Goal: Task Accomplishment & Management: Use online tool/utility

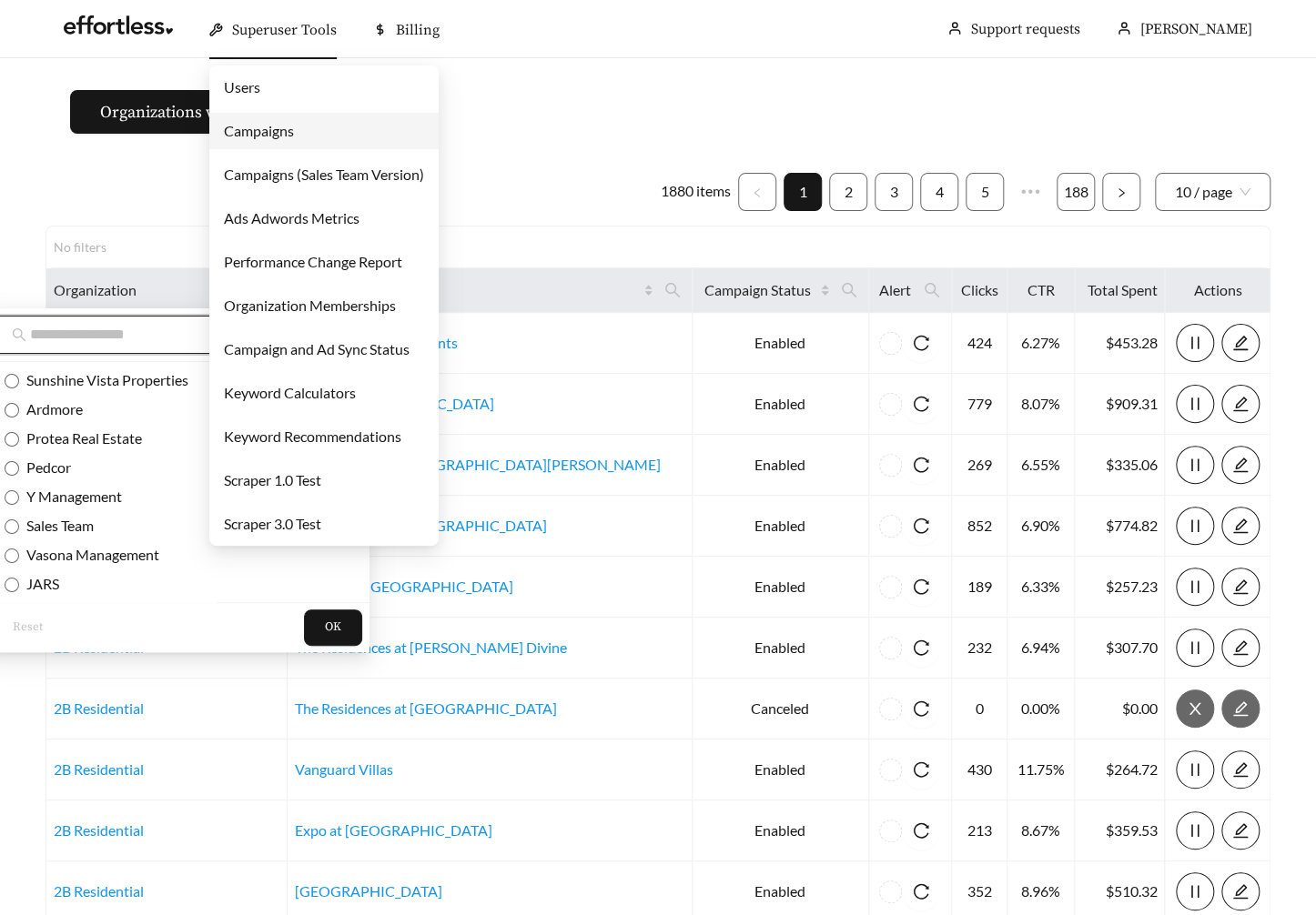
click at [286, 128] on link "Campaigns" at bounding box center [259, 130] width 70 height 17
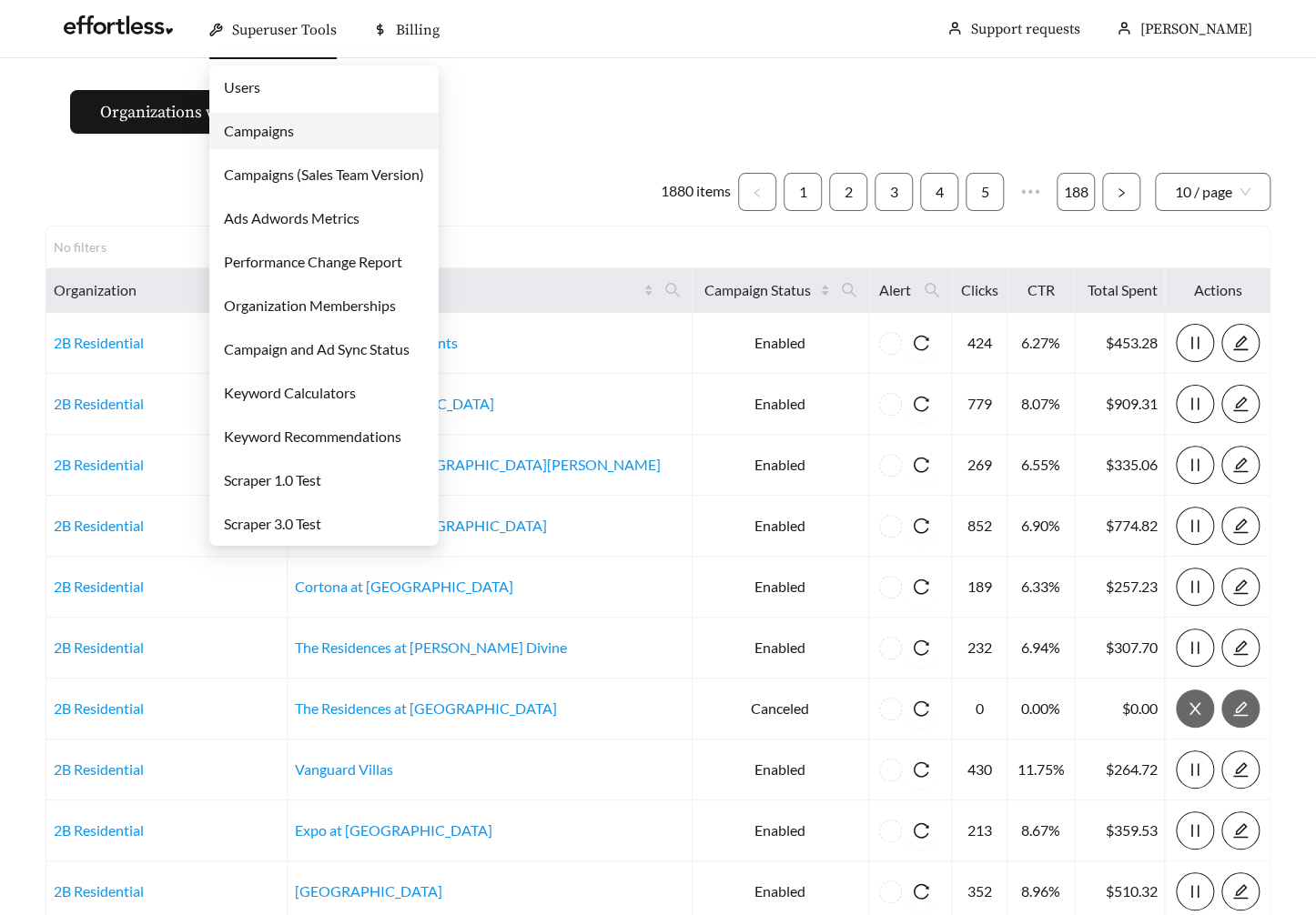
click at [619, 151] on main "Organizations without campaigns 1880 items 1 2 3 4 5 ••• 188 10 / page No filte…" at bounding box center [658, 539] width 1316 height 963
click at [260, 89] on link "Users" at bounding box center [242, 86] width 36 height 17
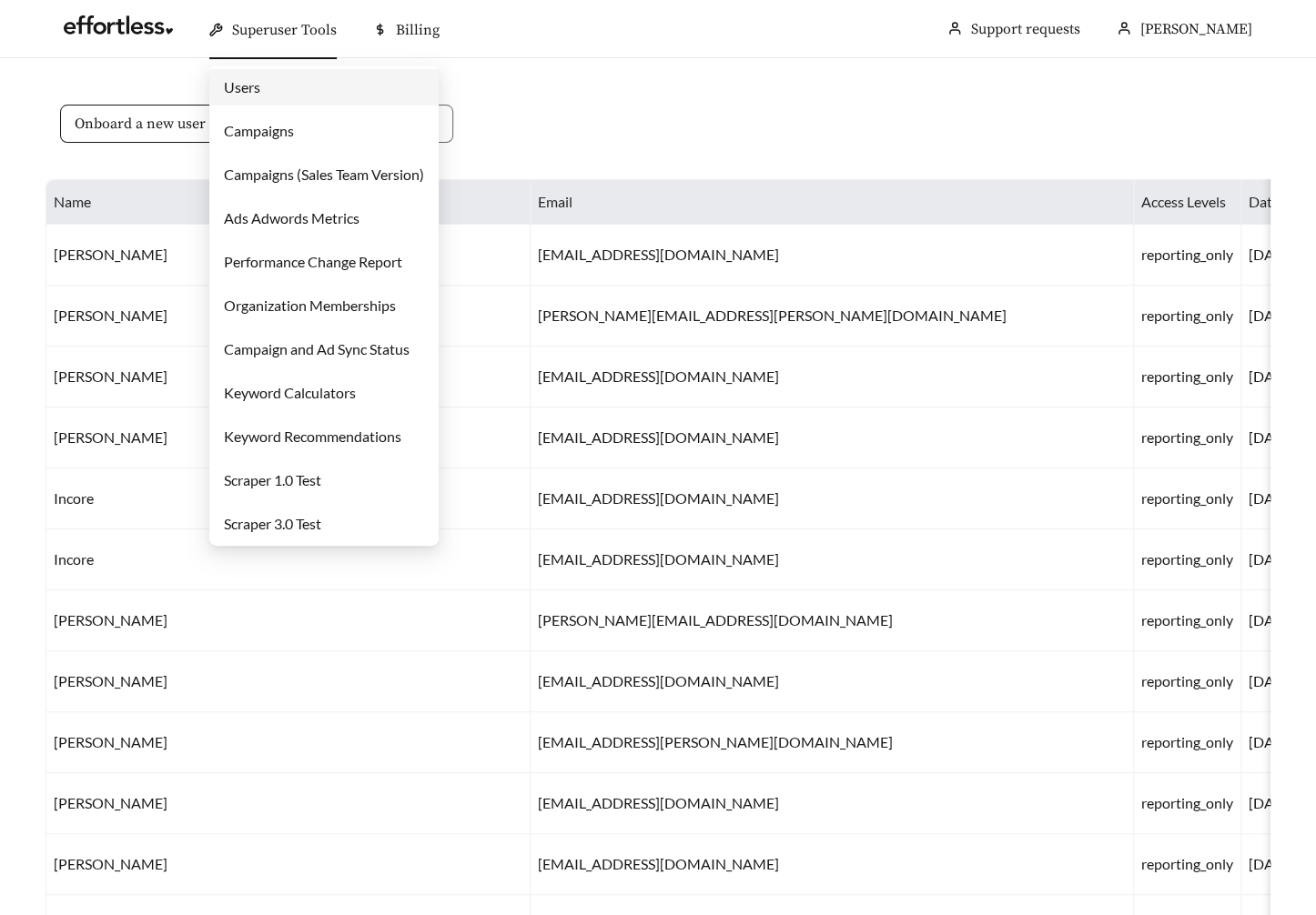
click at [287, 140] on link "Campaigns" at bounding box center [259, 130] width 70 height 17
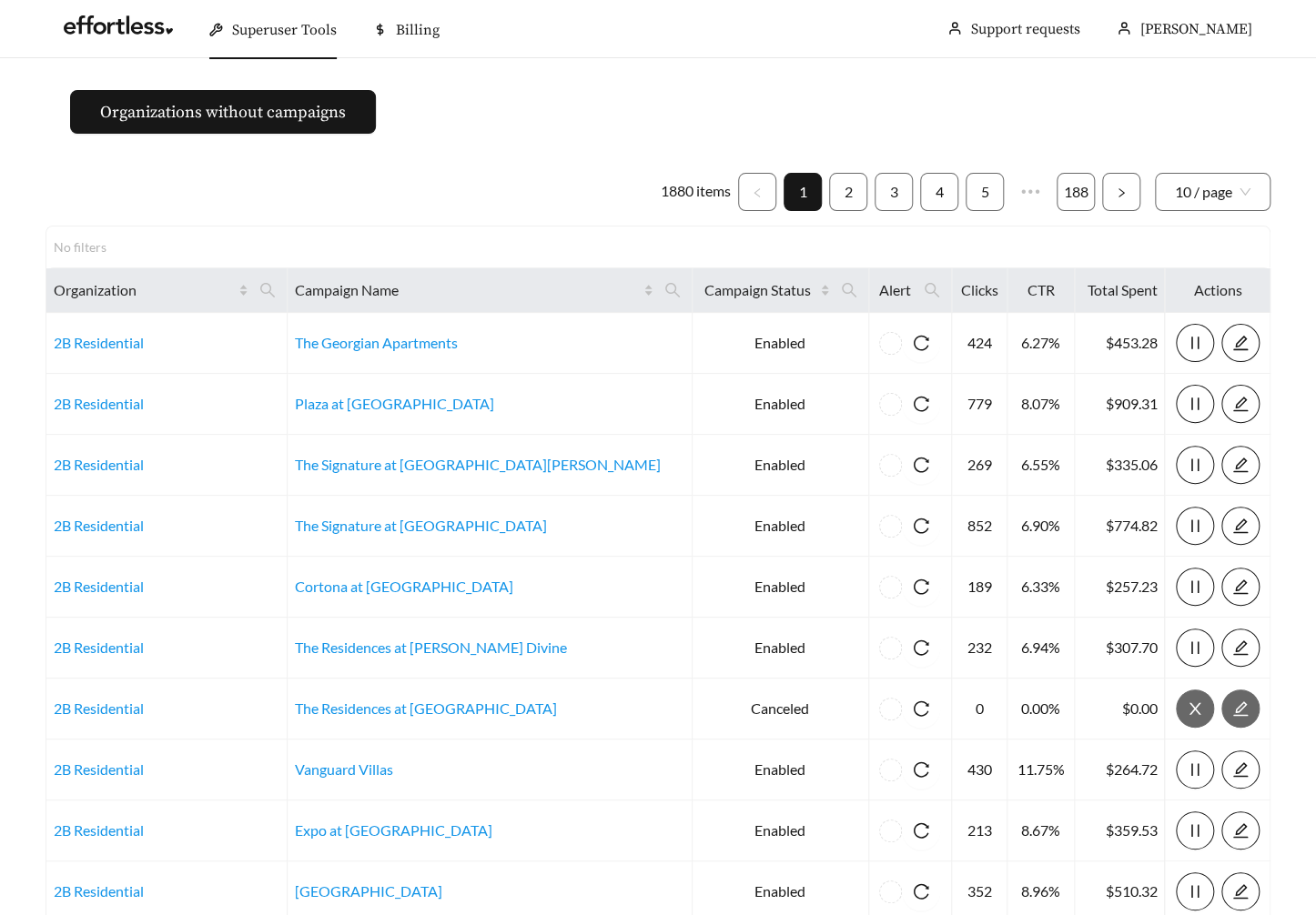
click at [146, 218] on div "1880 items 1 2 3 4 5 ••• 188 10 / page No filters Organization Campaign Name Ca…" at bounding box center [658, 574] width 1225 height 803
click at [657, 300] on span at bounding box center [672, 289] width 31 height 29
click at [489, 340] on input "text" at bounding box center [486, 335] width 186 height 38
type input "******"
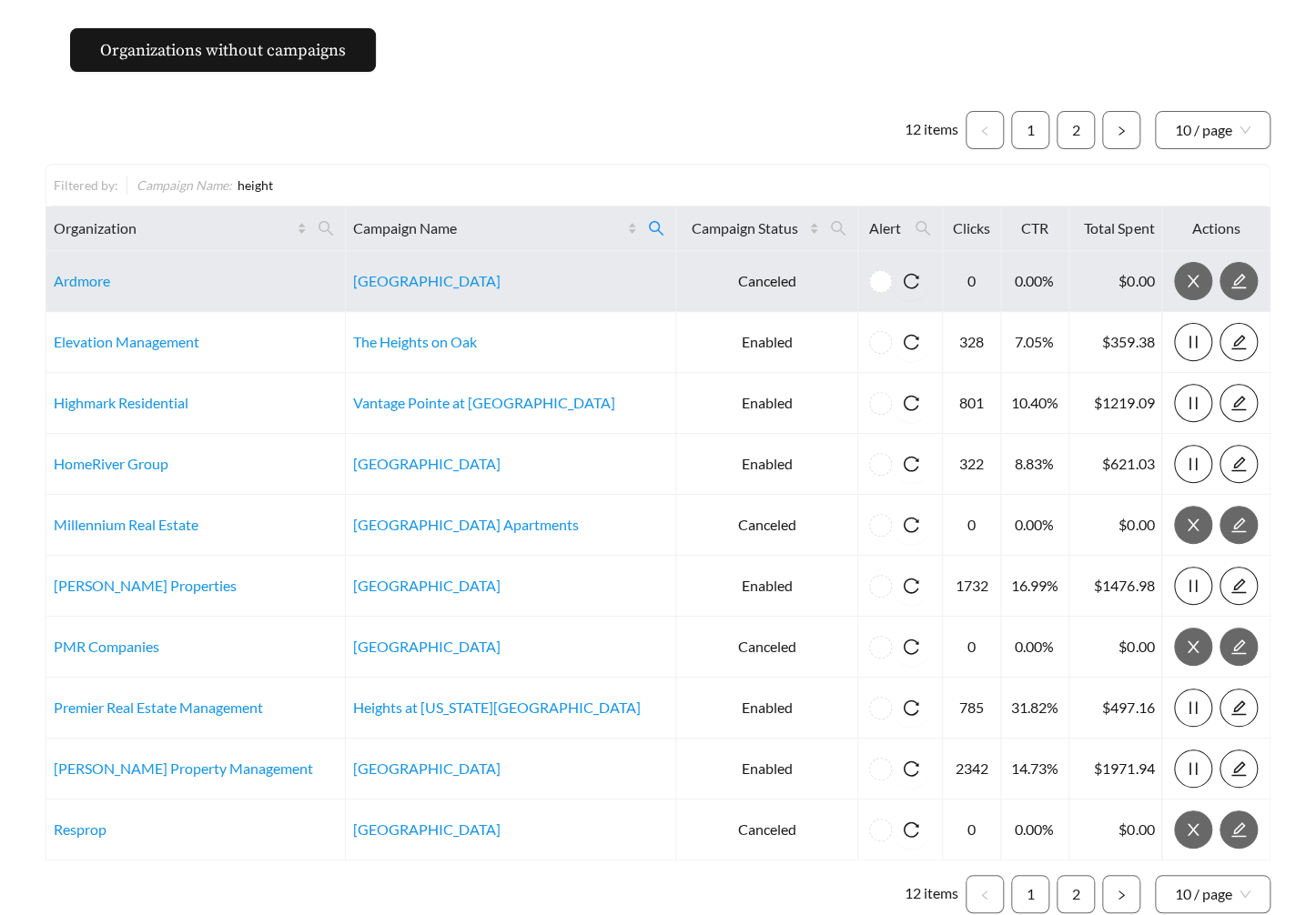
scroll to position [64, 0]
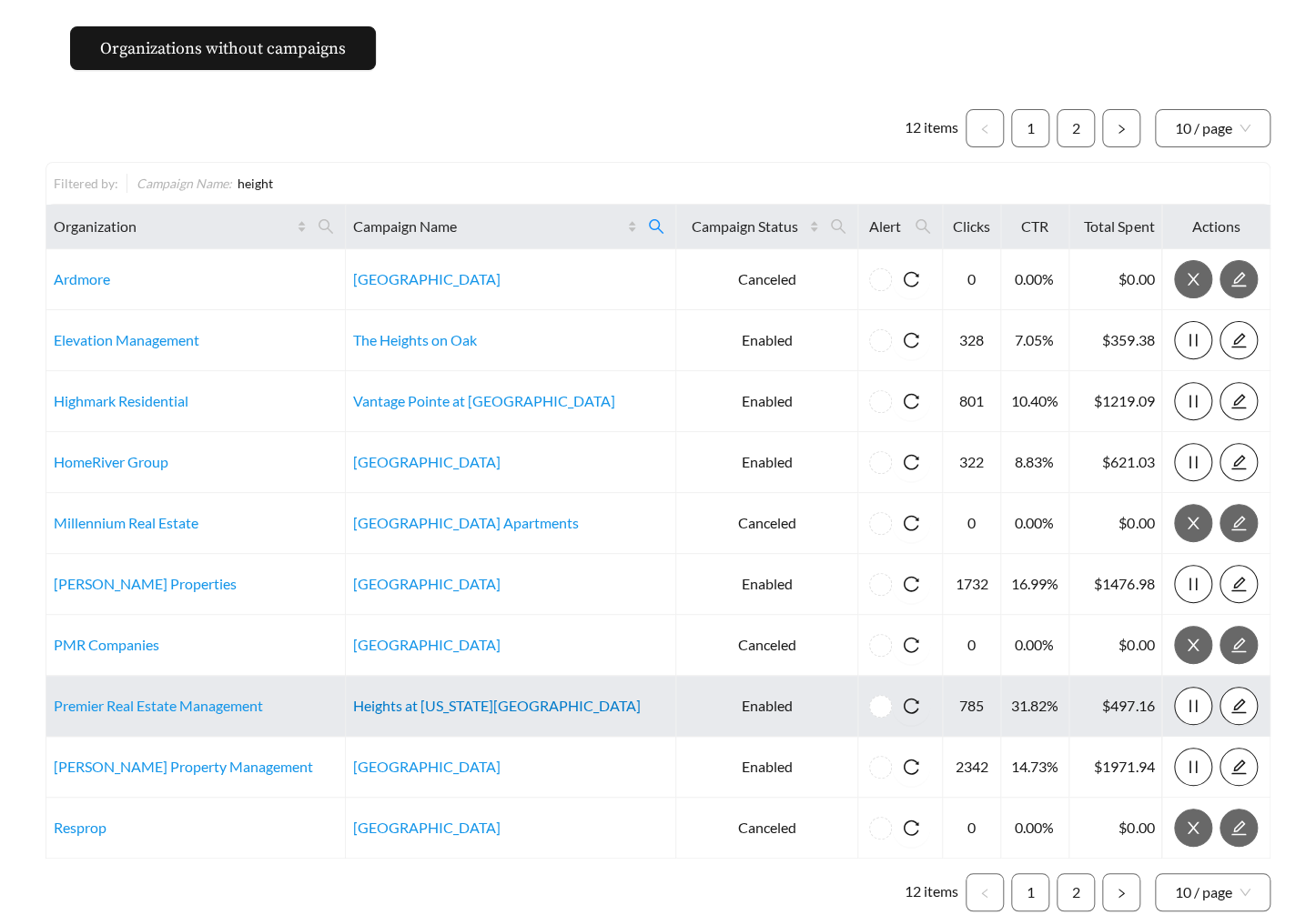
click at [412, 697] on link "Heights at Delaware Ridge" at bounding box center [497, 705] width 288 height 17
click at [171, 704] on link "Premier Real Estate Management" at bounding box center [159, 705] width 210 height 17
click at [186, 700] on link "Premier Real Estate Management" at bounding box center [159, 705] width 210 height 17
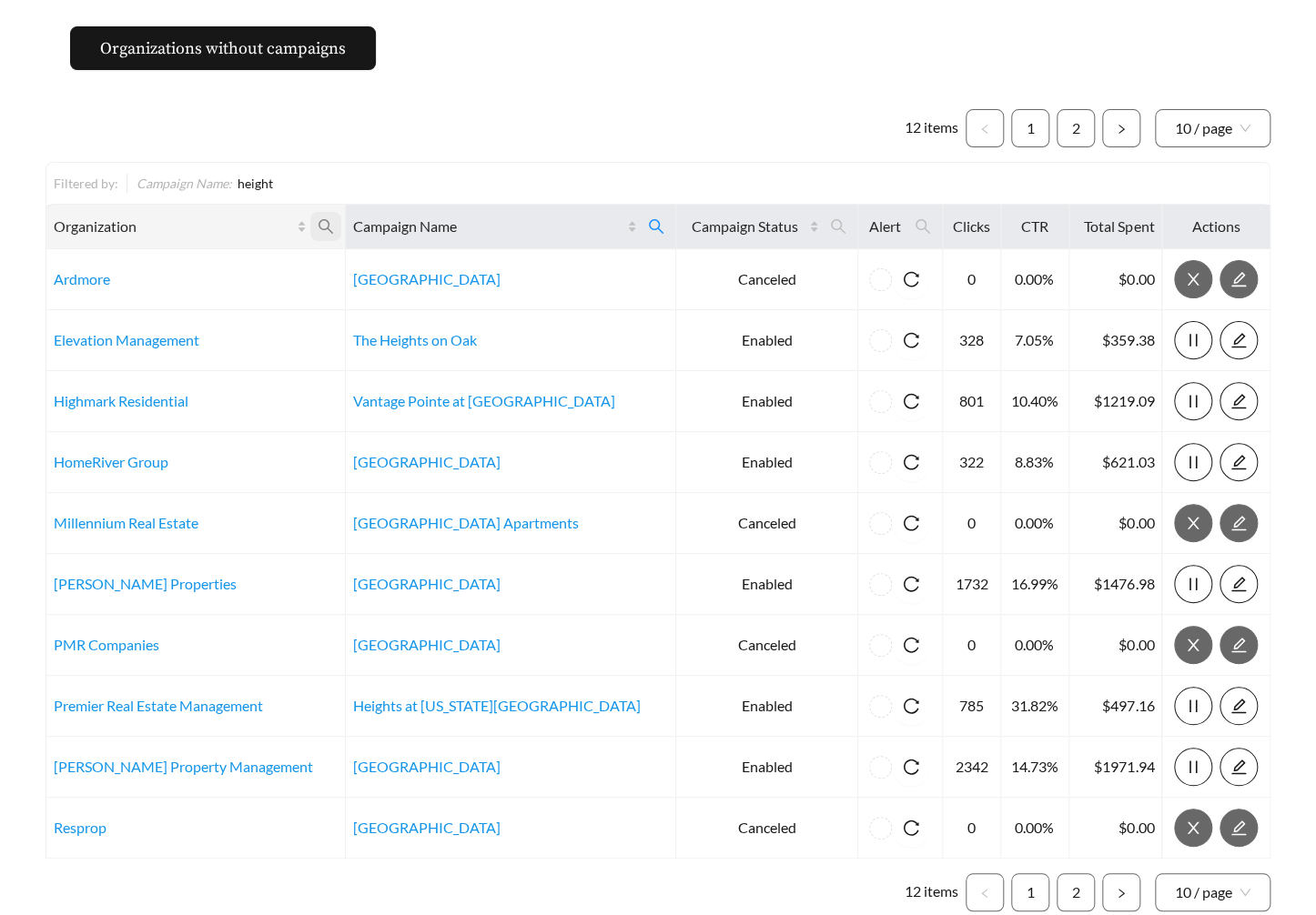
click at [319, 220] on icon "search" at bounding box center [326, 226] width 14 height 14
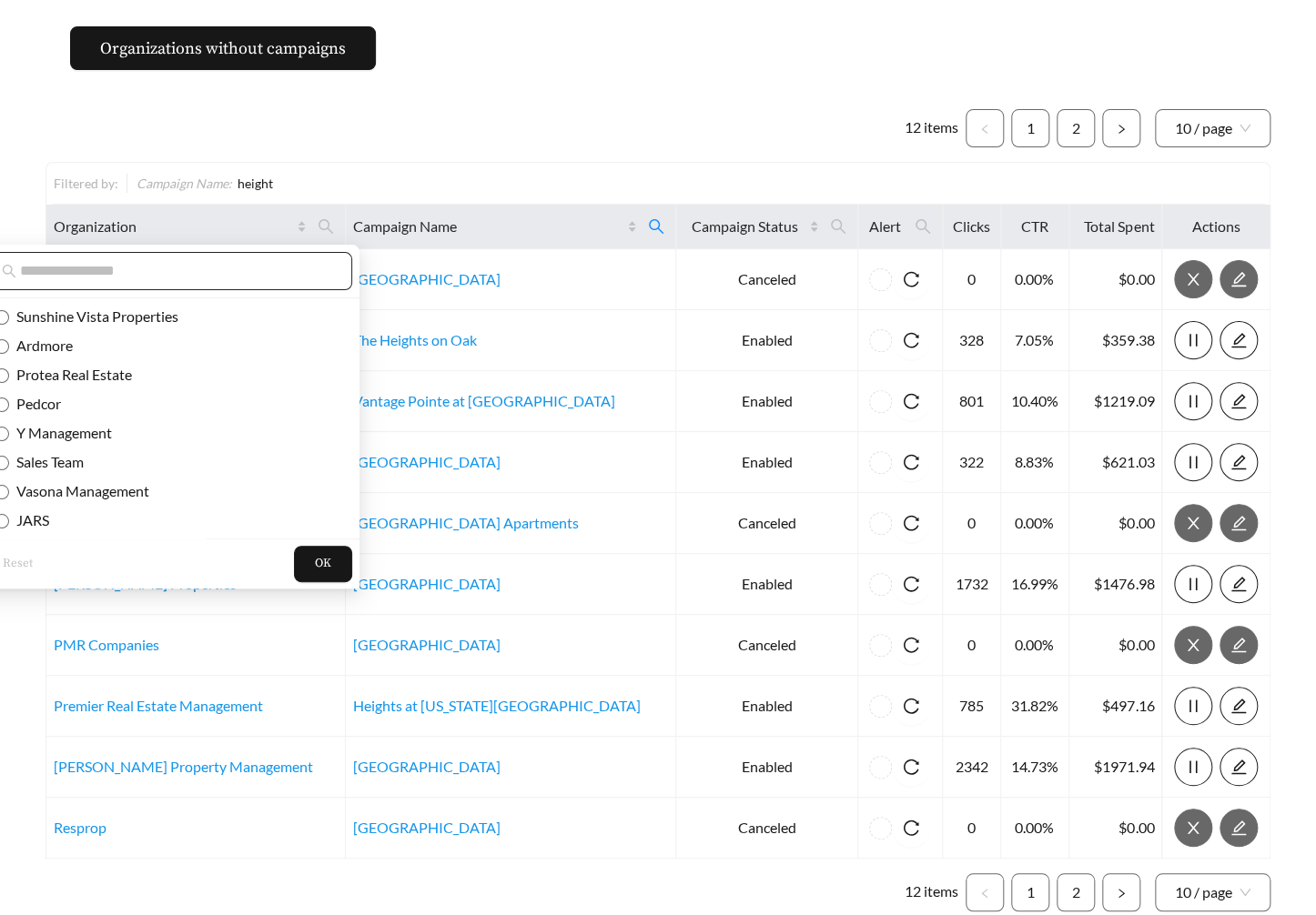
click at [200, 284] on span at bounding box center [167, 271] width 370 height 38
click at [166, 271] on input "text" at bounding box center [176, 271] width 312 height 22
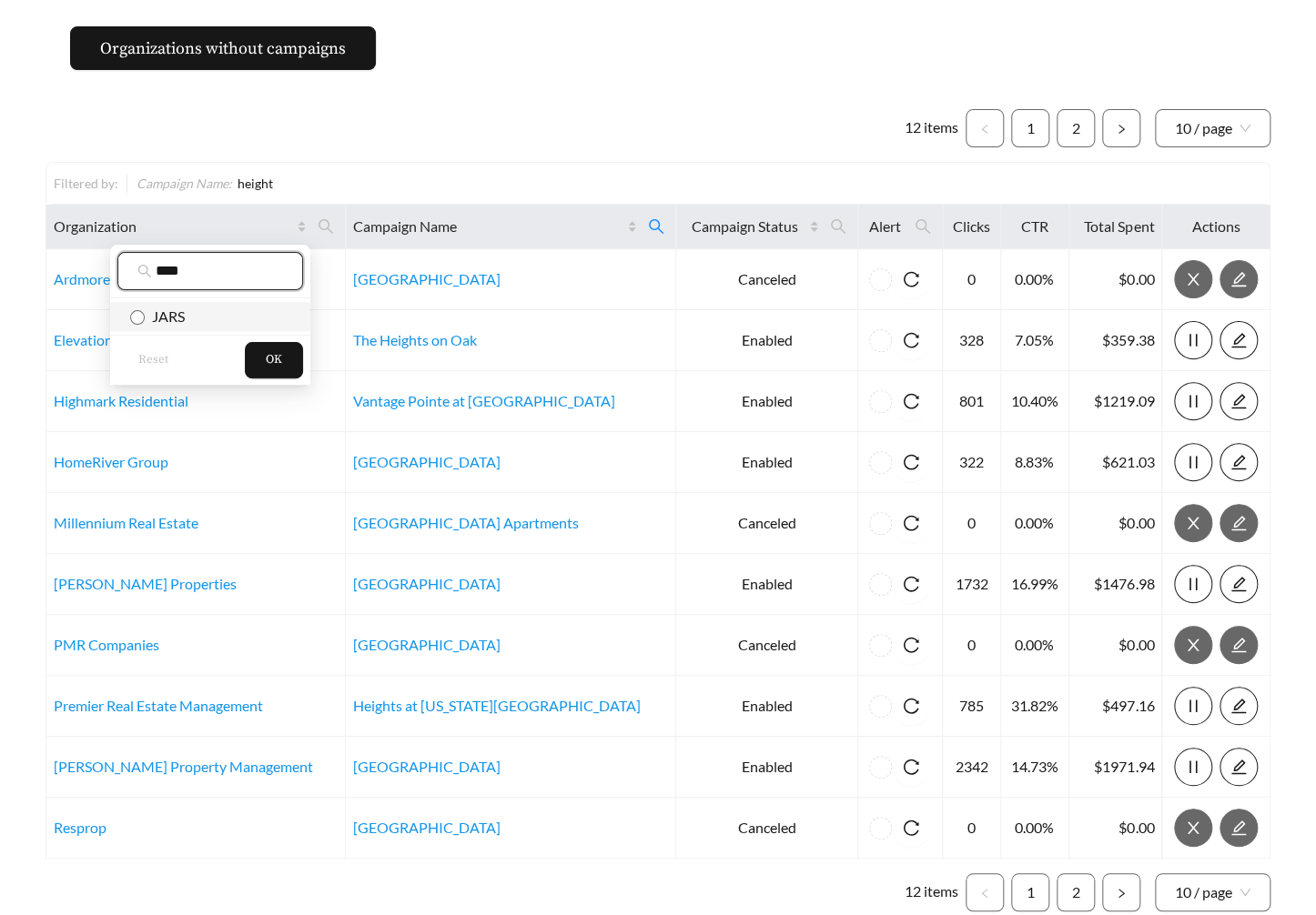
type input "****"
click at [162, 311] on span "JARS" at bounding box center [164, 316] width 40 height 17
click at [262, 347] on button "OK" at bounding box center [273, 360] width 58 height 36
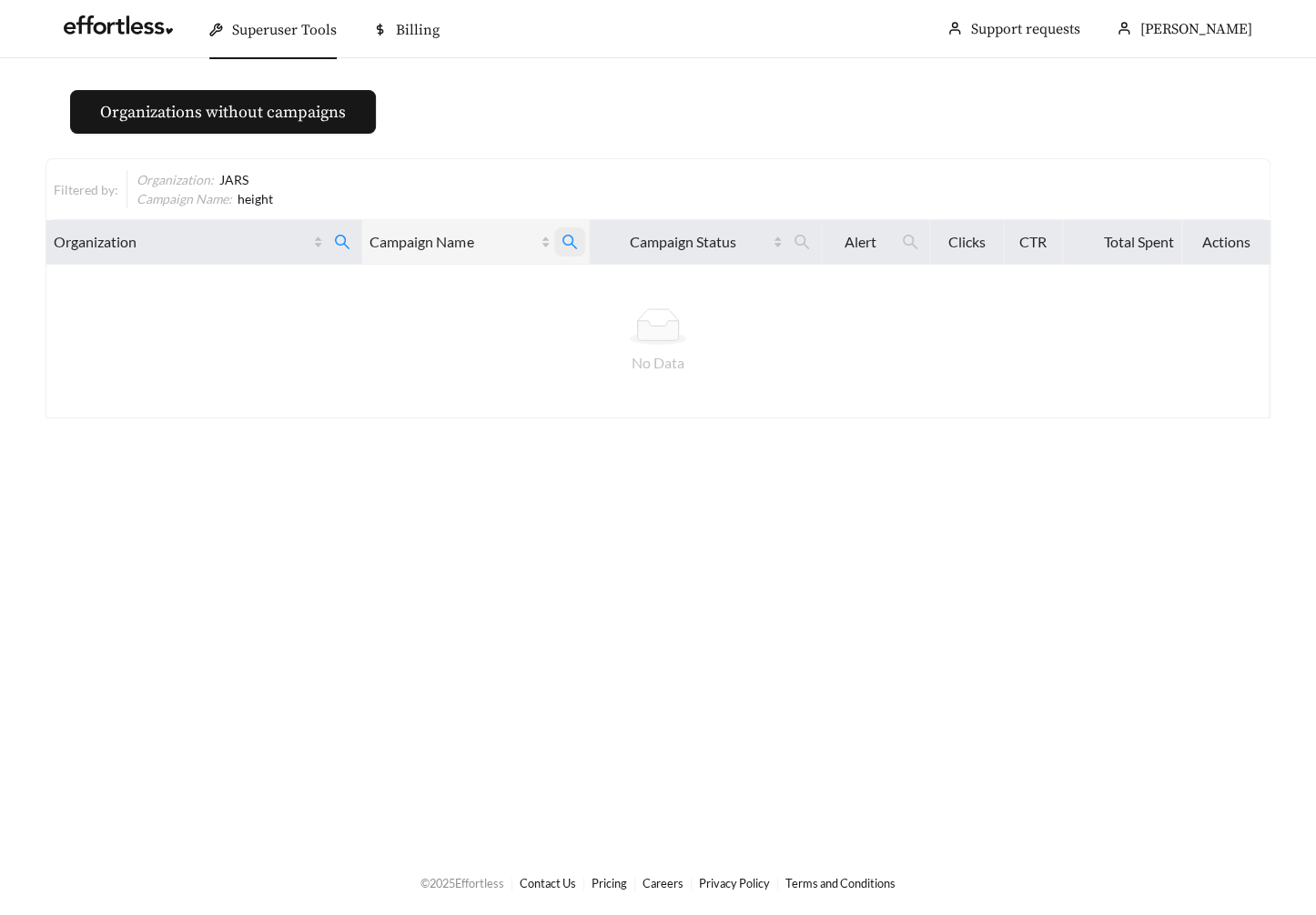
click at [566, 237] on icon "search" at bounding box center [570, 241] width 16 height 16
click at [417, 327] on span "Reset" at bounding box center [420, 330] width 30 height 18
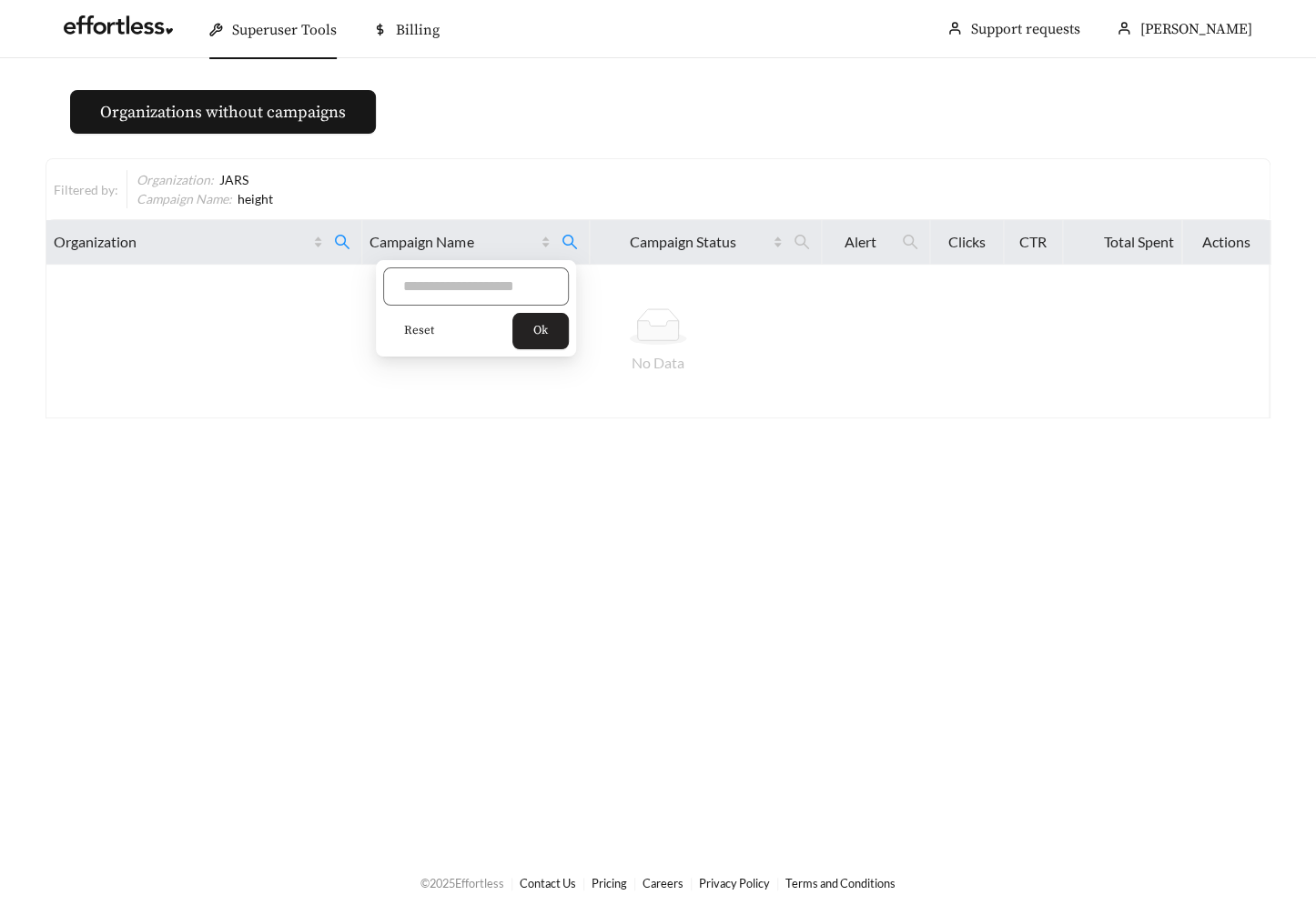
click at [548, 337] on span "Ok" at bounding box center [540, 330] width 14 height 18
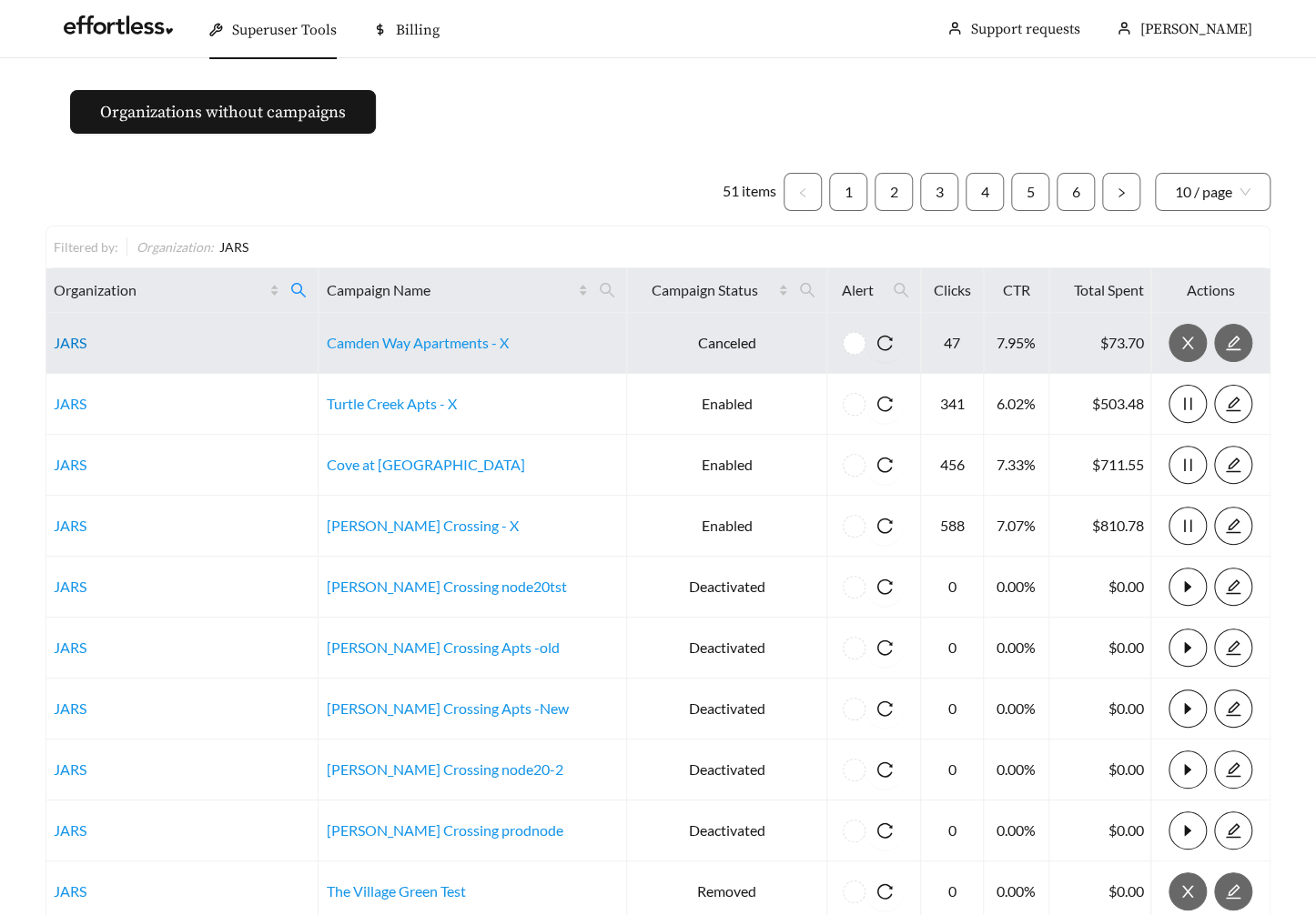
click at [63, 344] on link "JARS" at bounding box center [70, 343] width 33 height 17
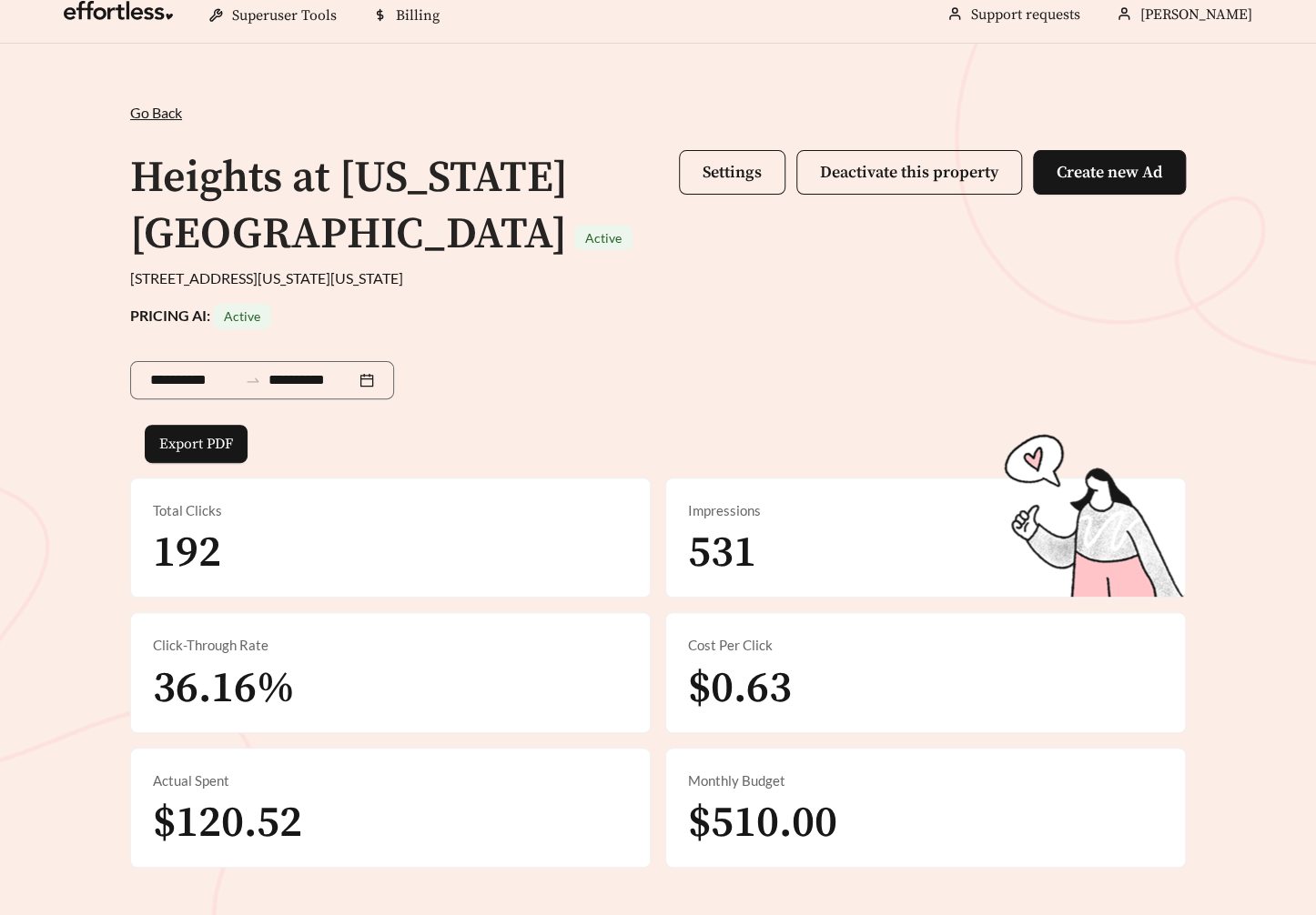
scroll to position [22, 0]
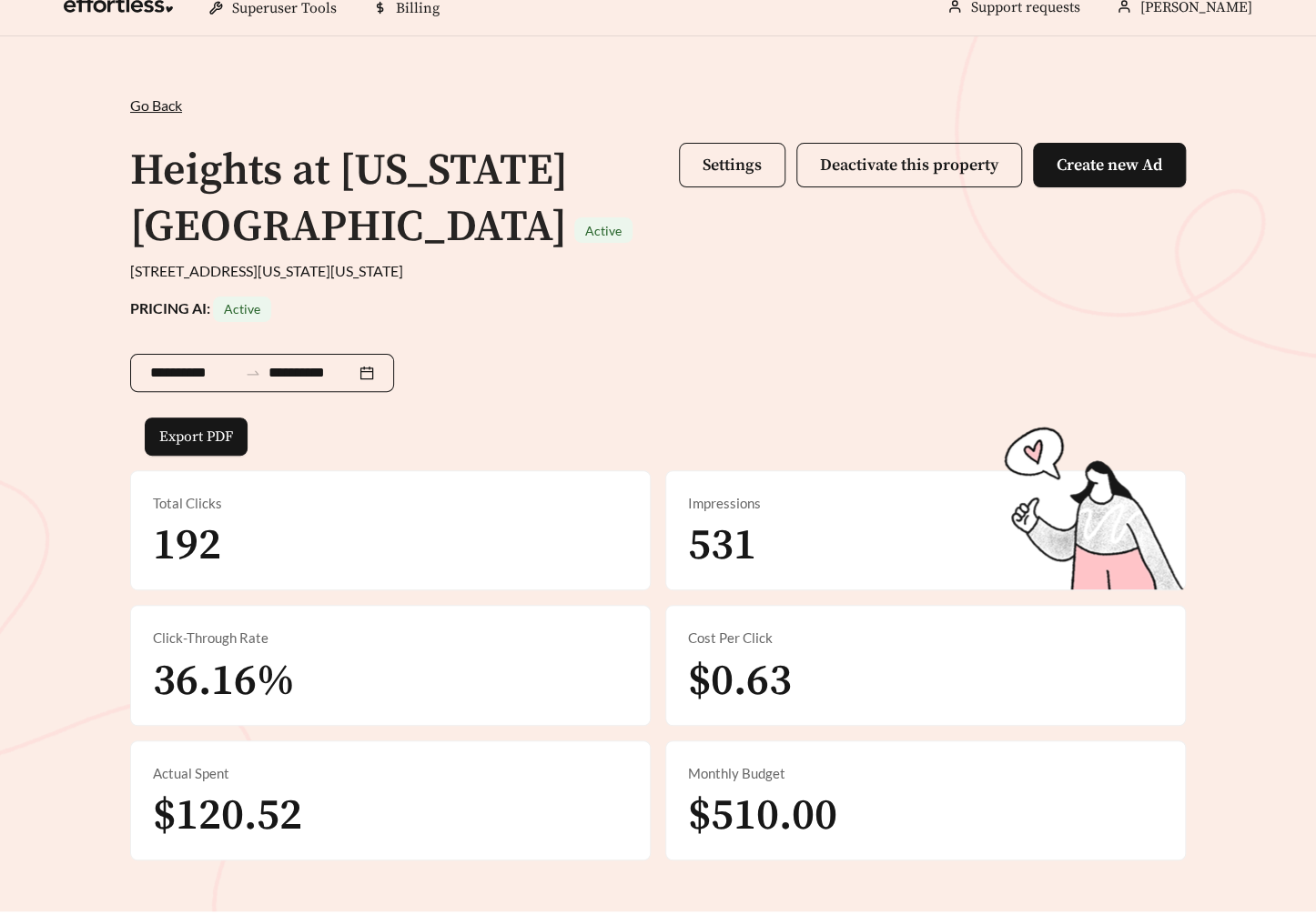
click at [270, 384] on div "**********" at bounding box center [262, 373] width 264 height 38
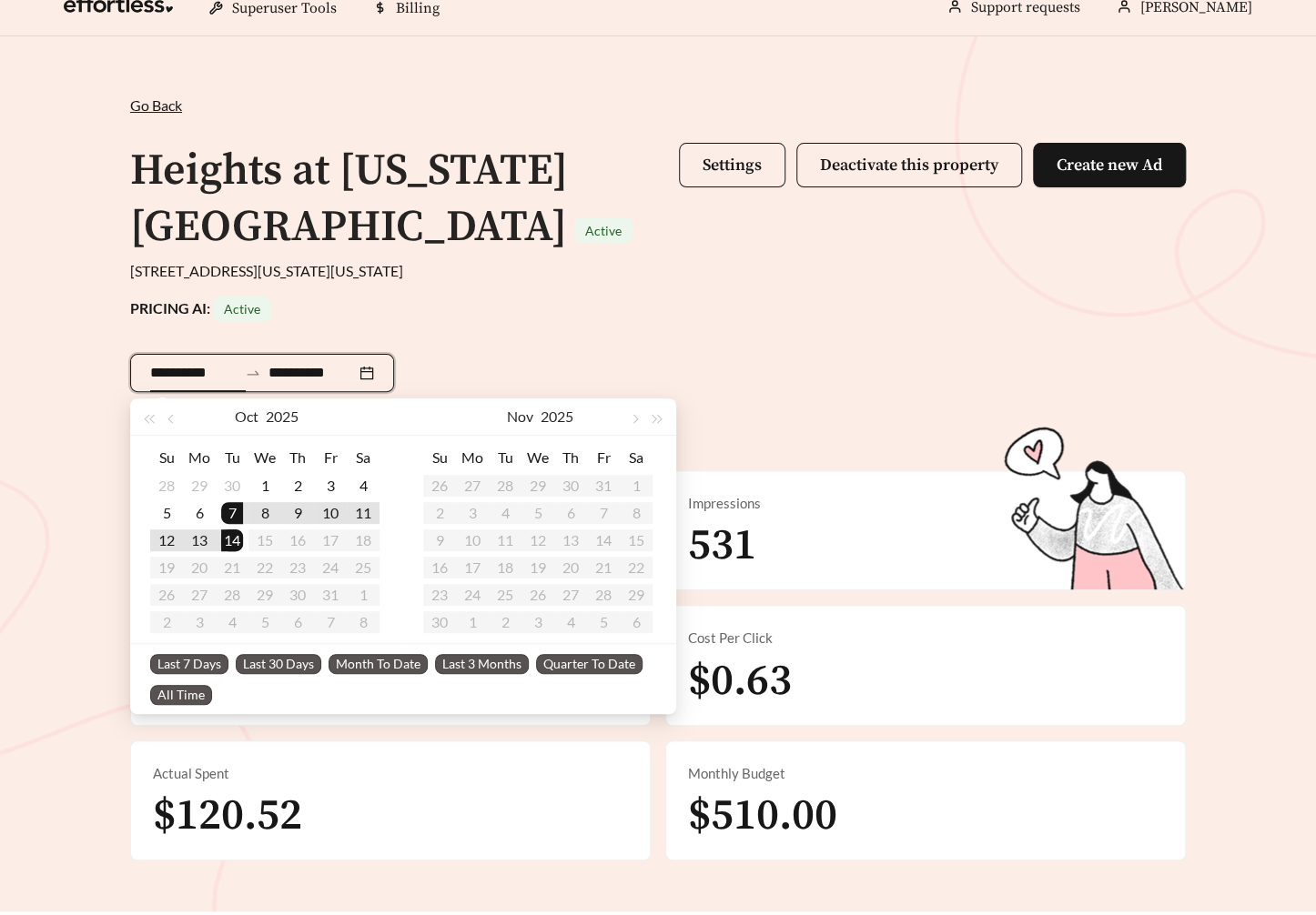
type input "**********"
click at [265, 661] on span "Last 30 Days" at bounding box center [278, 663] width 85 height 20
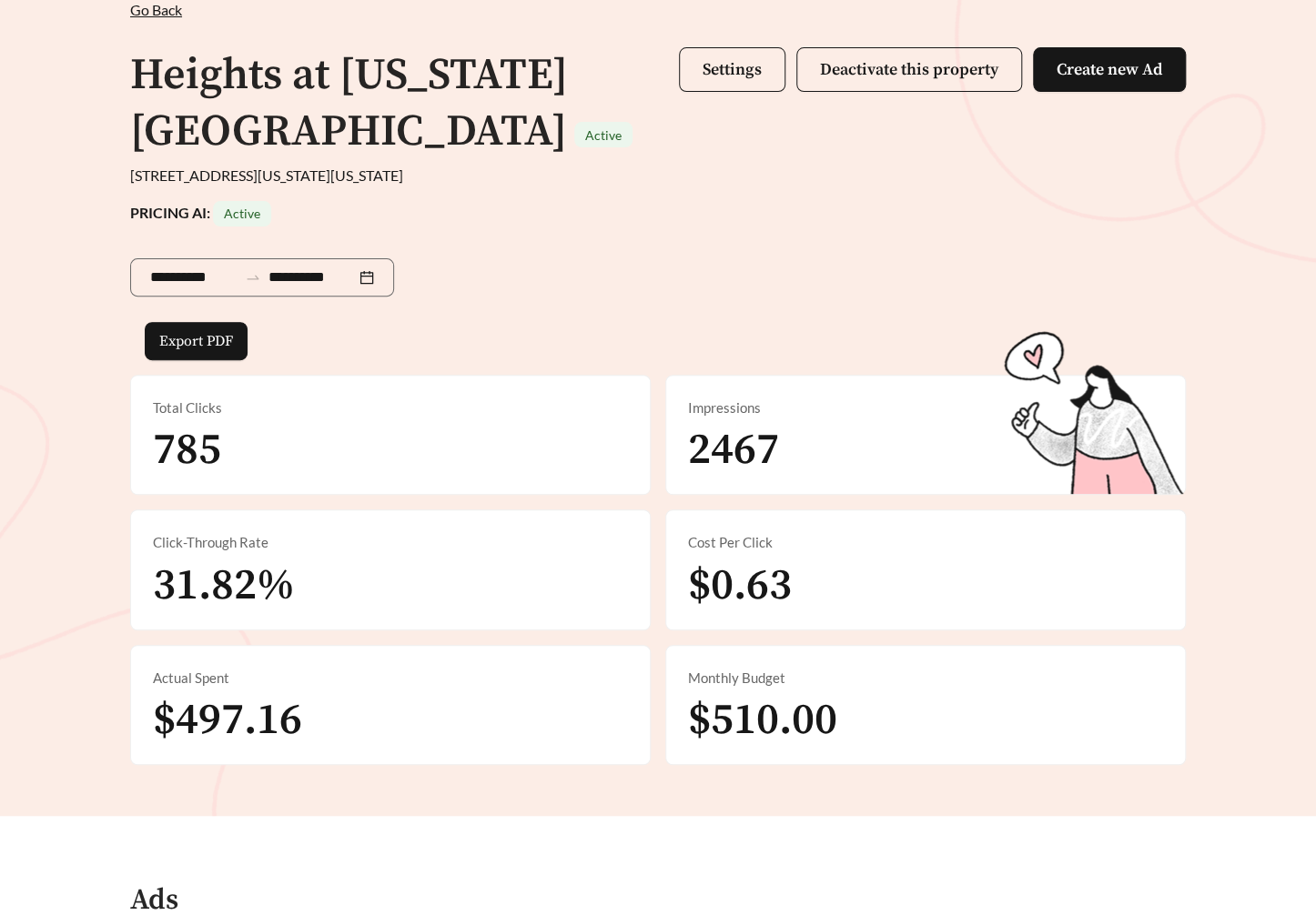
scroll to position [117, 0]
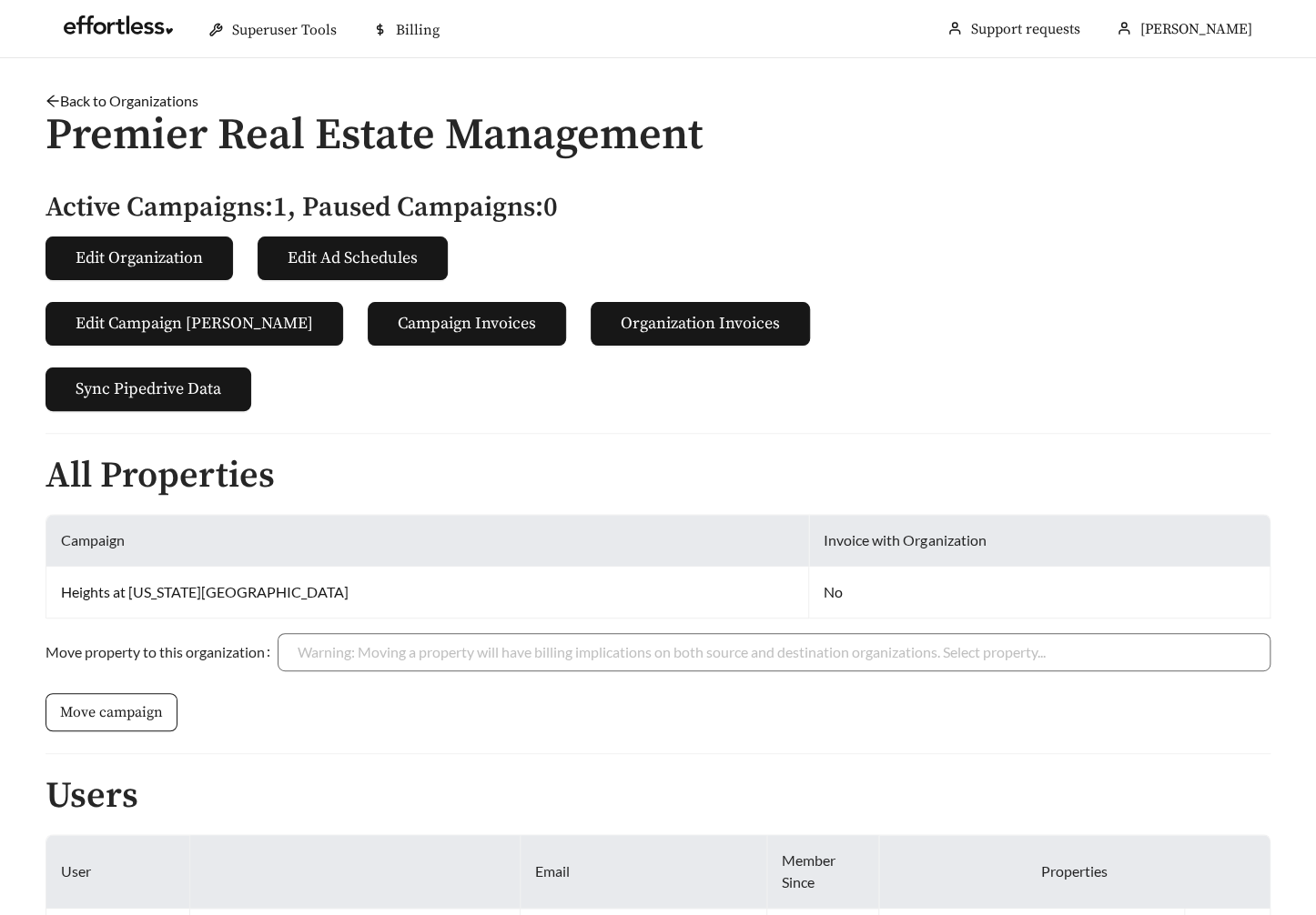
scroll to position [136, 0]
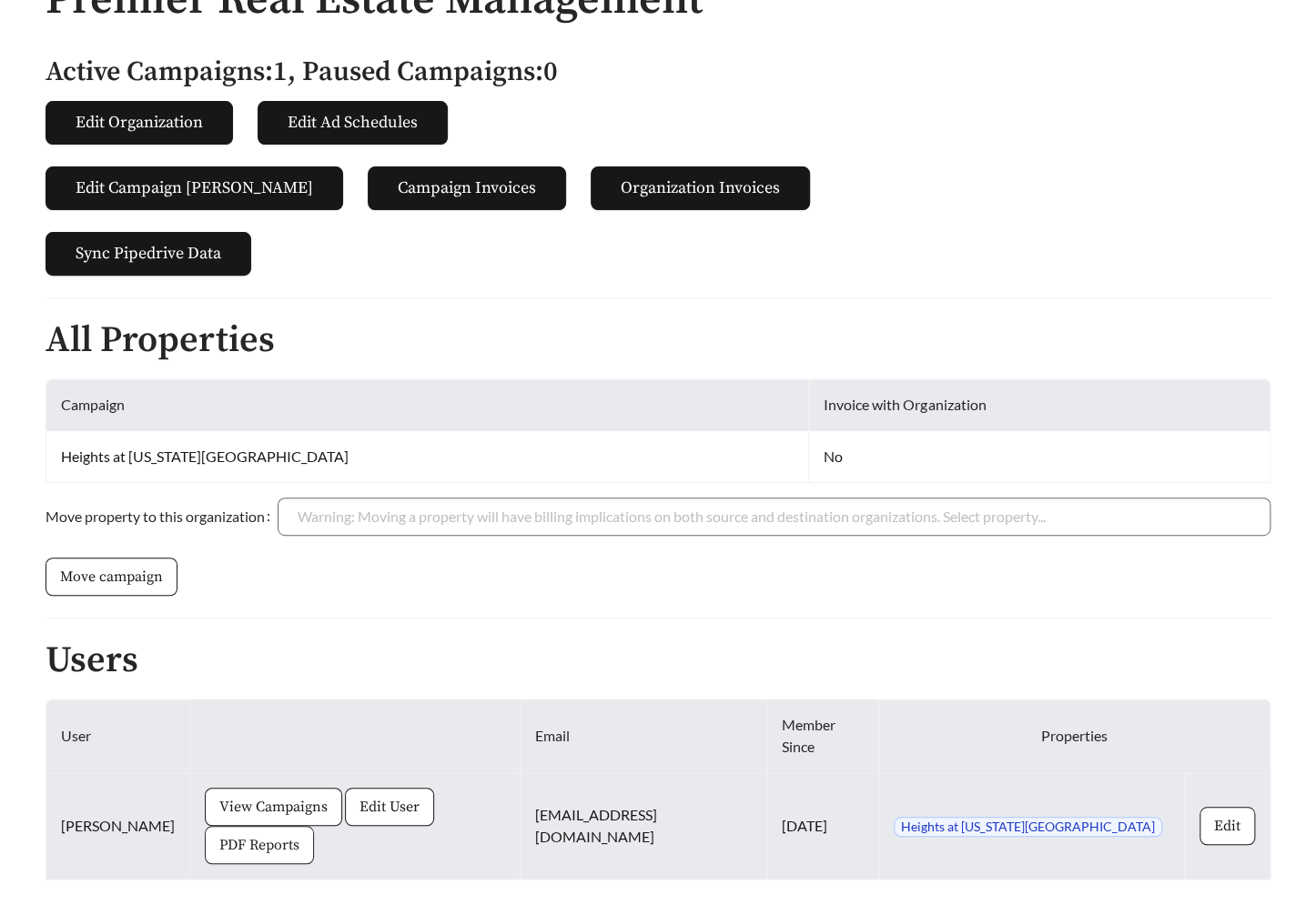
click at [299, 834] on span "PDF Reports" at bounding box center [259, 845] width 80 height 22
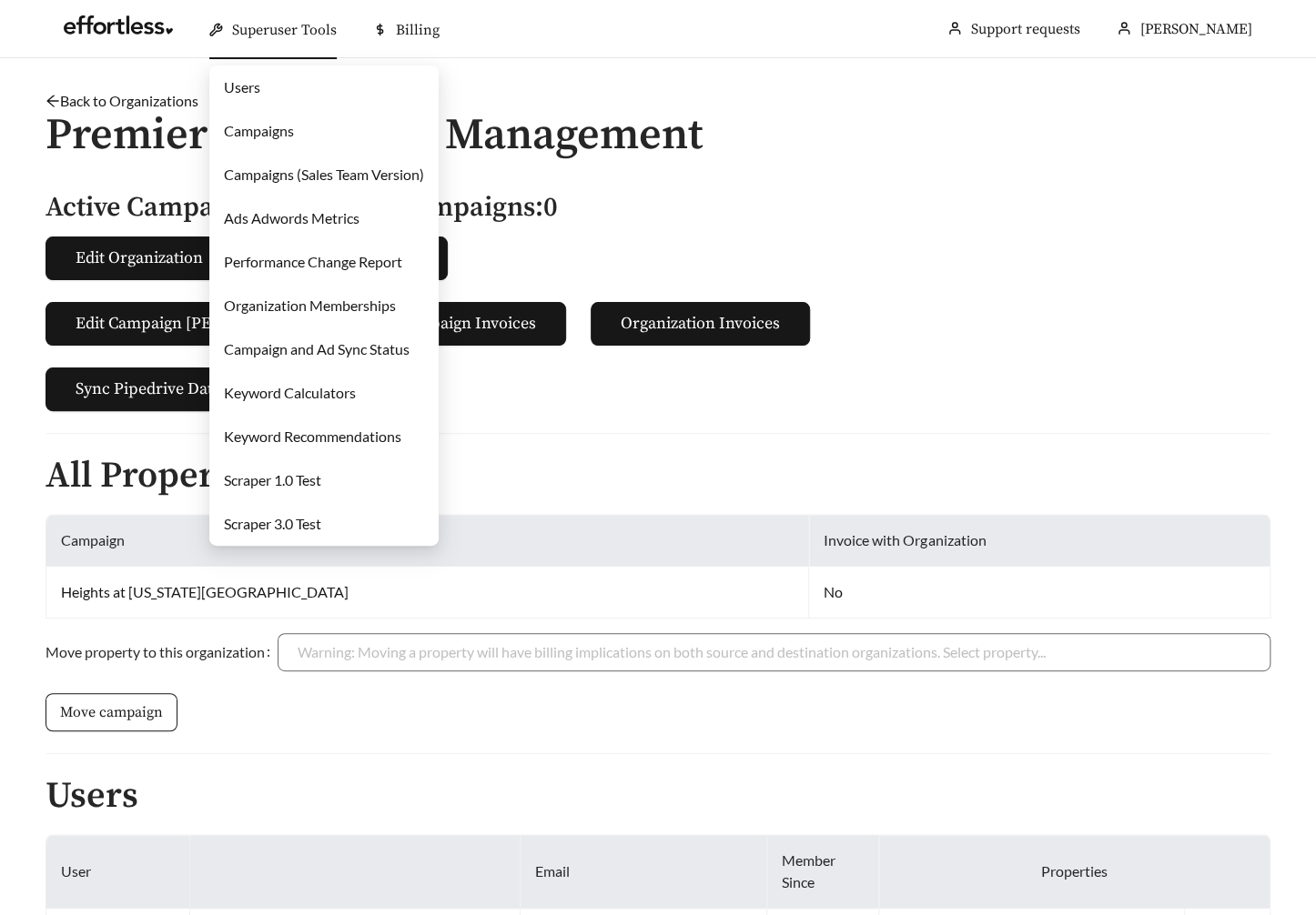
click at [259, 96] on link "Users" at bounding box center [242, 86] width 36 height 17
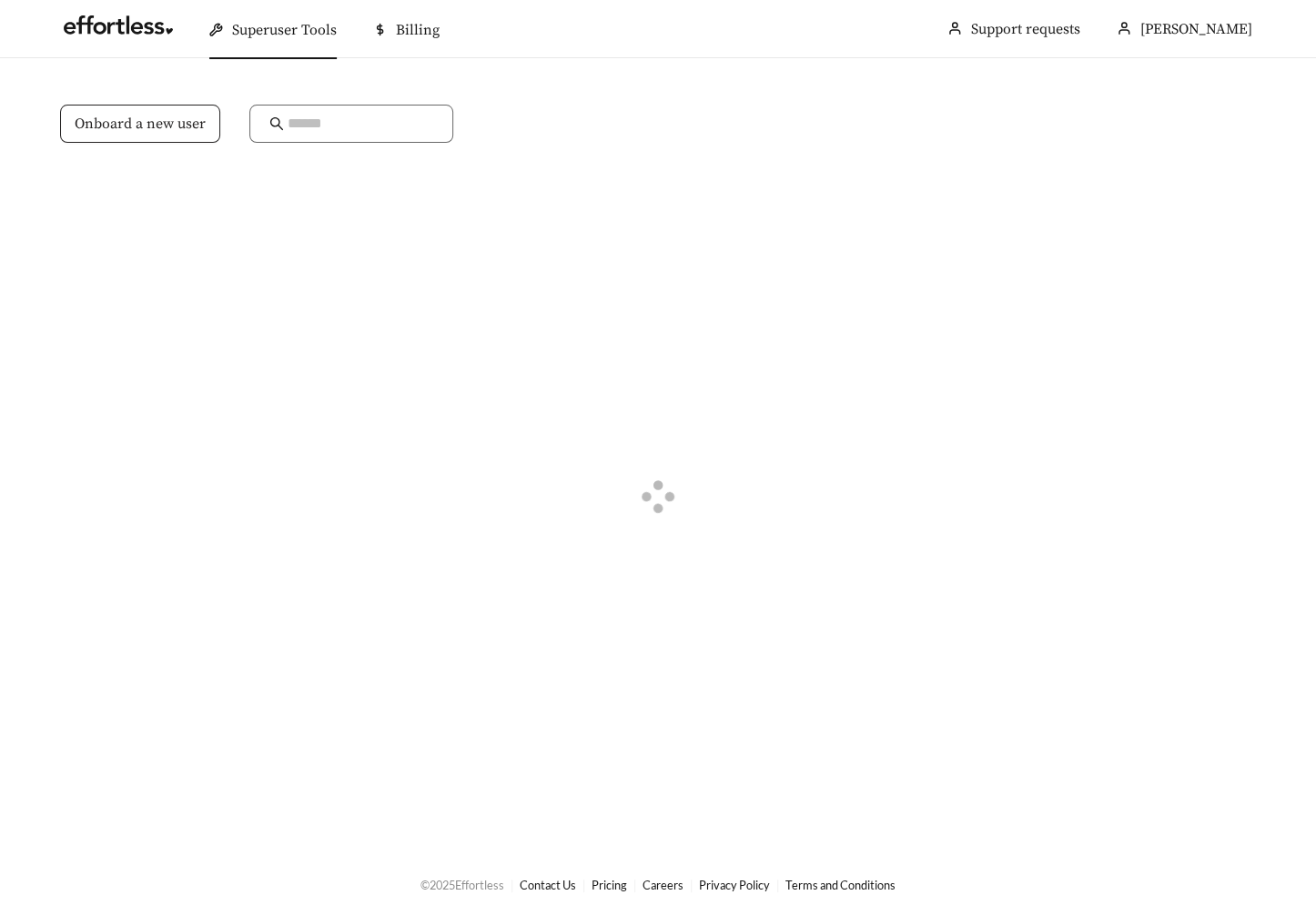
click at [137, 128] on span "Onboard a new user" at bounding box center [141, 123] width 131 height 22
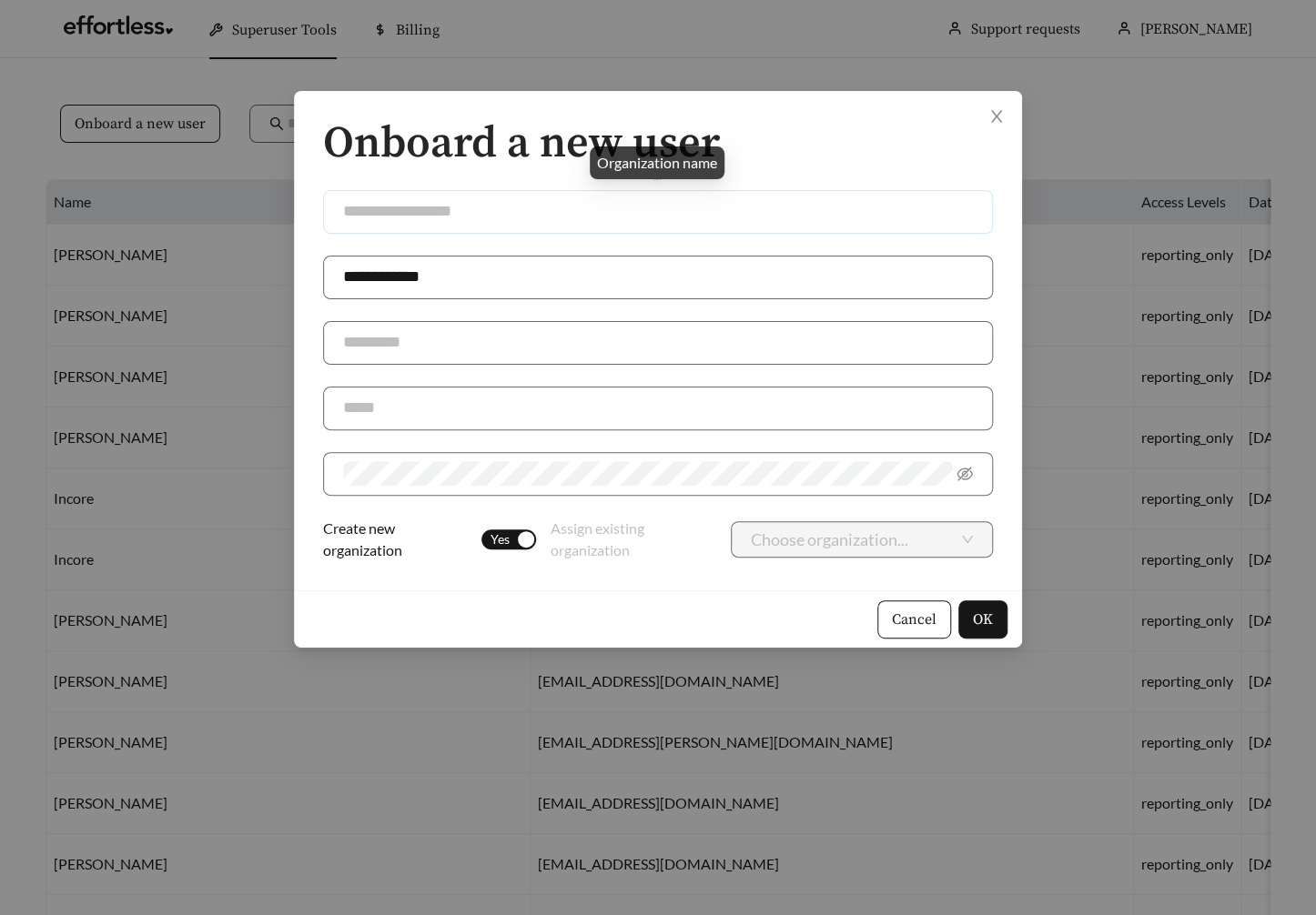
click at [539, 207] on input "text" at bounding box center [658, 212] width 670 height 44
click at [527, 543] on div "button" at bounding box center [526, 539] width 16 height 16
click at [494, 213] on input "text" at bounding box center [658, 212] width 670 height 44
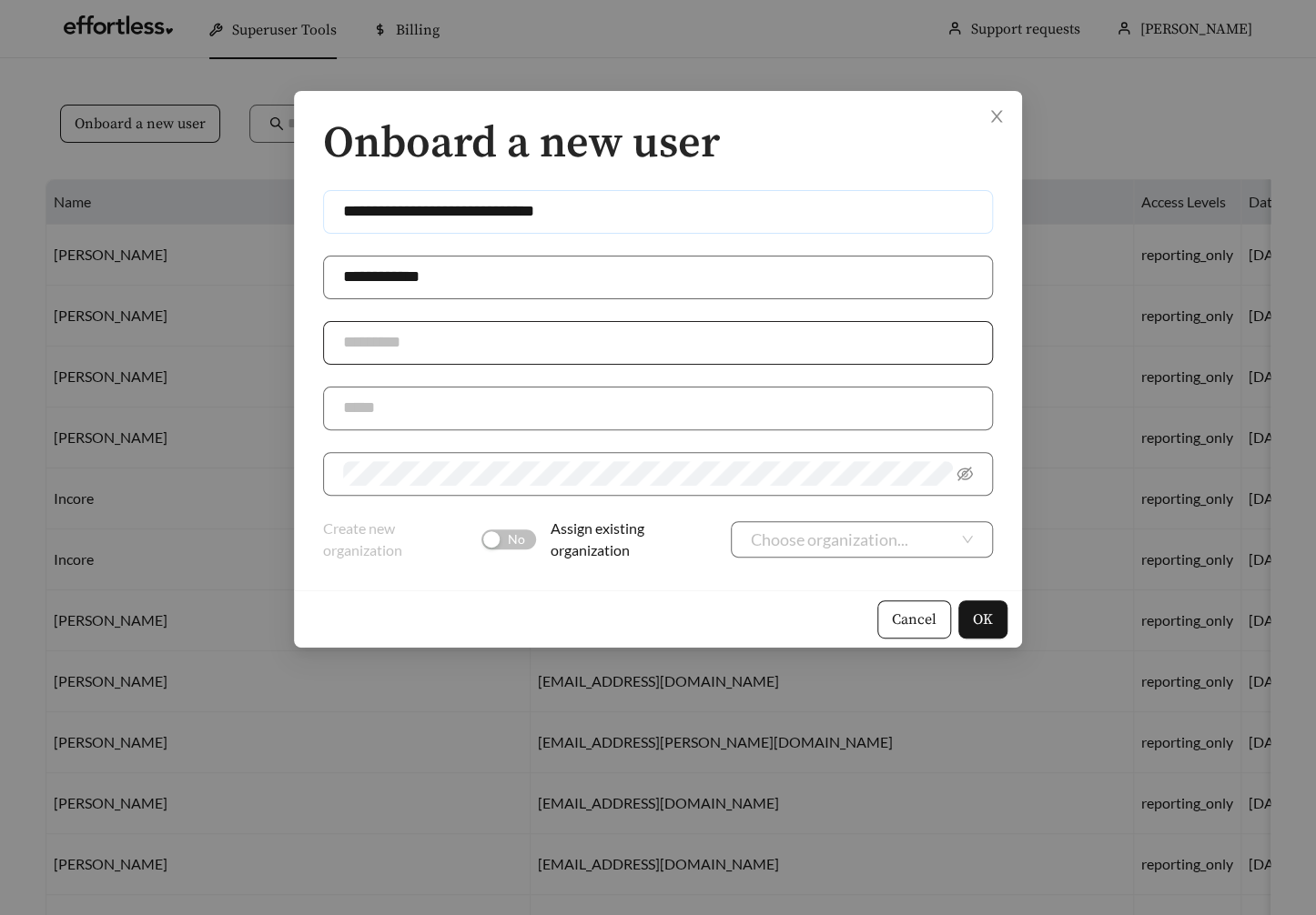
type input "**********"
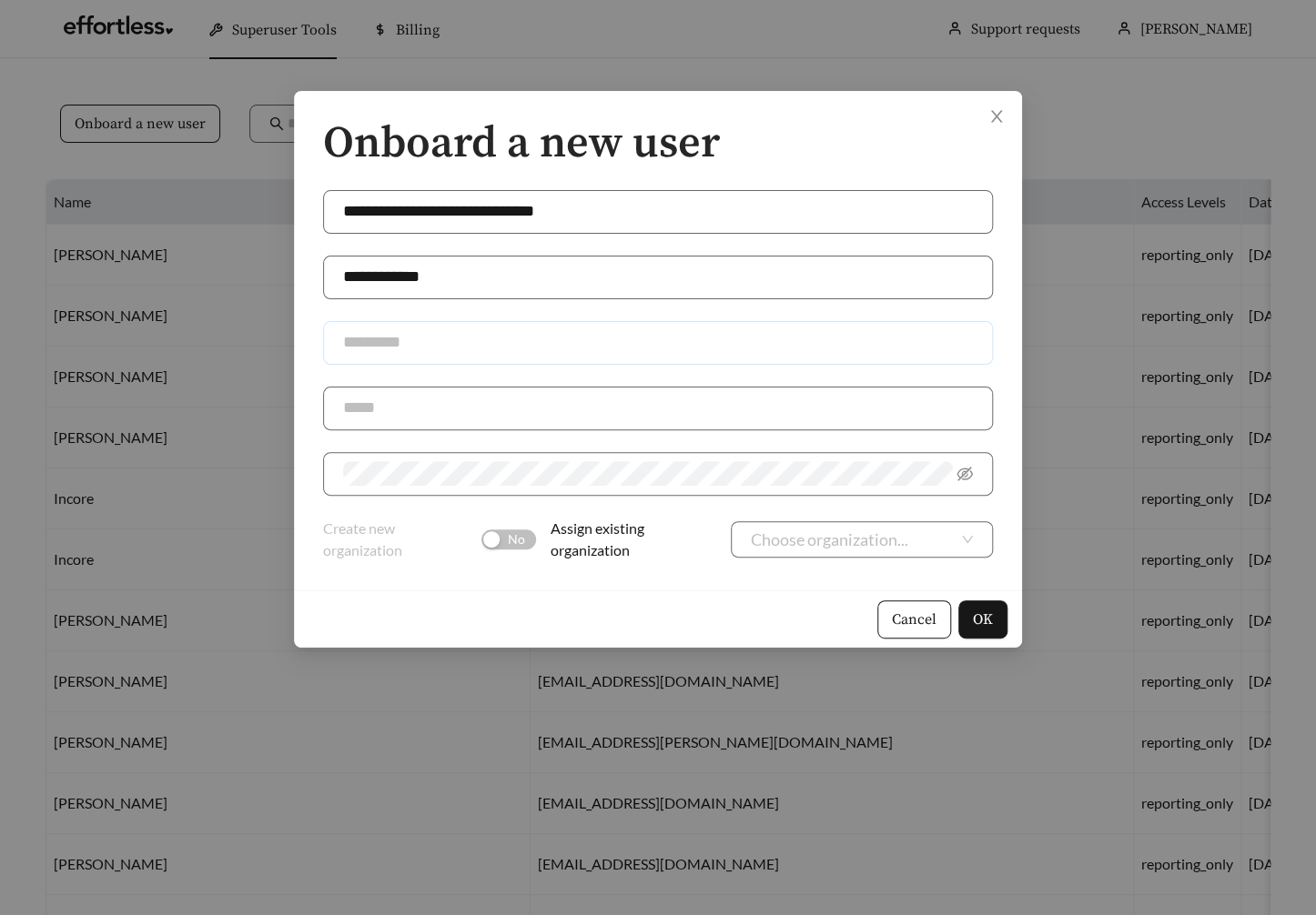
click at [377, 350] on input "text" at bounding box center [658, 343] width 670 height 44
type input "**********"
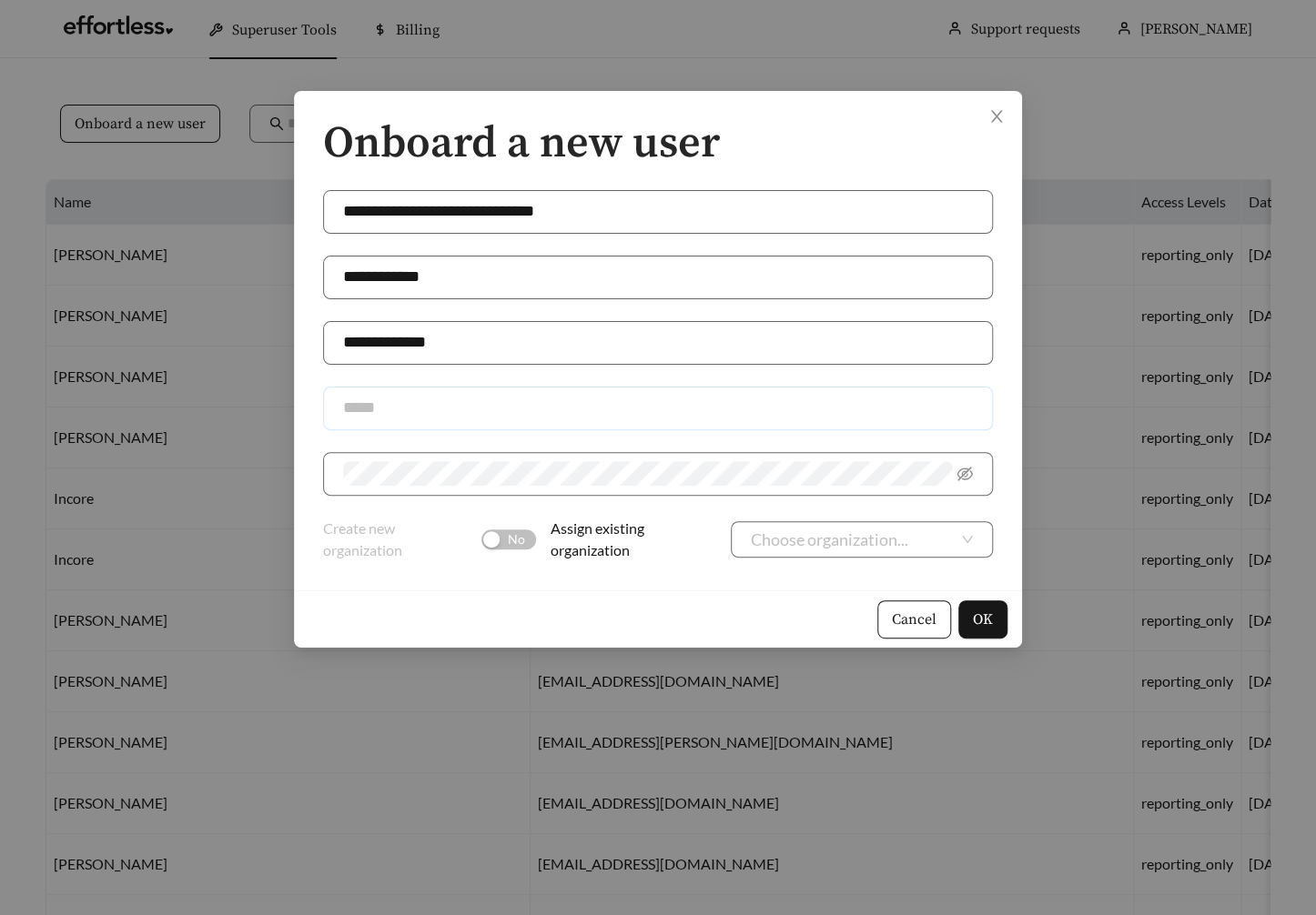
click at [449, 410] on input "text" at bounding box center [658, 408] width 670 height 44
paste input "**********"
type input "**********"
click at [664, 514] on form "**********" at bounding box center [658, 341] width 670 height 441
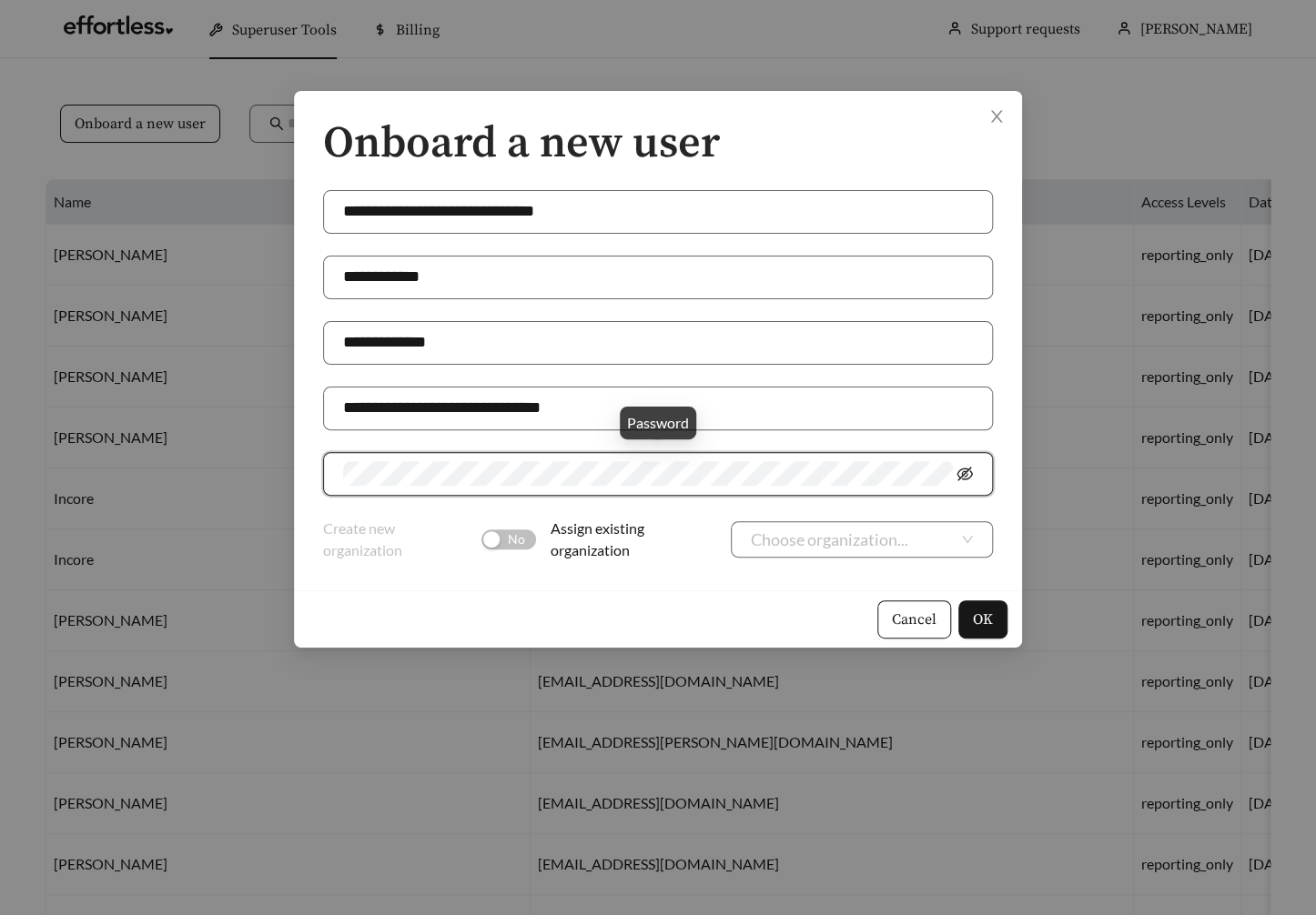
click at [971, 470] on icon "eye-invisible" at bounding box center [965, 474] width 16 height 16
click at [843, 541] on input "search" at bounding box center [855, 539] width 208 height 34
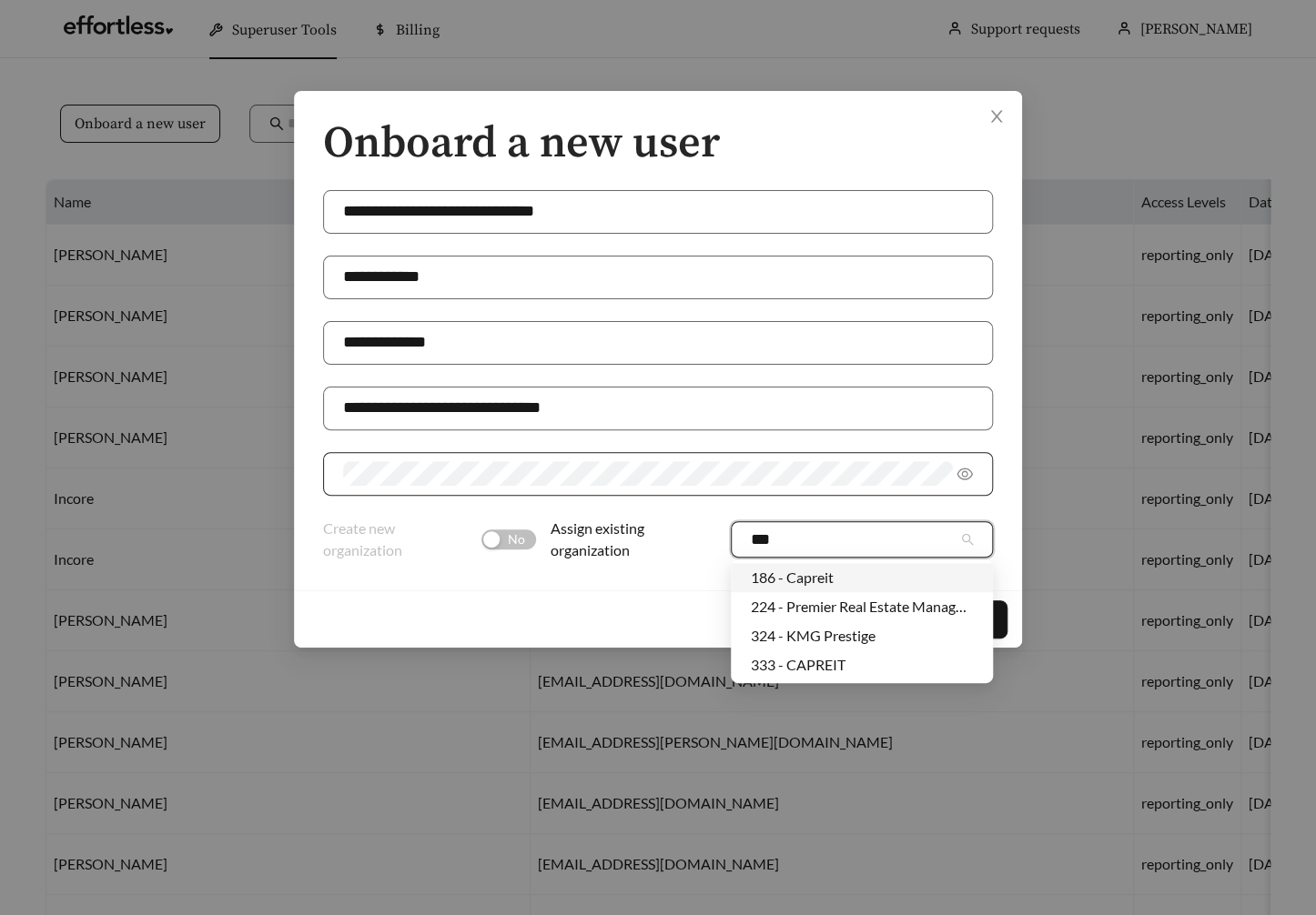
type input "****"
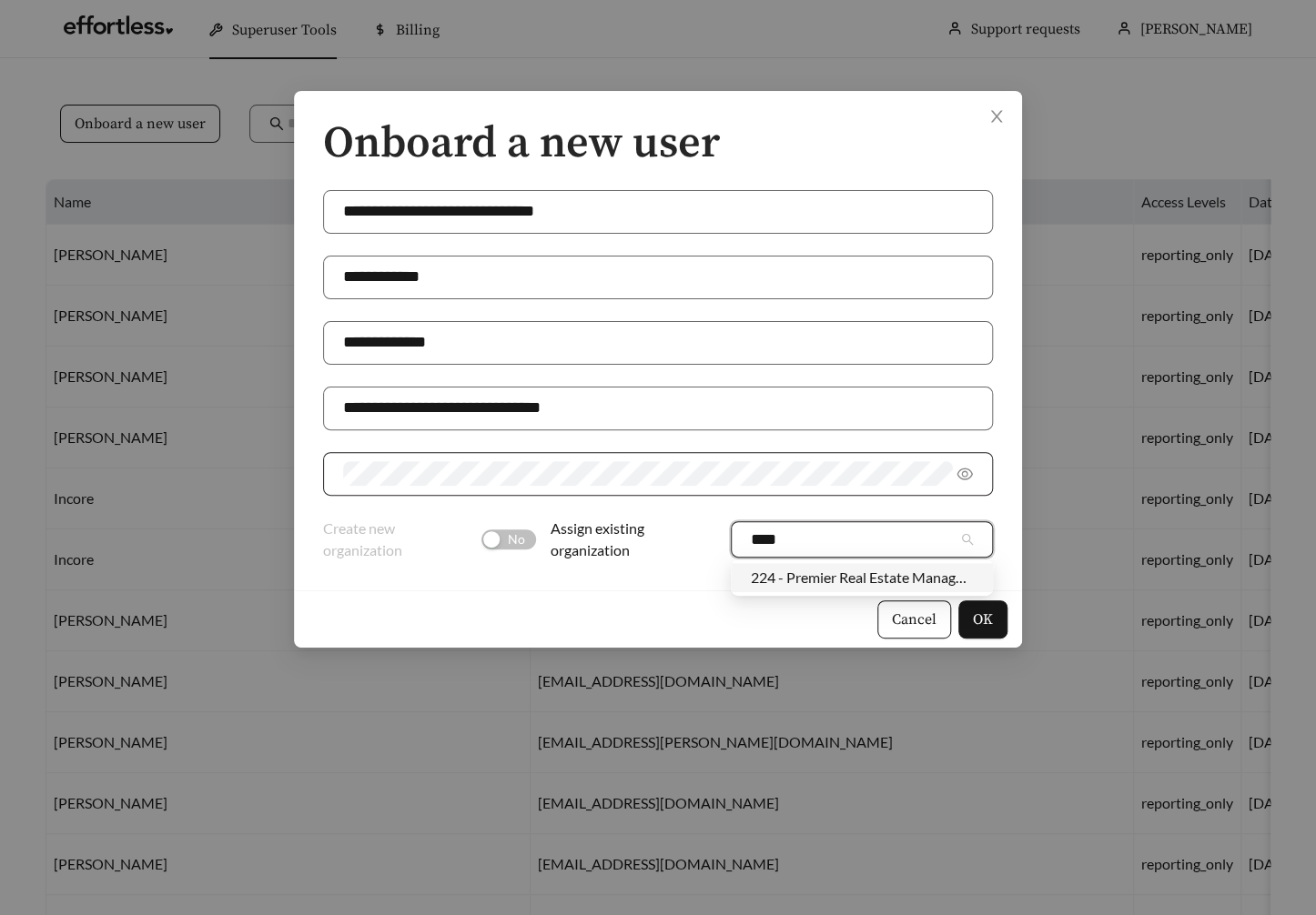
click at [844, 576] on div "224 - Premier Real Estate Management" at bounding box center [862, 577] width 222 height 20
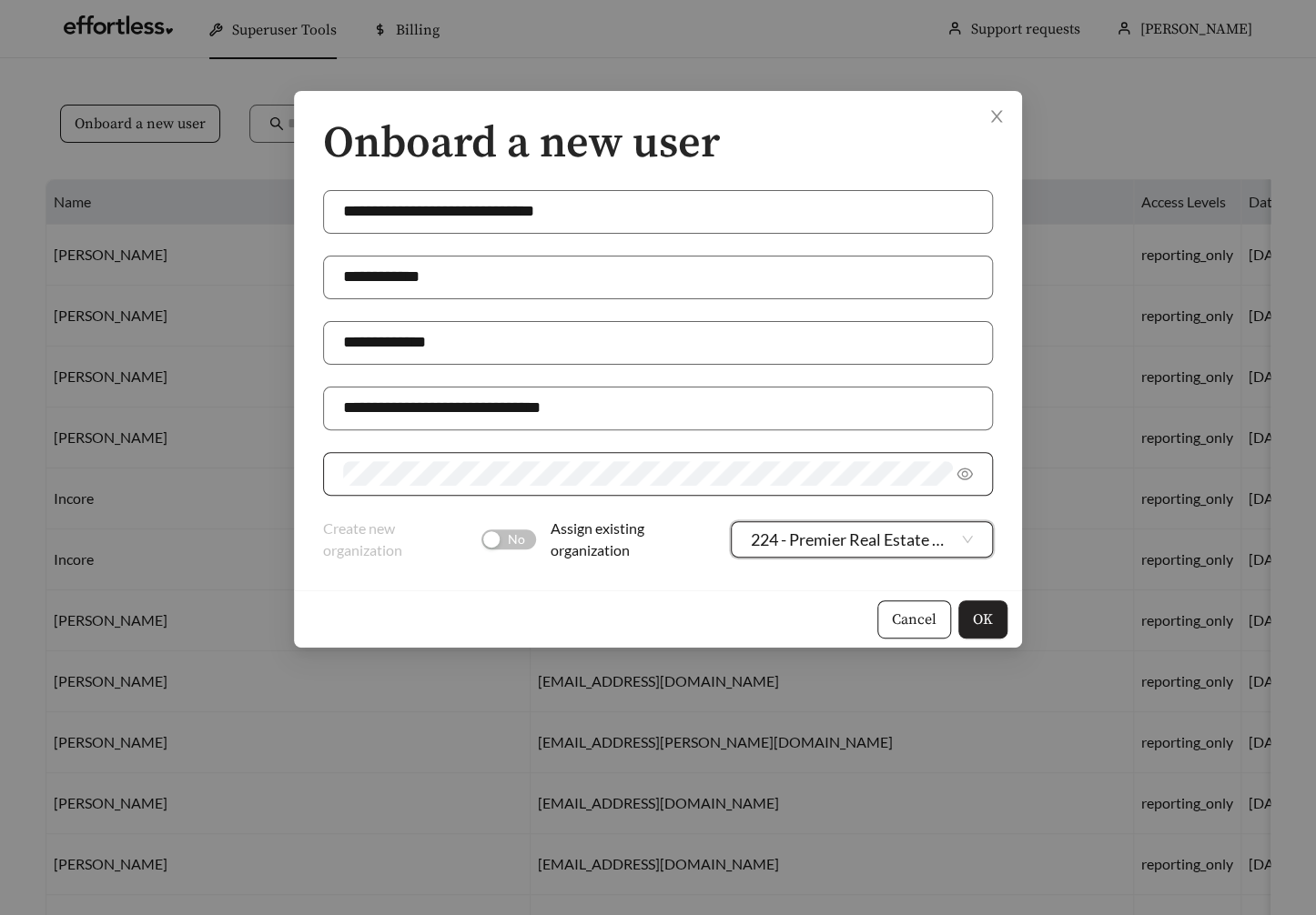
click at [987, 615] on span "OK" at bounding box center [983, 619] width 20 height 22
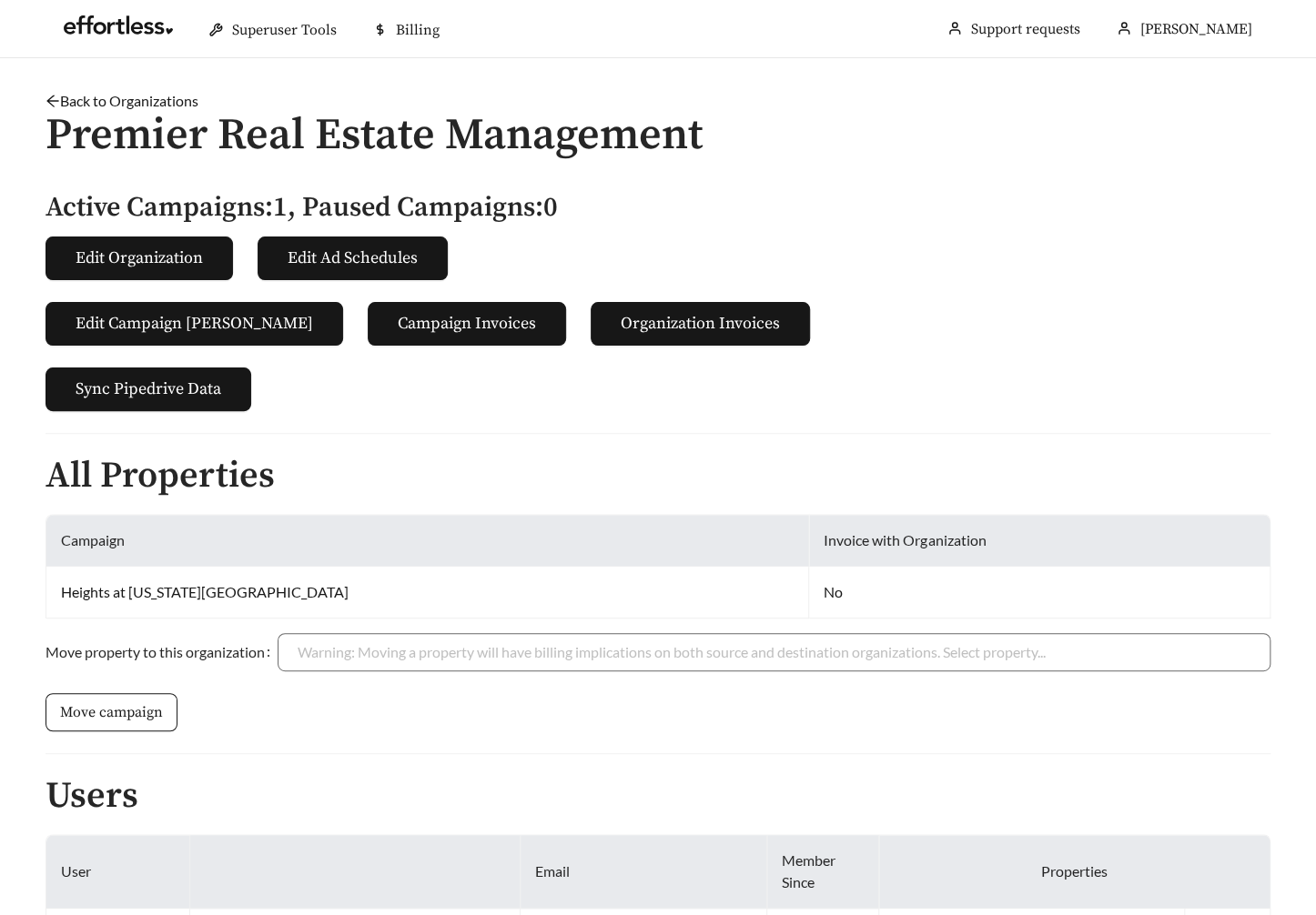
scroll to position [204, 0]
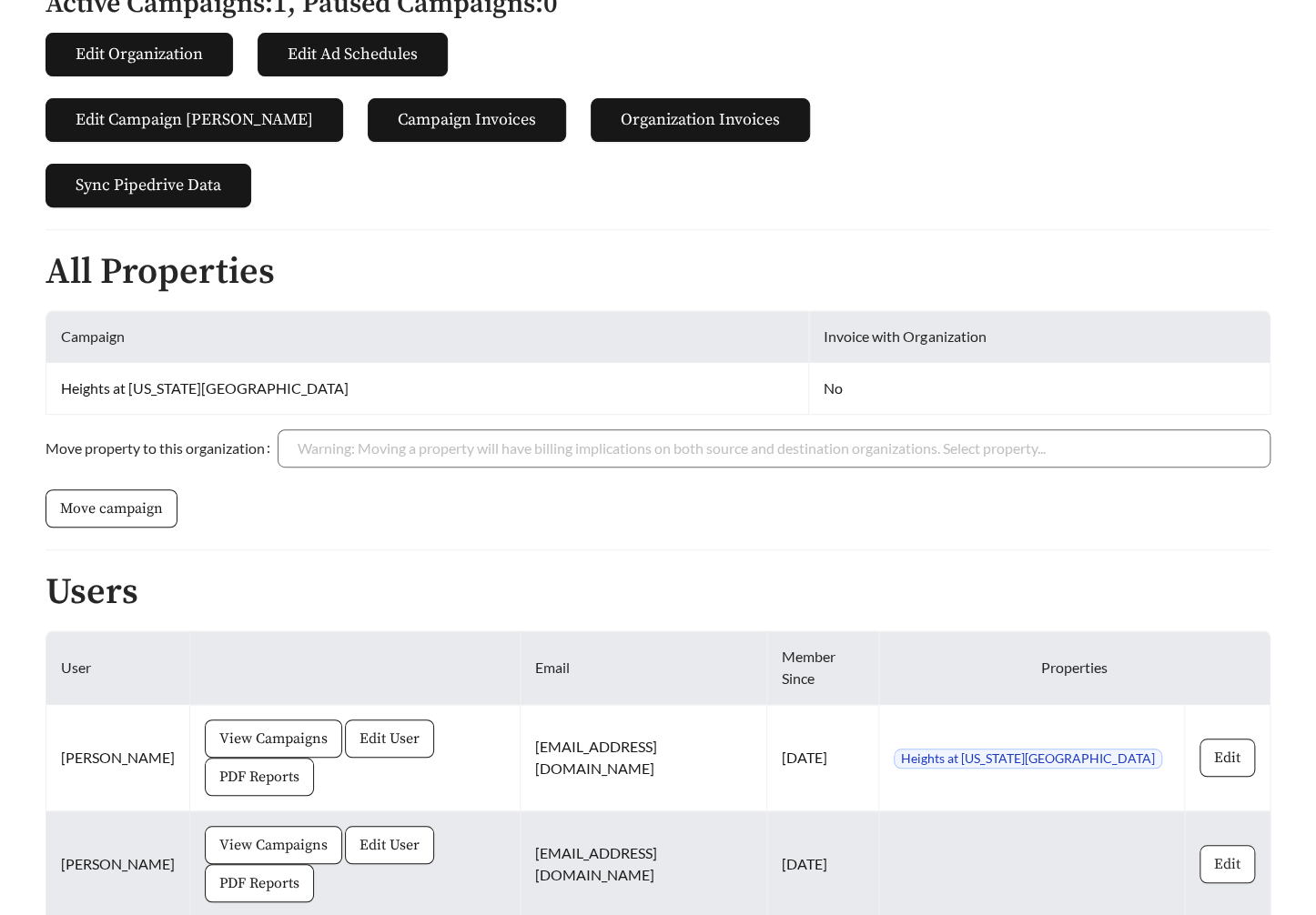
click at [1223, 853] on span "Edit" at bounding box center [1228, 864] width 27 height 22
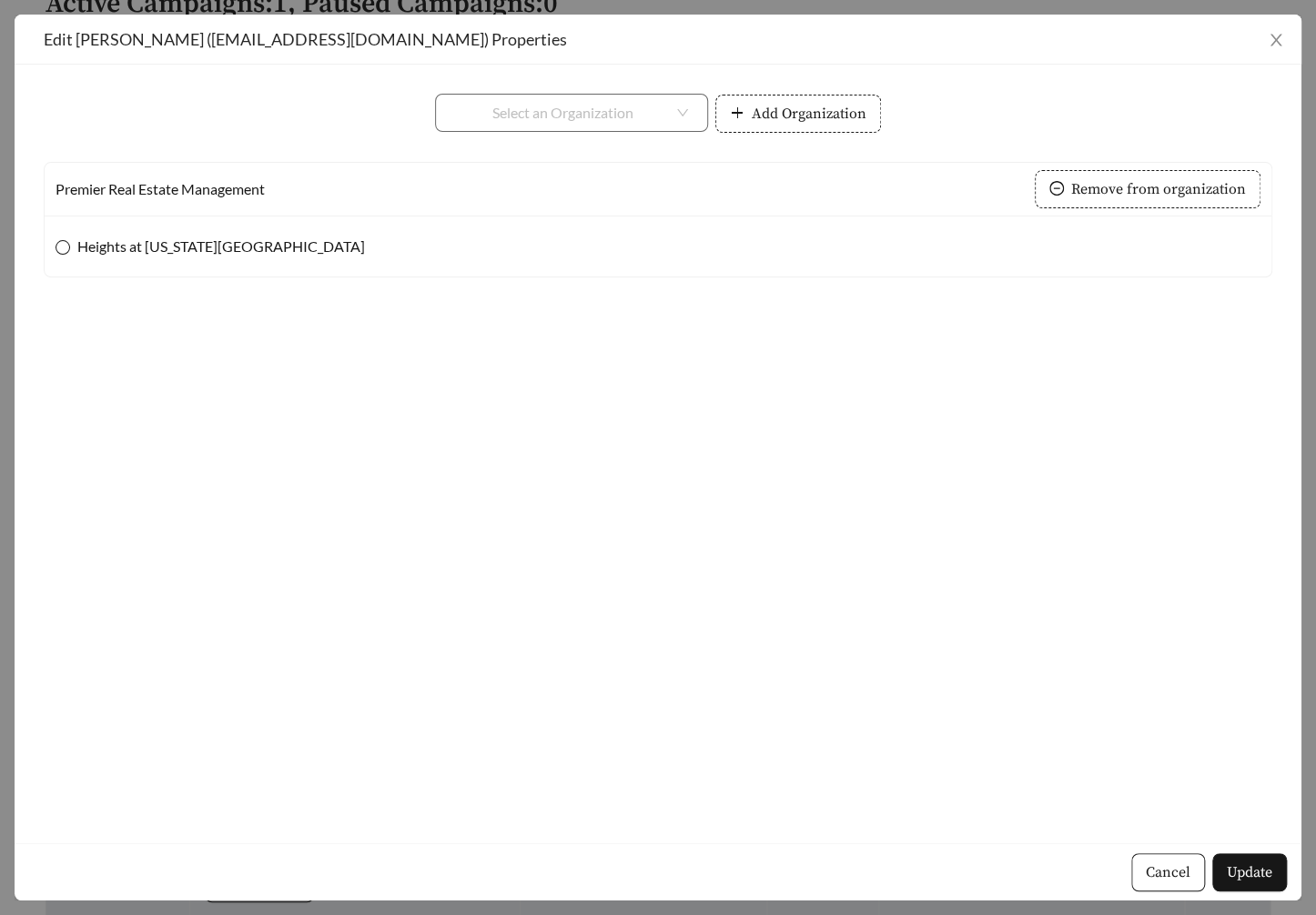
click at [81, 243] on span "Heights at Delaware Ridge" at bounding box center [221, 246] width 302 height 22
click at [1240, 881] on span "Update" at bounding box center [1250, 872] width 46 height 22
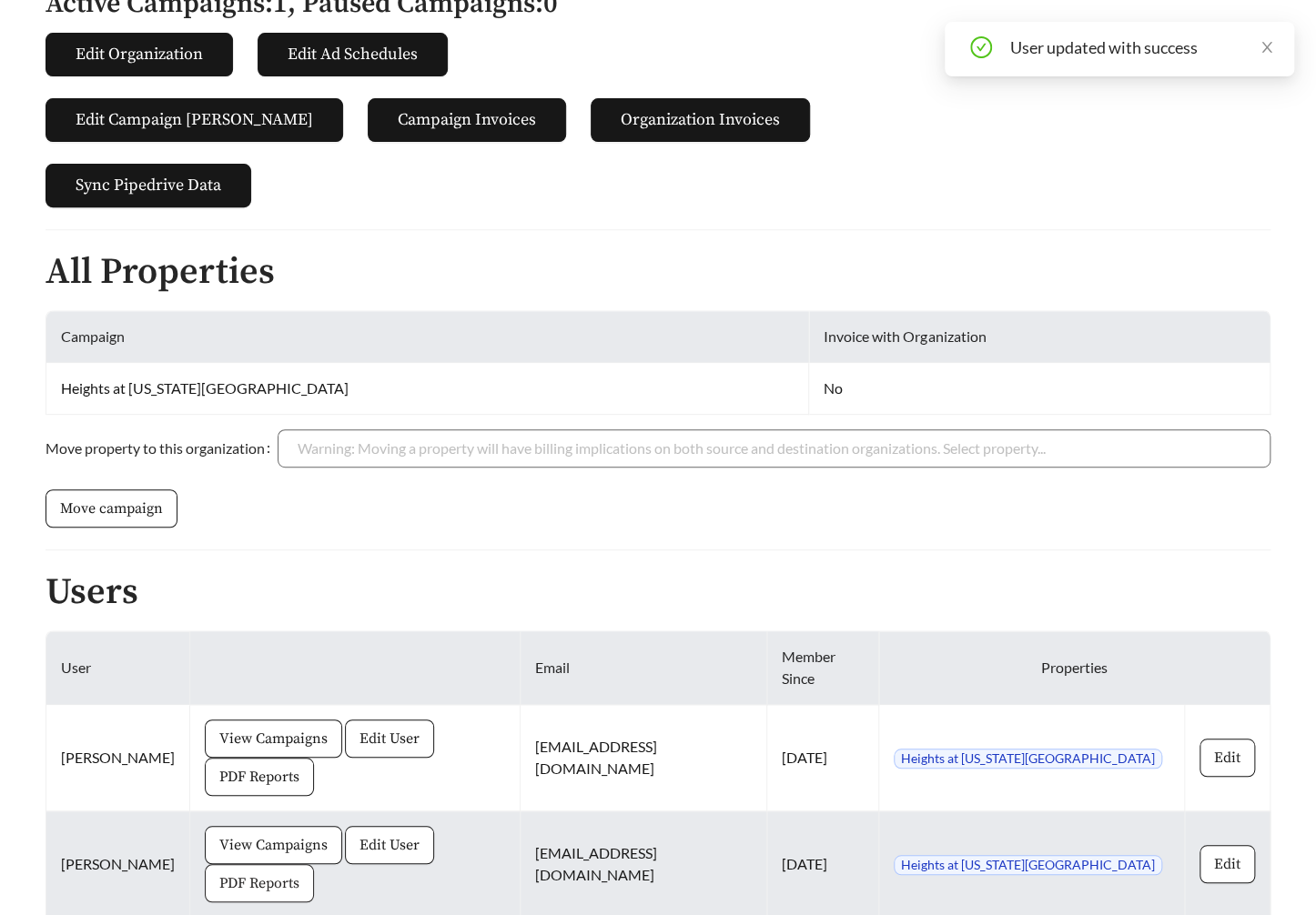
click at [299, 872] on span "PDF Reports" at bounding box center [259, 883] width 80 height 22
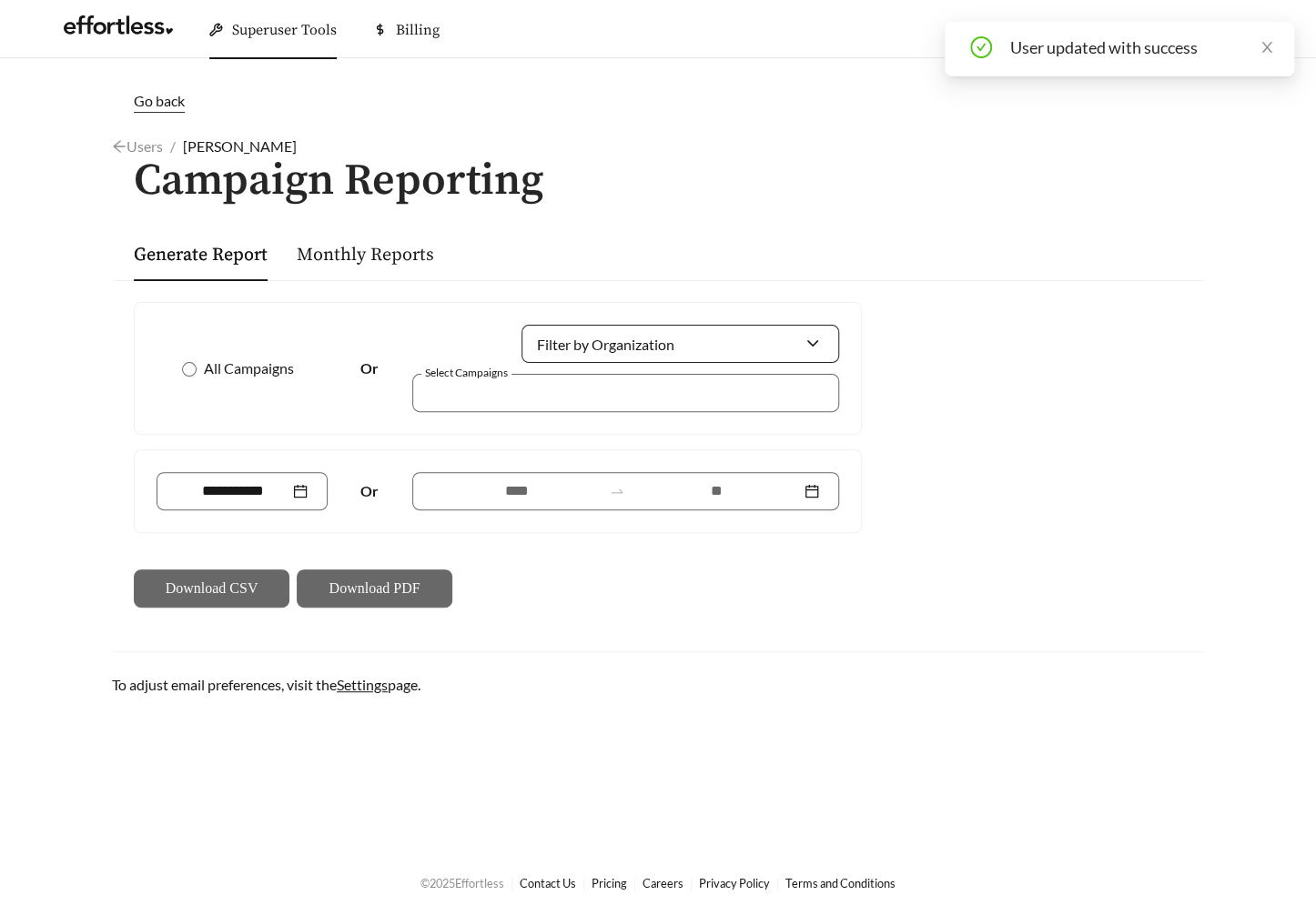
click at [654, 325] on div at bounding box center [680, 344] width 318 height 38
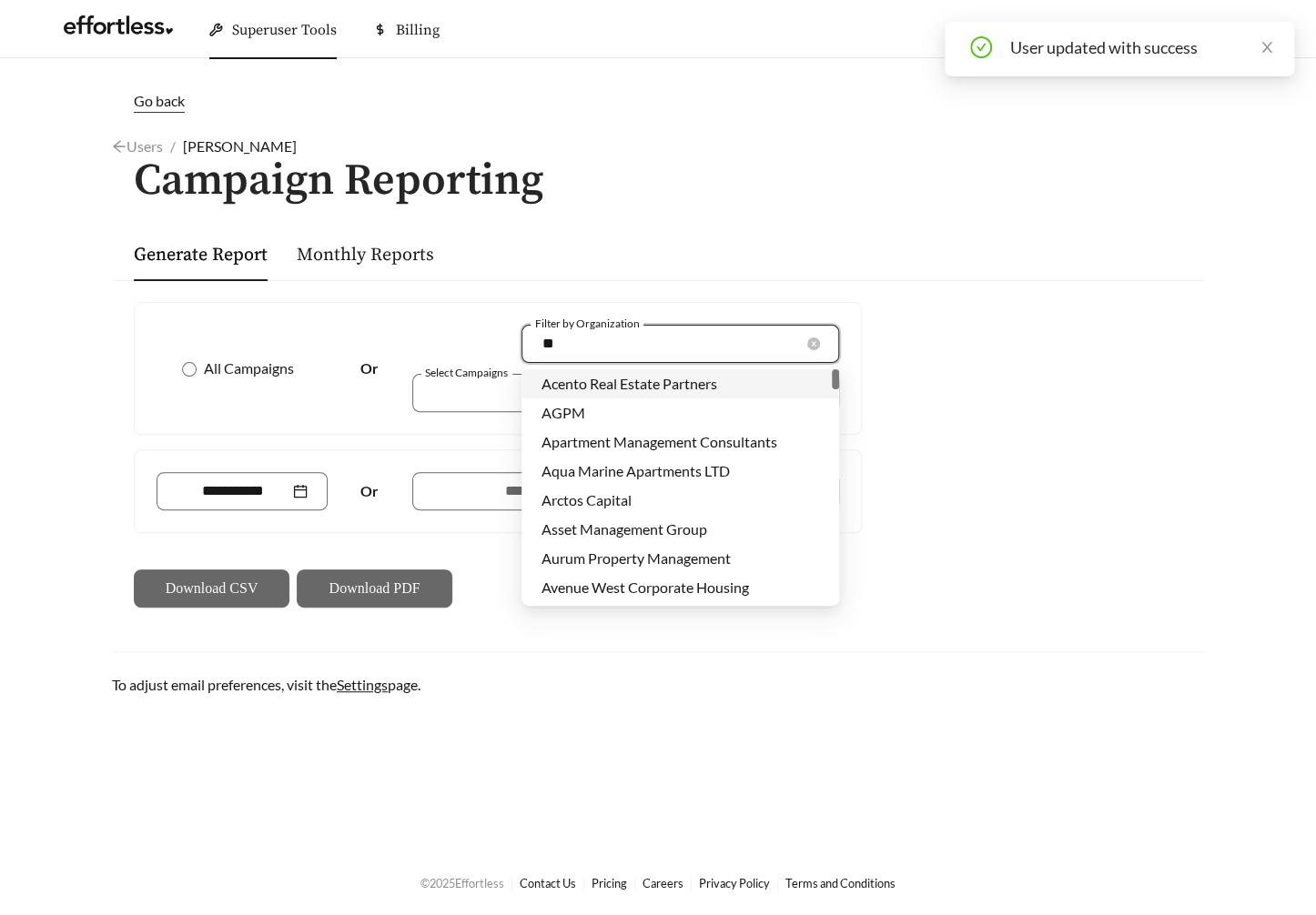
type input "***"
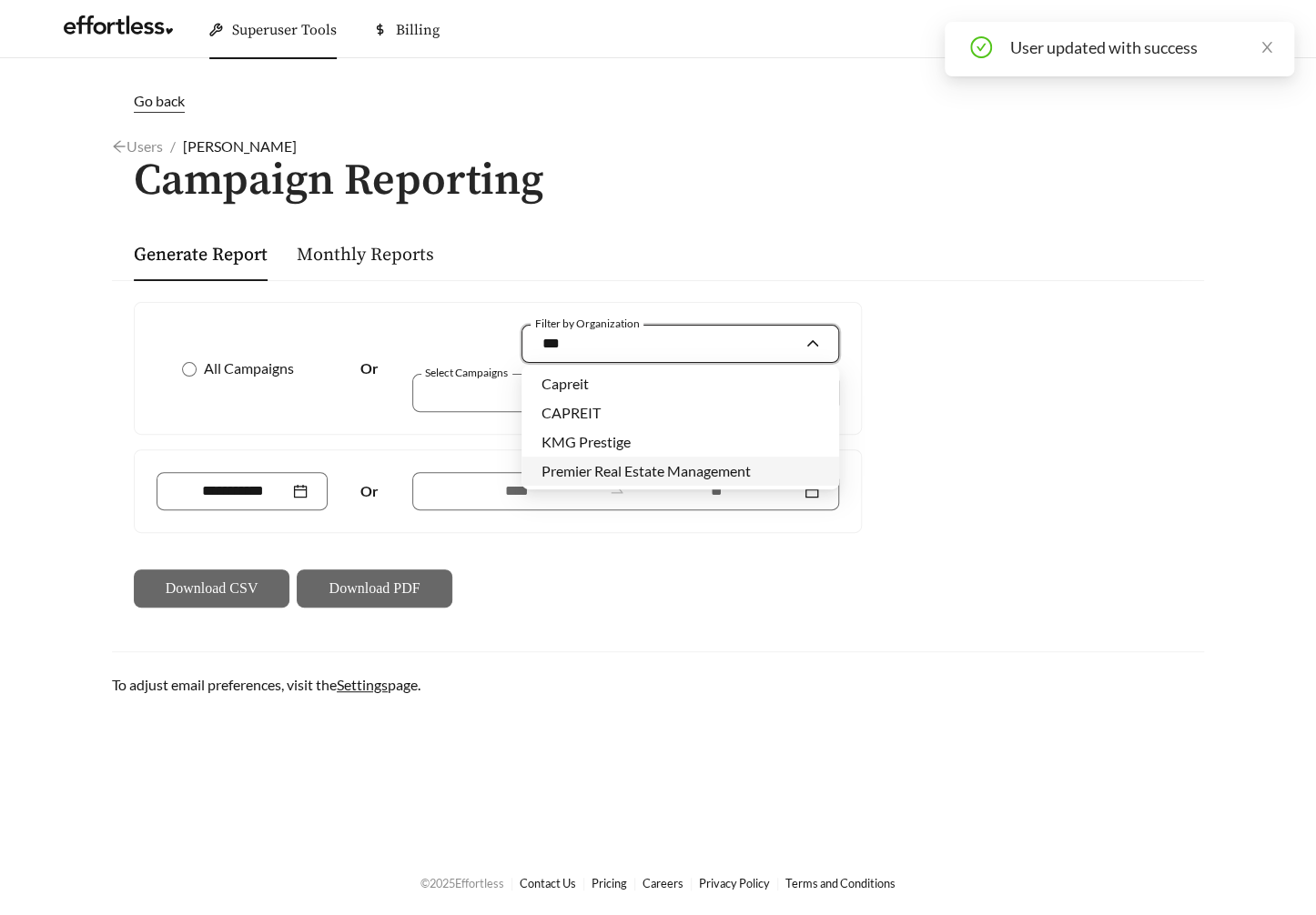
click at [666, 476] on span "Premier Real Estate Management" at bounding box center [646, 471] width 210 height 17
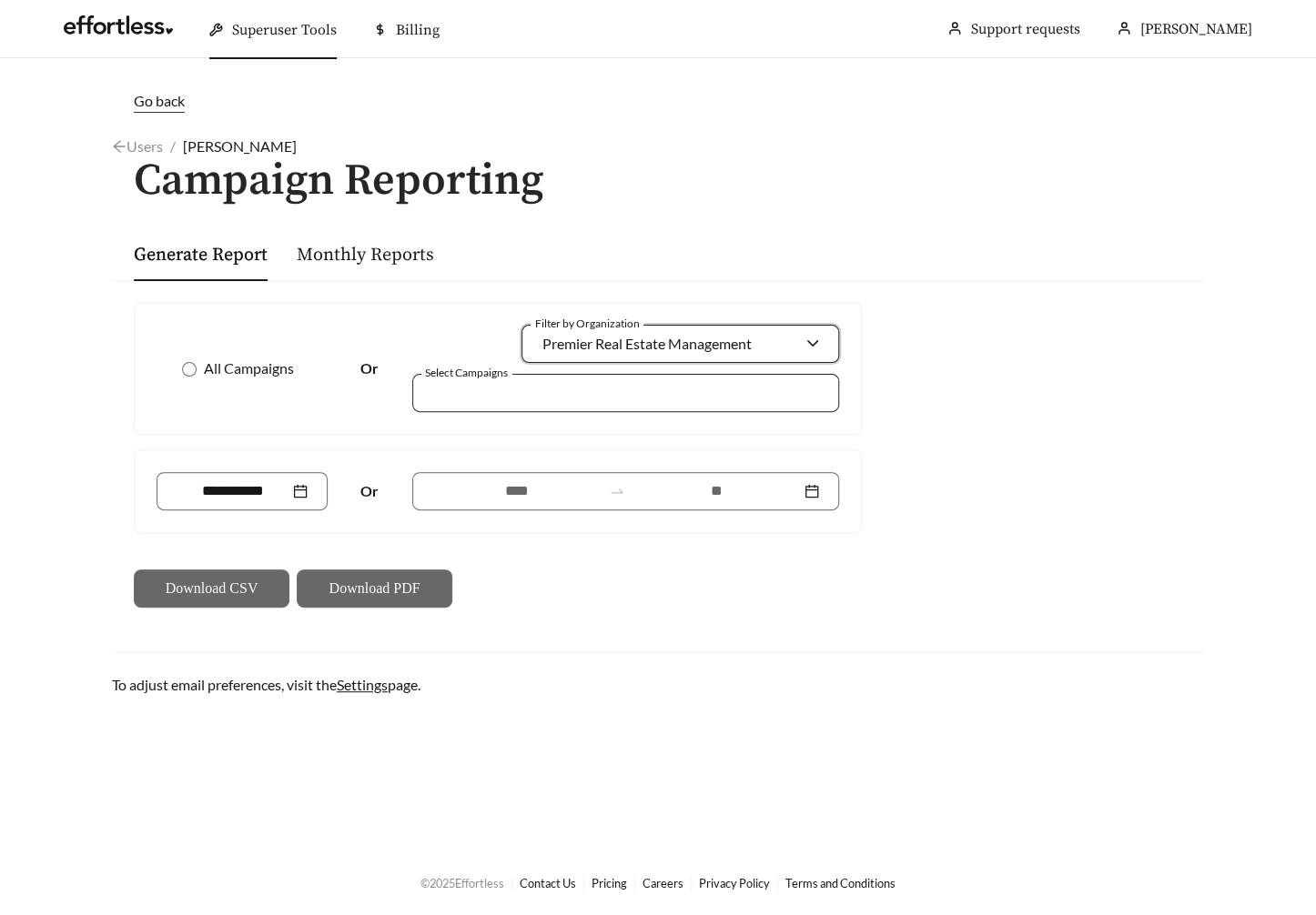
click at [589, 385] on div at bounding box center [613, 393] width 385 height 25
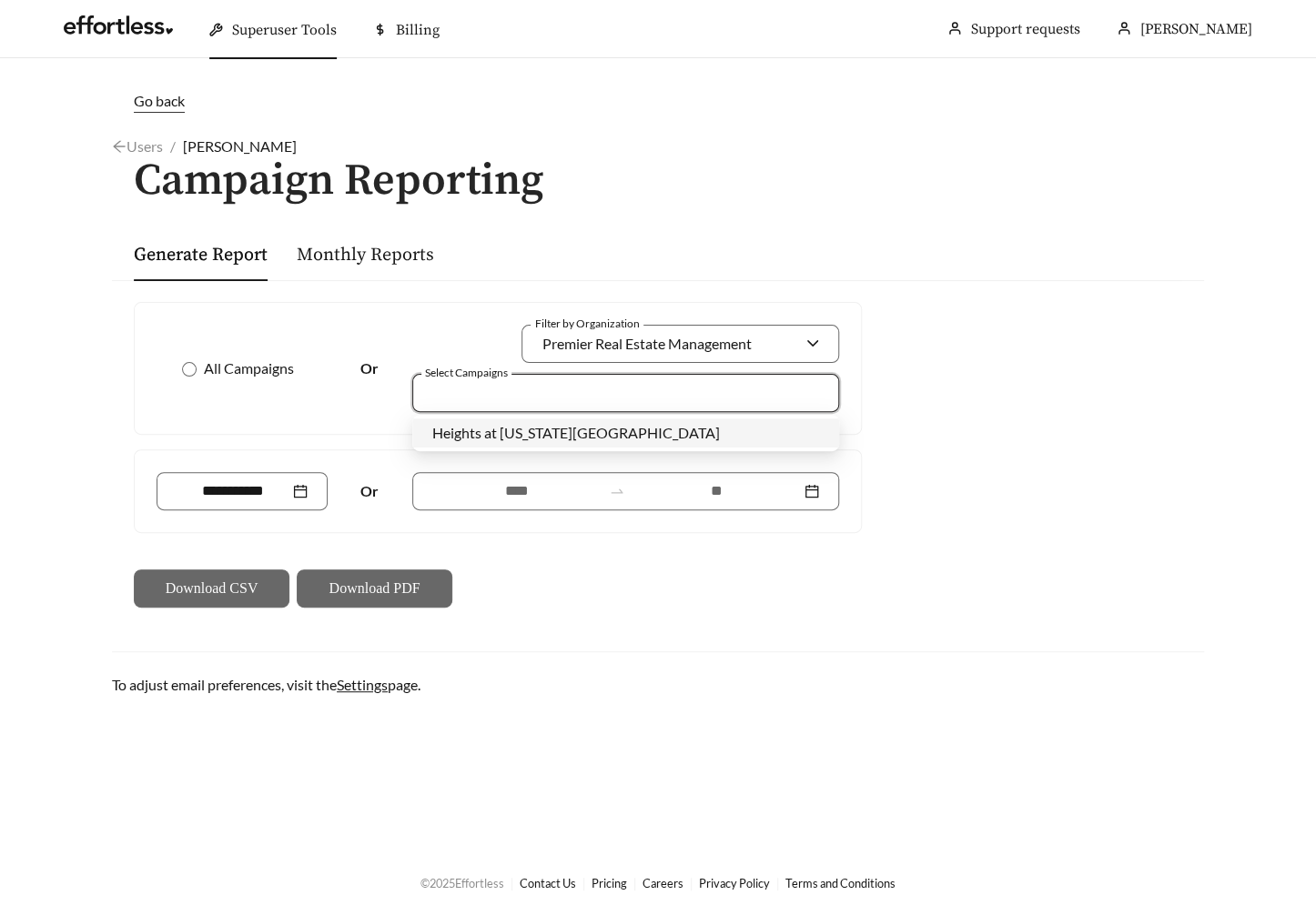
click at [570, 430] on span "Heights at Delaware Ridge" at bounding box center [575, 433] width 288 height 17
click at [534, 497] on input at bounding box center [516, 491] width 168 height 22
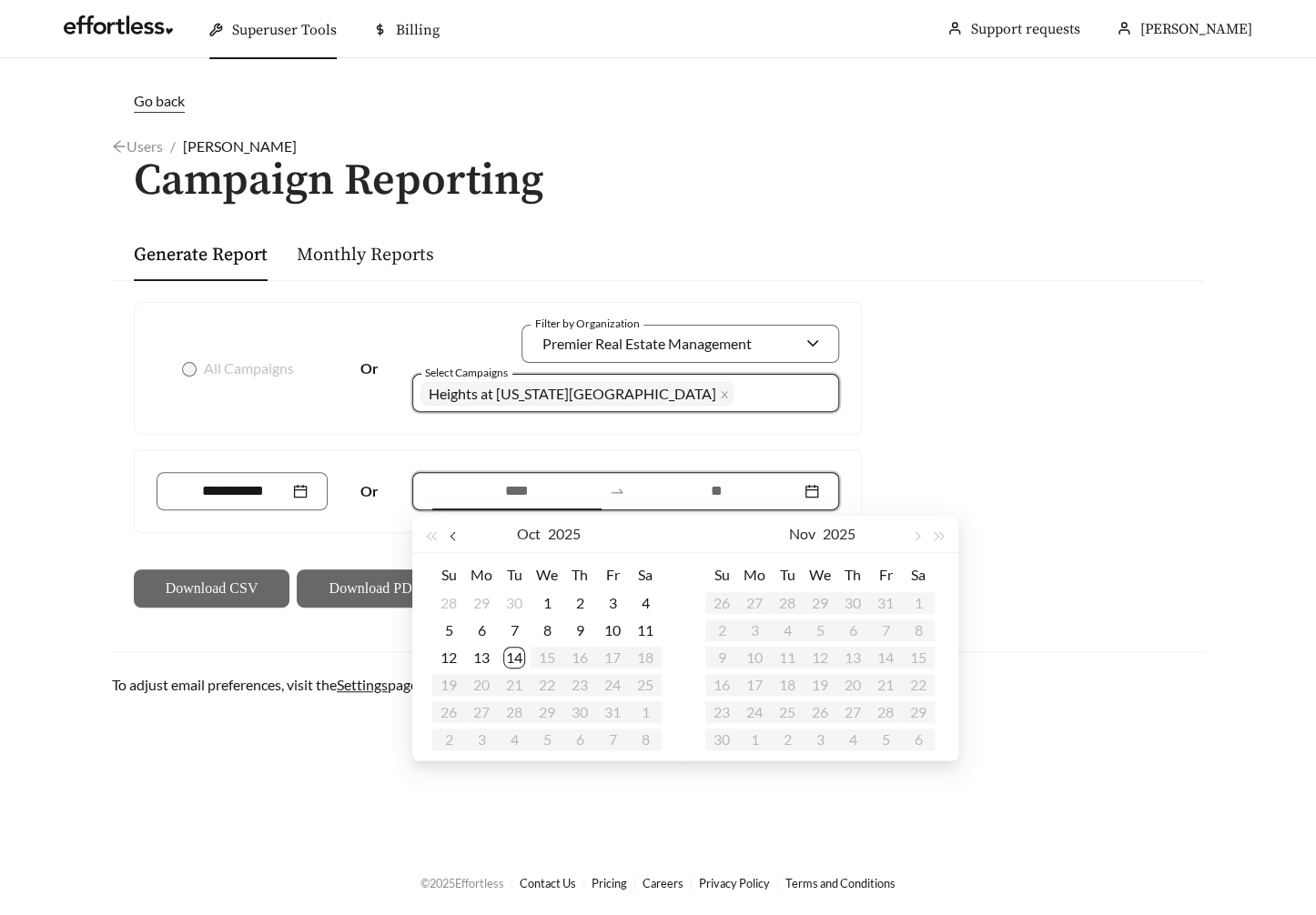
click at [452, 532] on button "button" at bounding box center [455, 534] width 24 height 36
type input "**********"
click at [488, 664] on div "15" at bounding box center [481, 658] width 22 height 22
type input "**********"
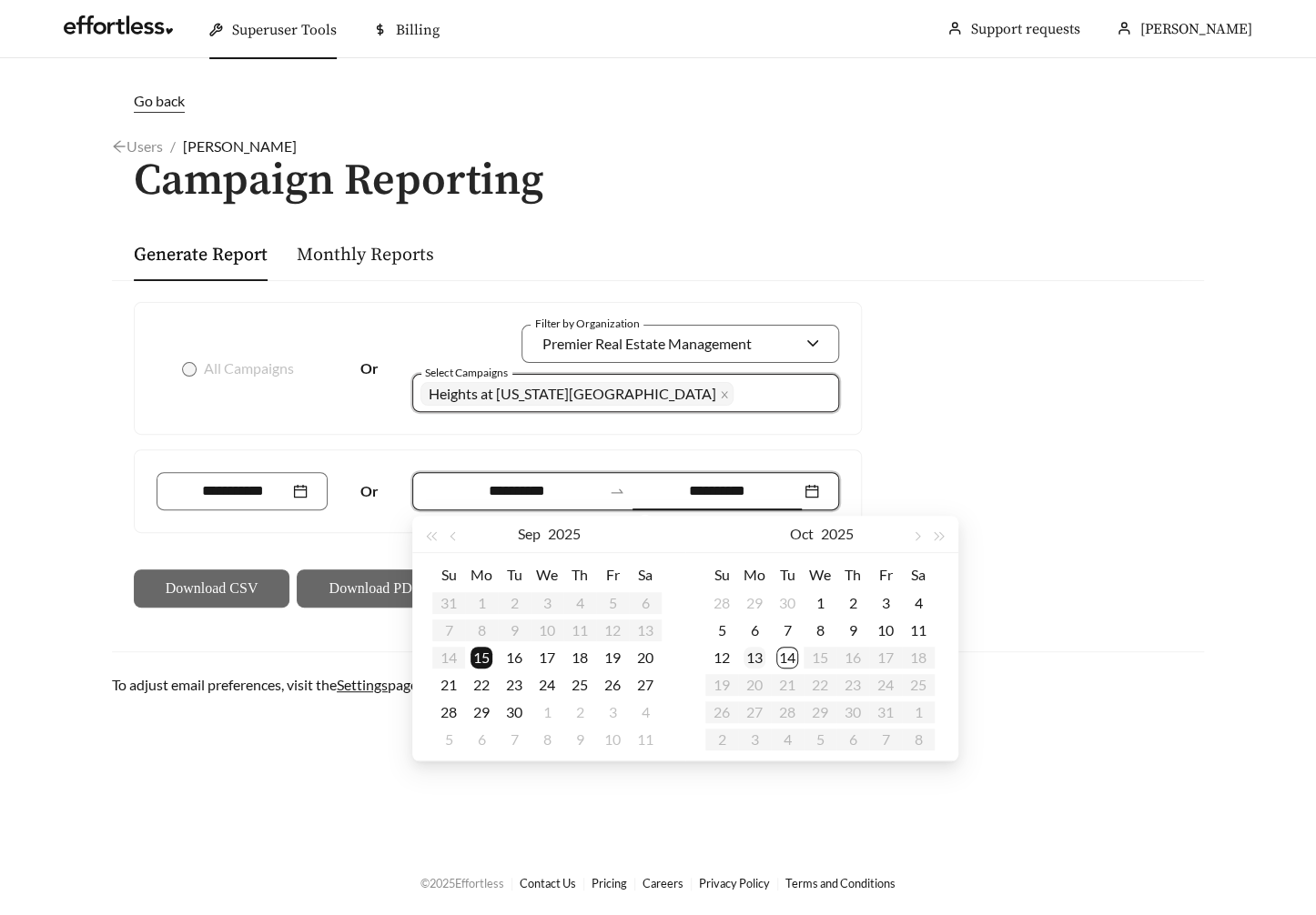
type input "**********"
click at [755, 658] on div "13" at bounding box center [754, 658] width 22 height 22
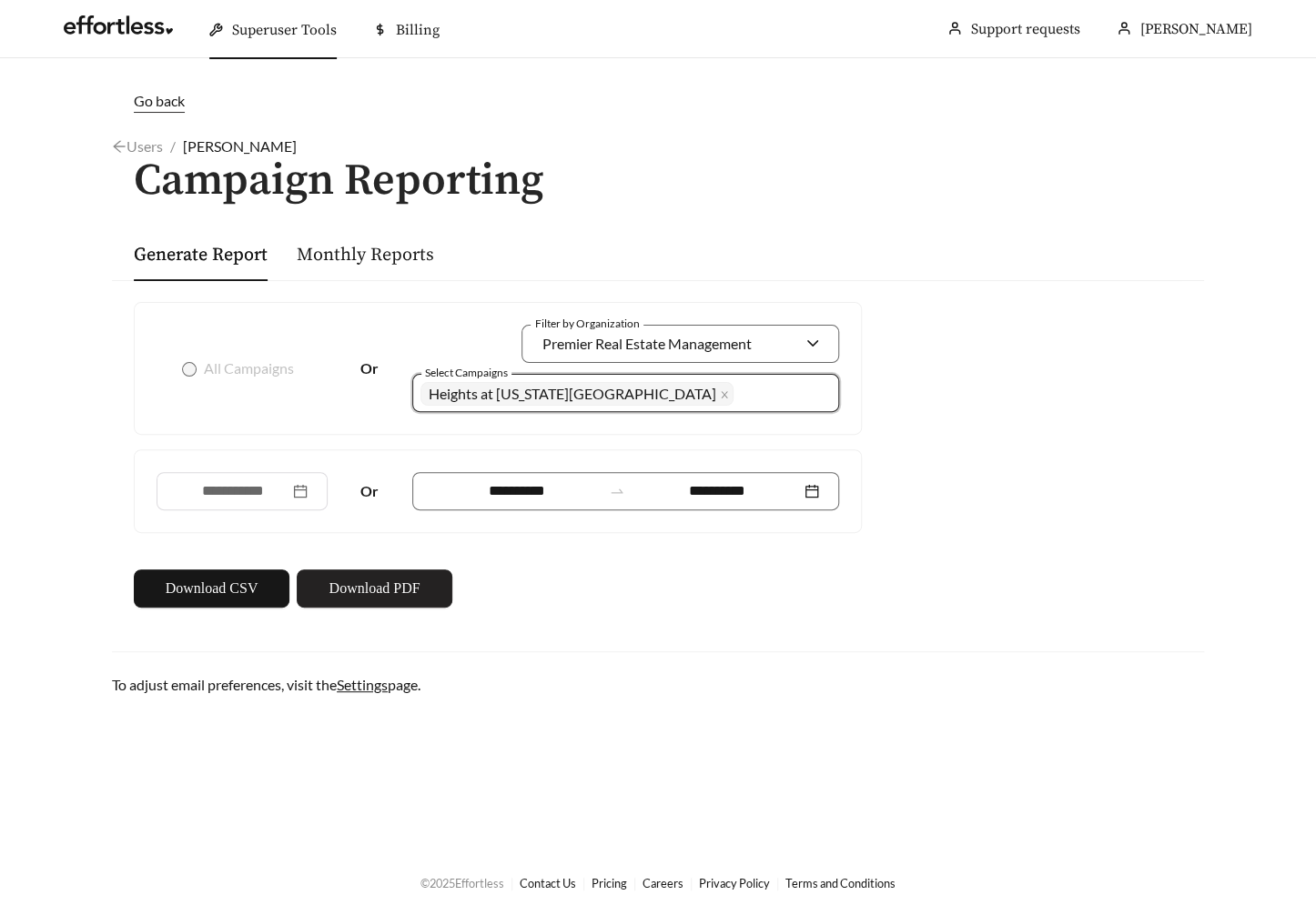
click at [377, 572] on button "Download PDF" at bounding box center [375, 588] width 156 height 38
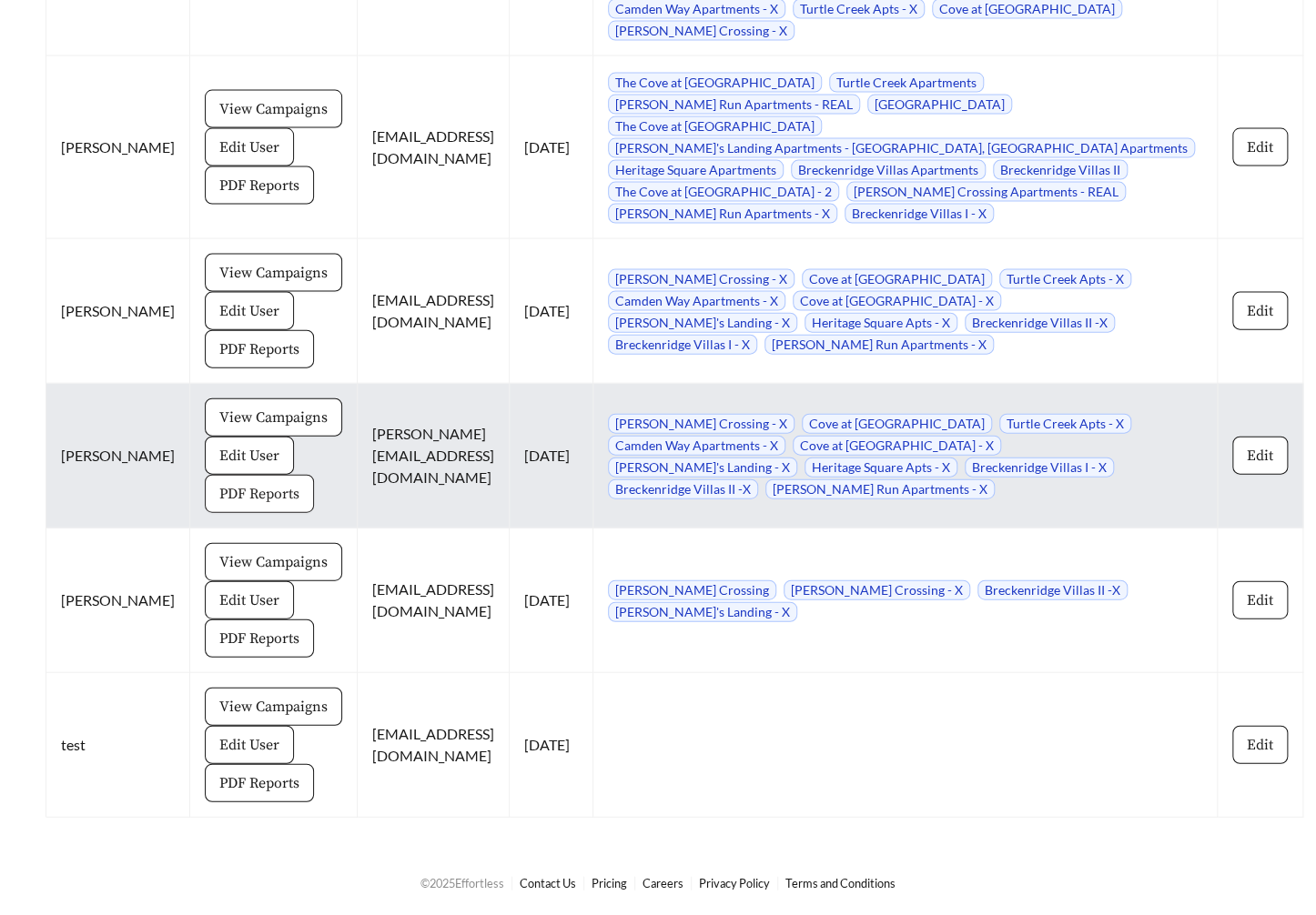
scroll to position [5002, 0]
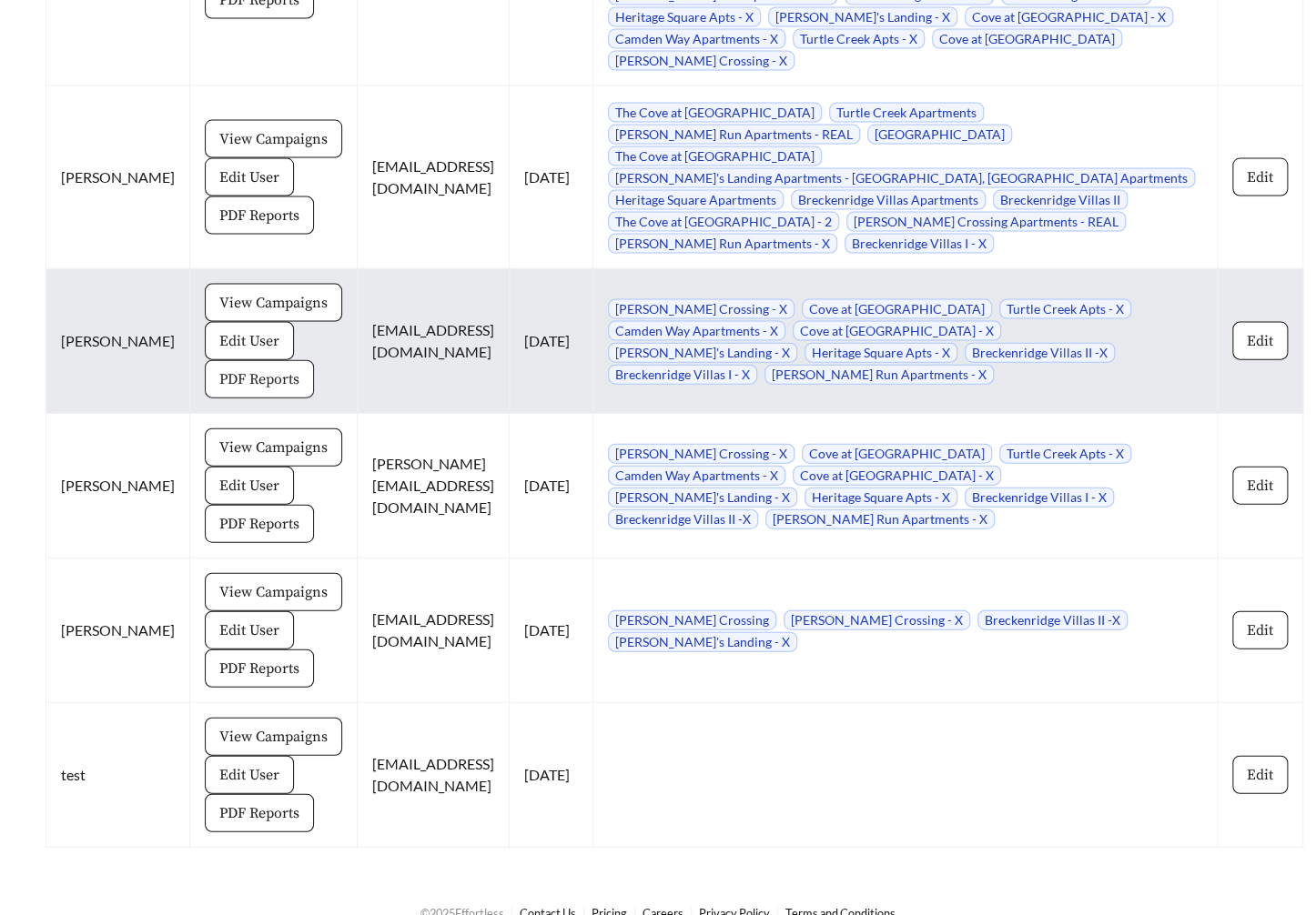
click at [244, 390] on span "PDF Reports" at bounding box center [259, 379] width 80 height 22
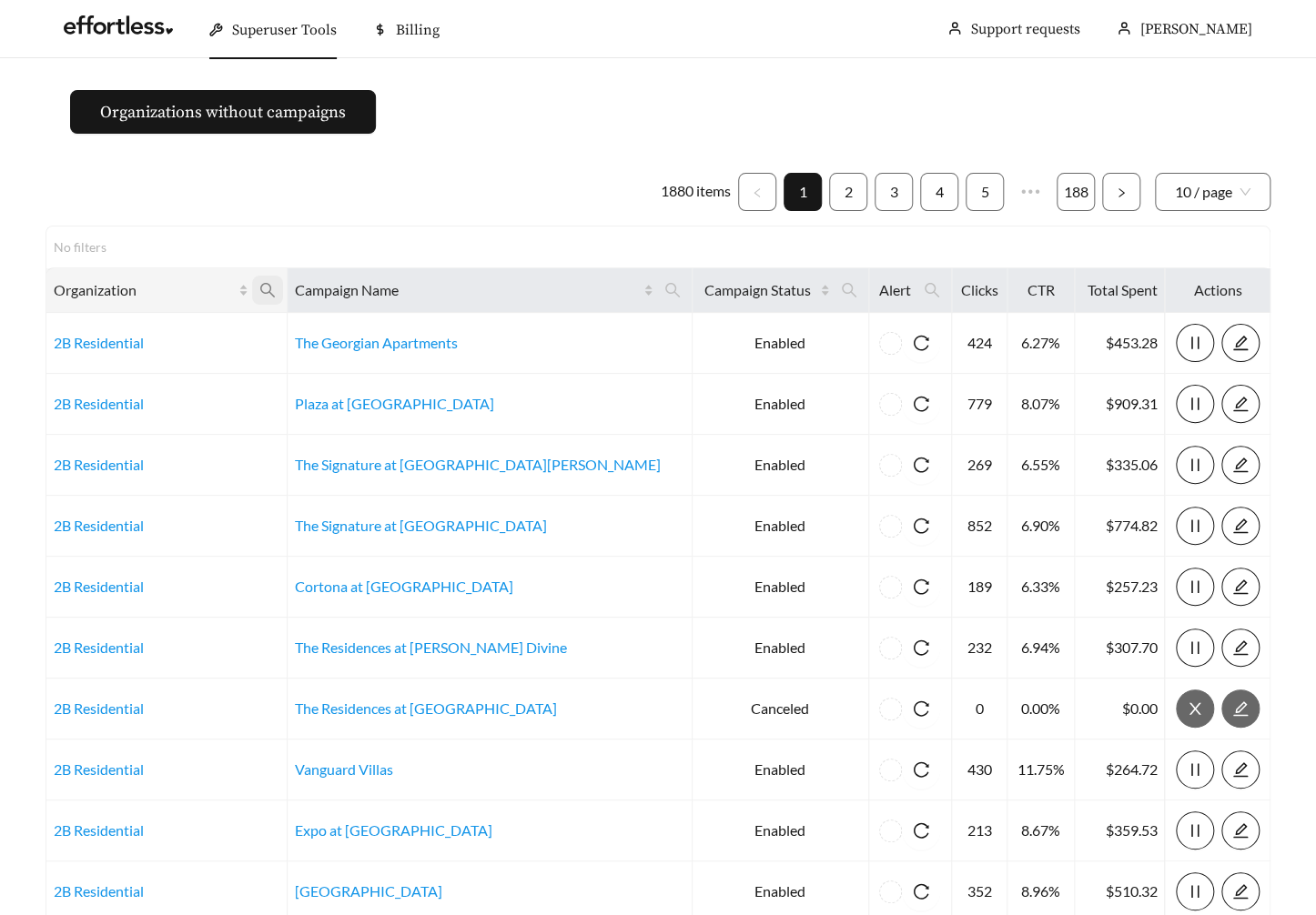
click at [275, 289] on icon "search" at bounding box center [267, 289] width 16 height 16
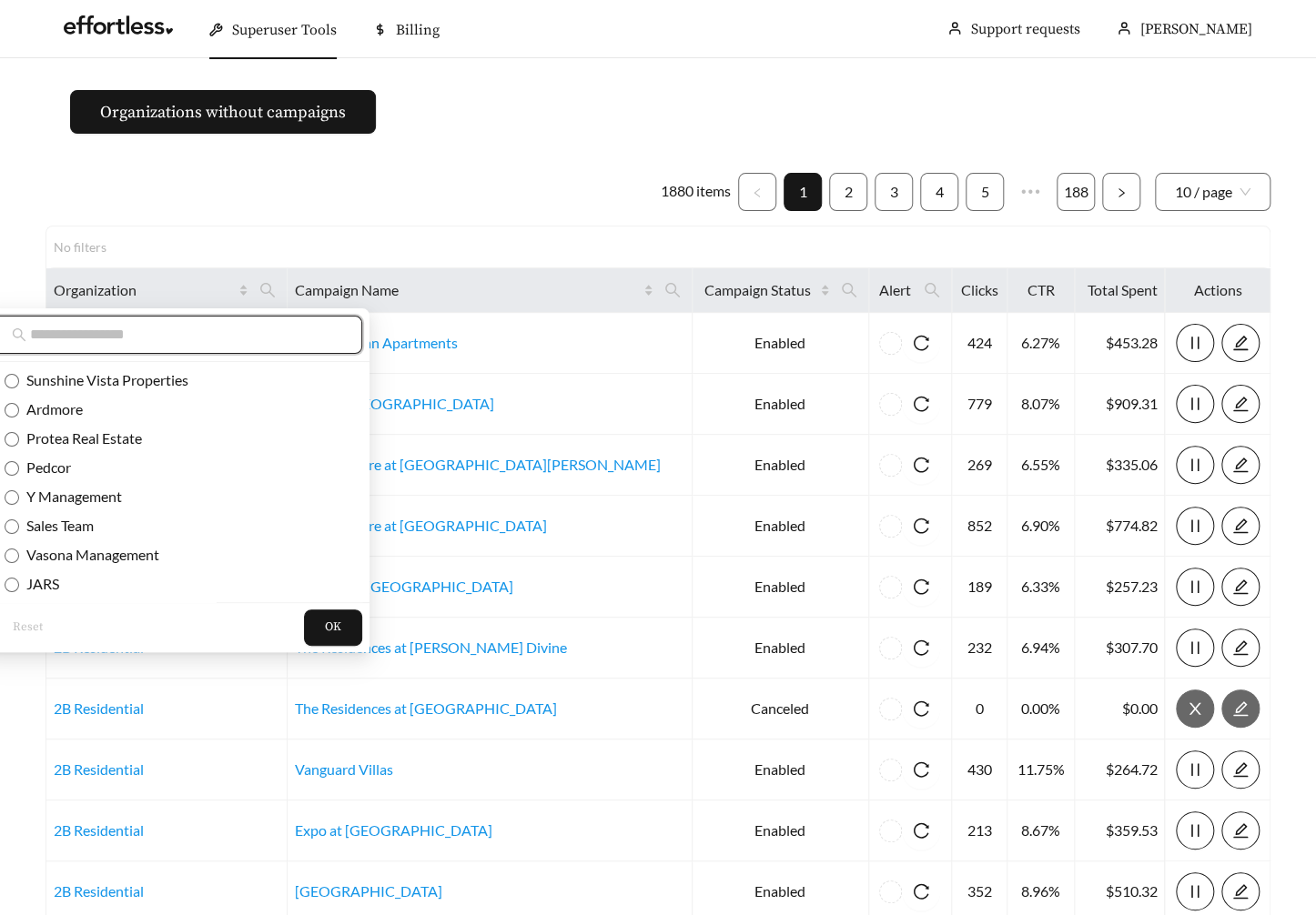
click at [227, 332] on input "text" at bounding box center [186, 334] width 312 height 22
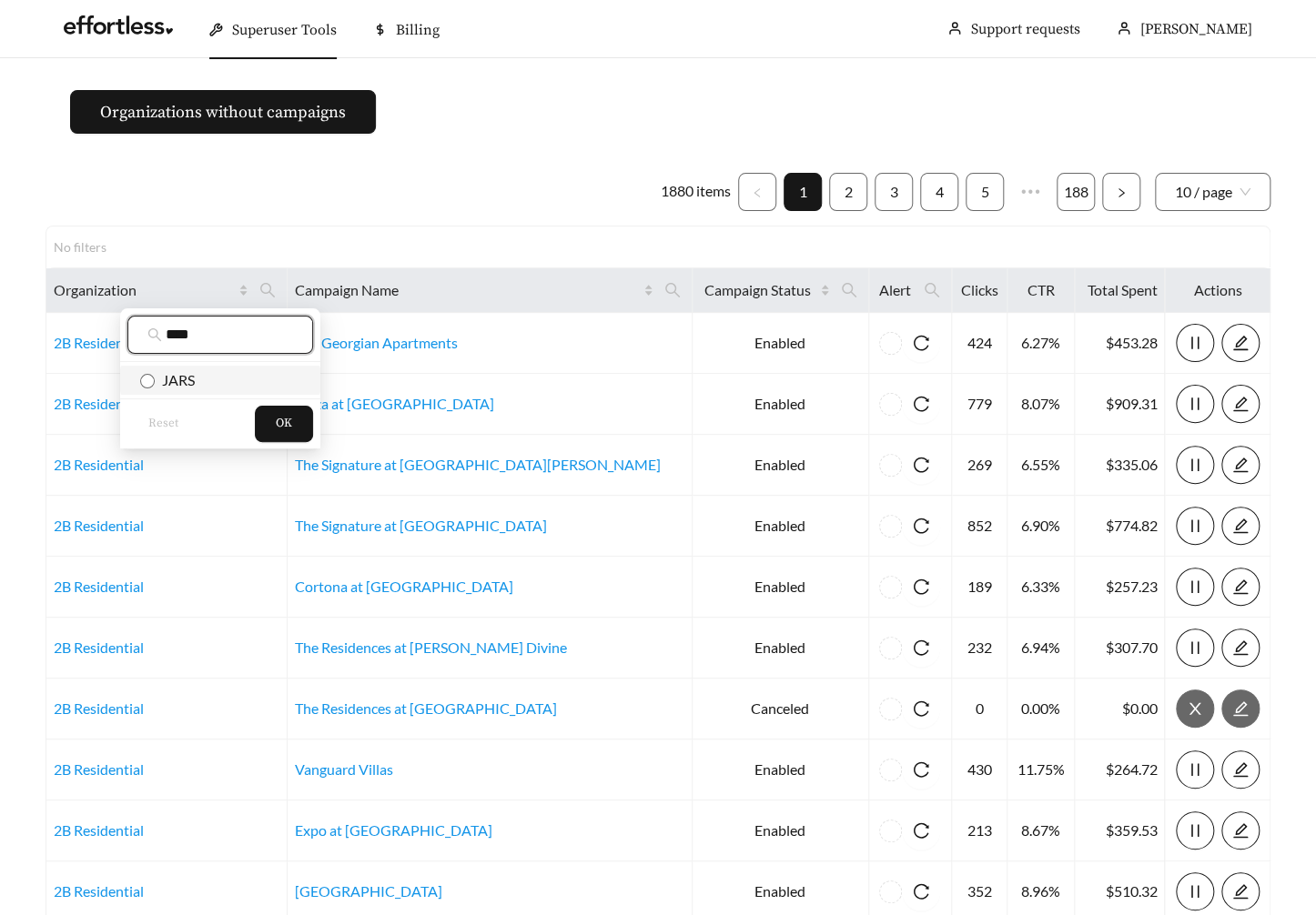
type input "****"
click at [211, 371] on span "JARS" at bounding box center [220, 380] width 160 height 20
click at [290, 424] on span "OK" at bounding box center [283, 423] width 16 height 18
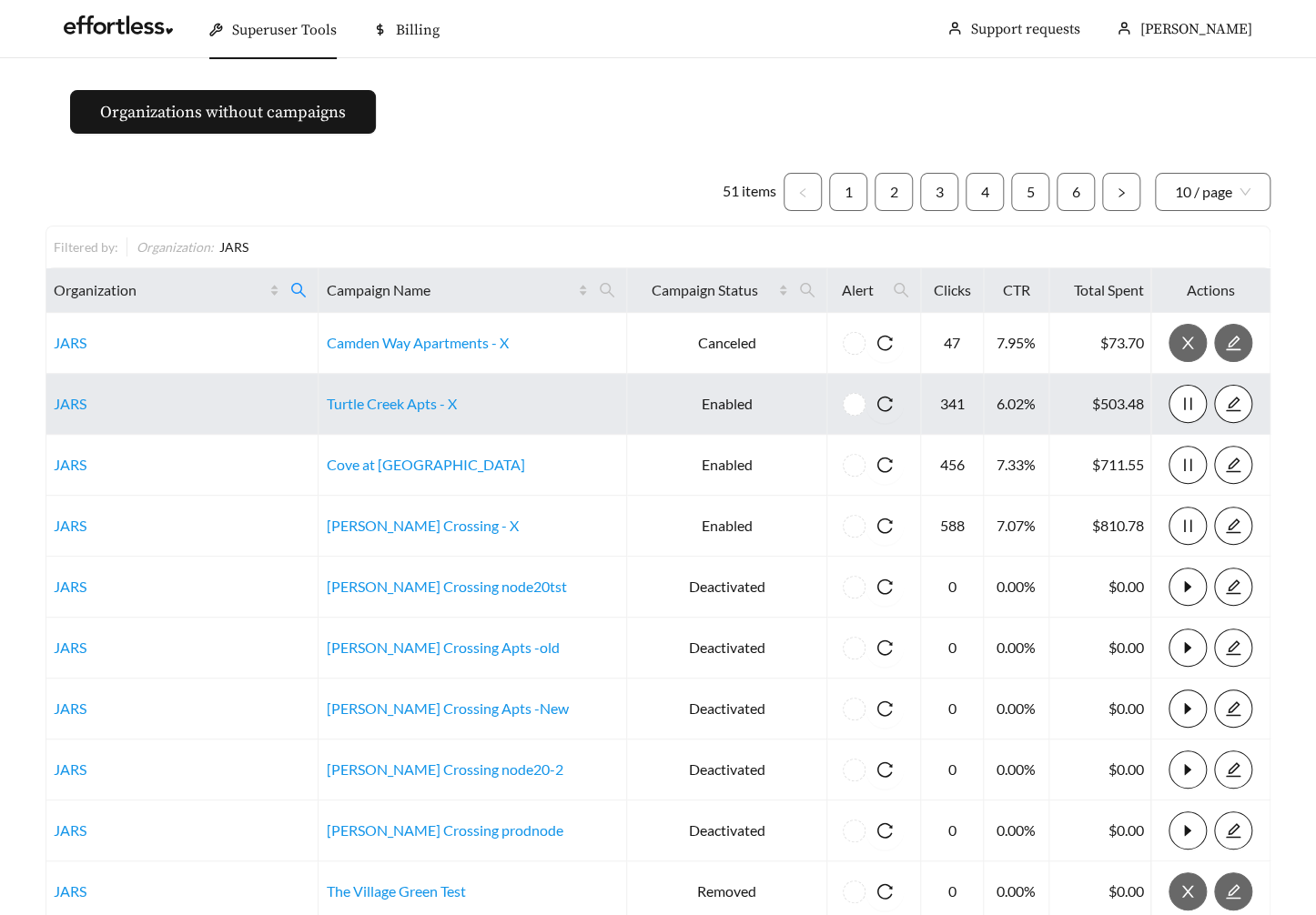
click at [72, 390] on td "JARS" at bounding box center [182, 404] width 273 height 61
click at [67, 402] on link "JARS" at bounding box center [70, 403] width 33 height 17
click at [51, 406] on td "JARS" at bounding box center [182, 404] width 273 height 61
click at [66, 401] on link "JARS" at bounding box center [70, 403] width 33 height 17
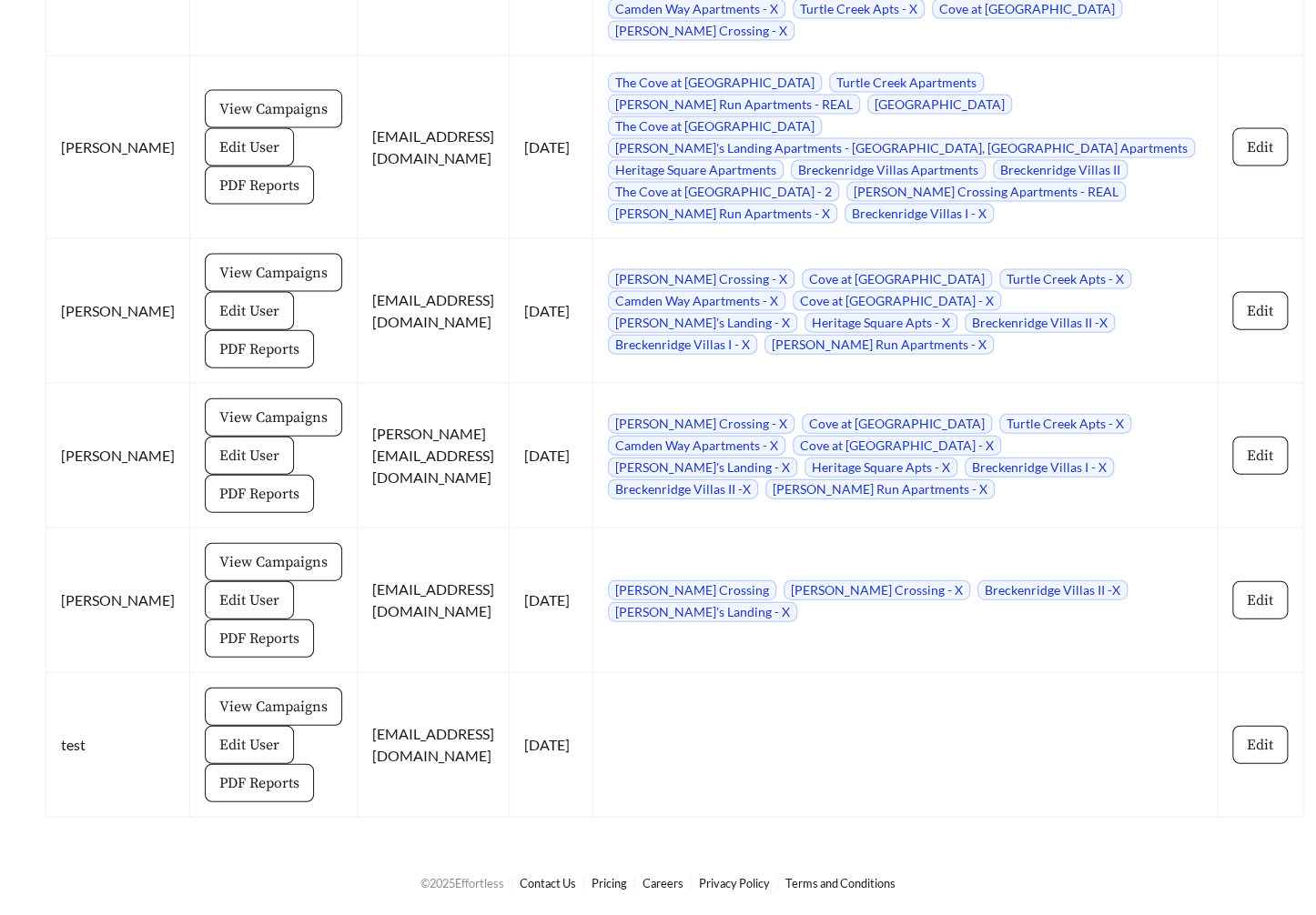
scroll to position [5063, 0]
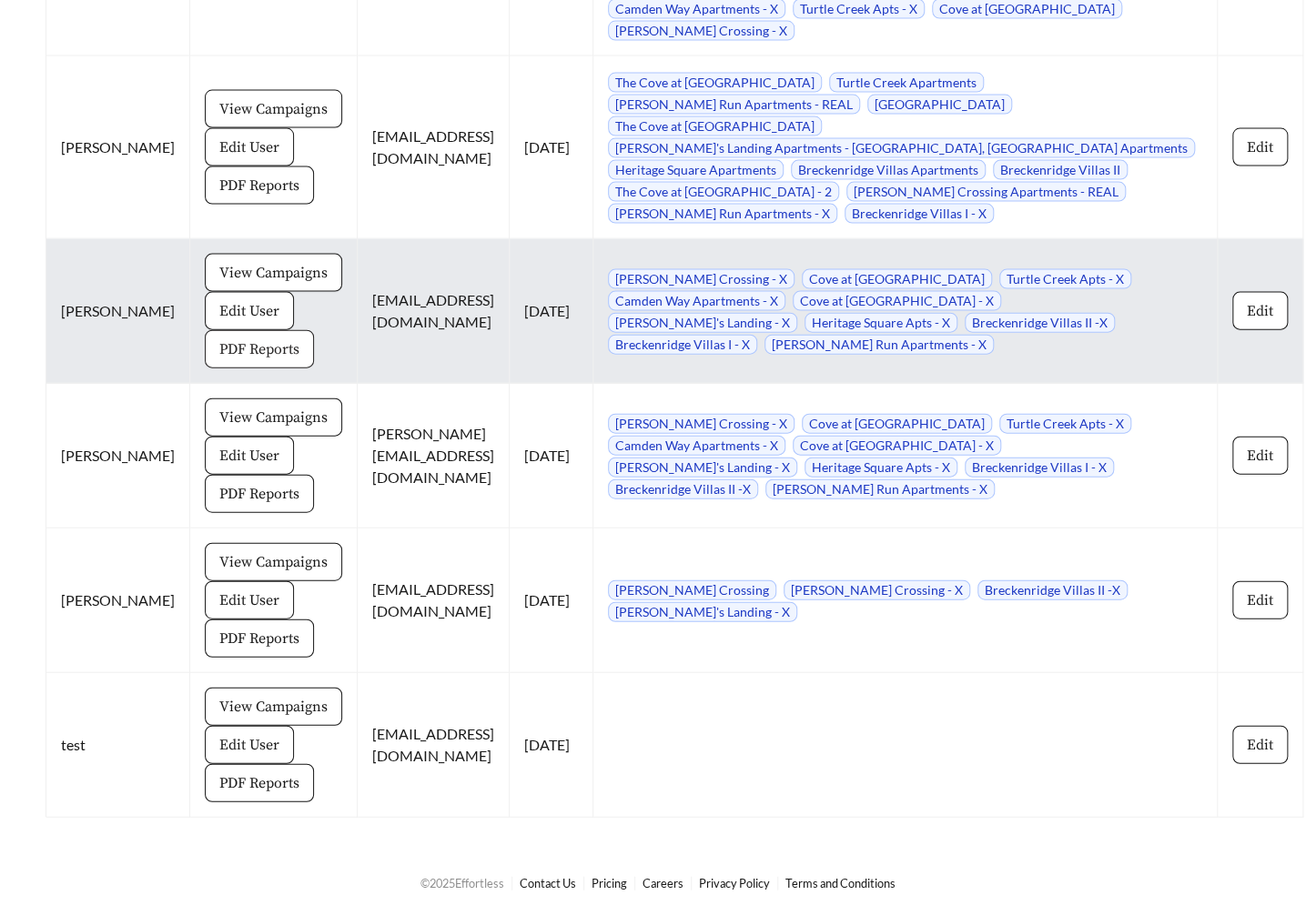
click at [252, 345] on span "PDF Reports" at bounding box center [259, 349] width 80 height 22
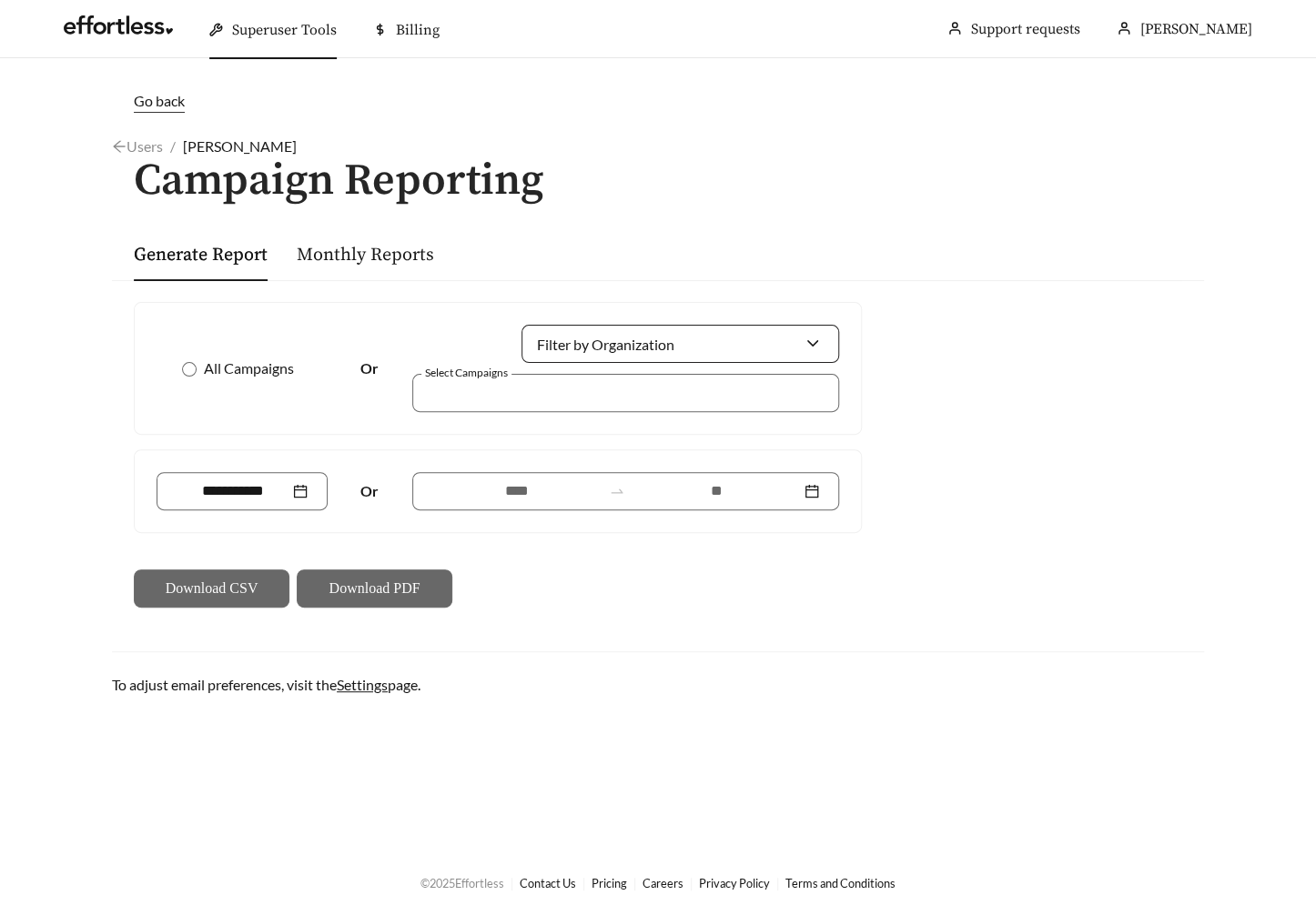
click at [634, 335] on input "Filter by Organization" at bounding box center [672, 344] width 263 height 36
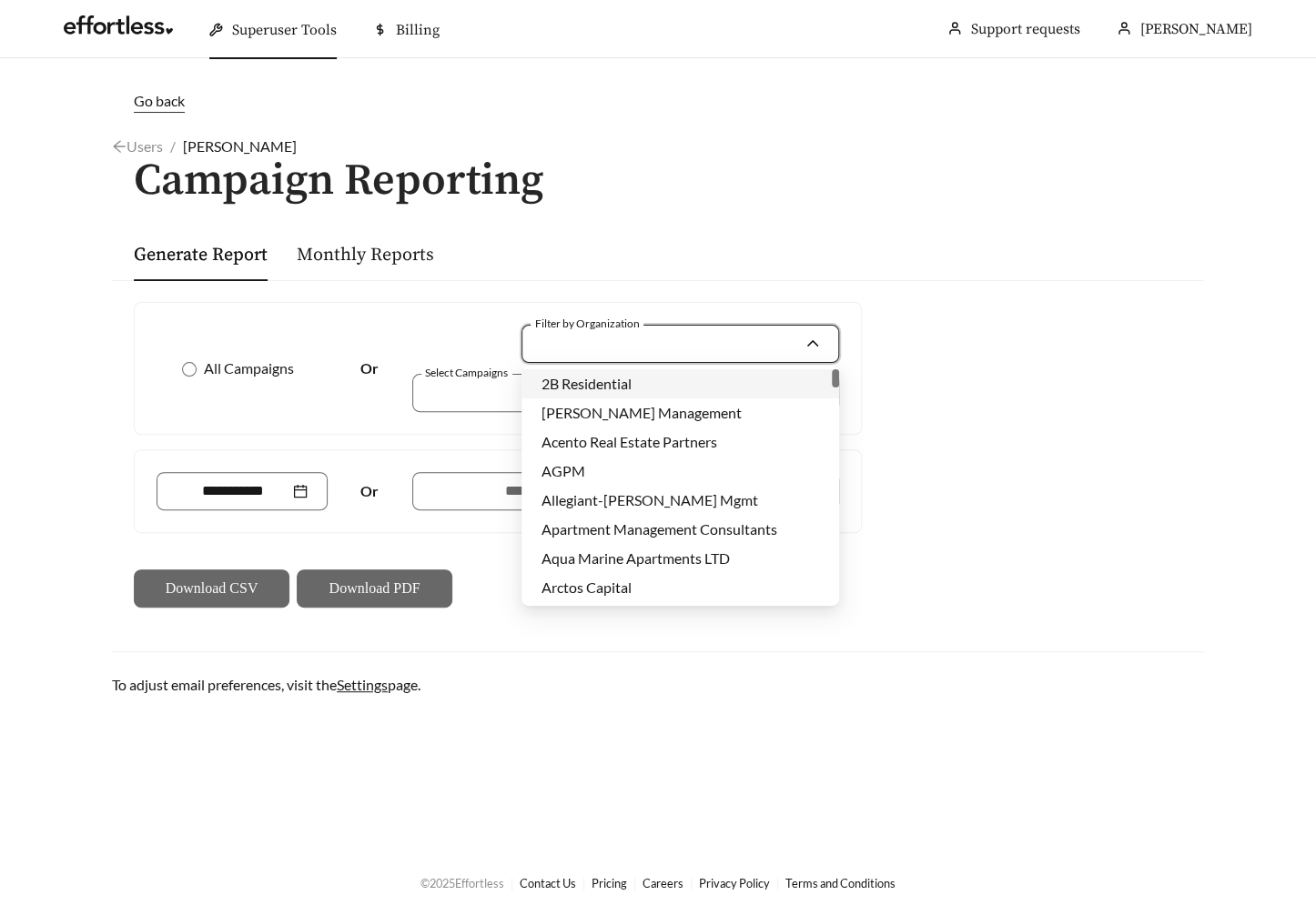
type input "*"
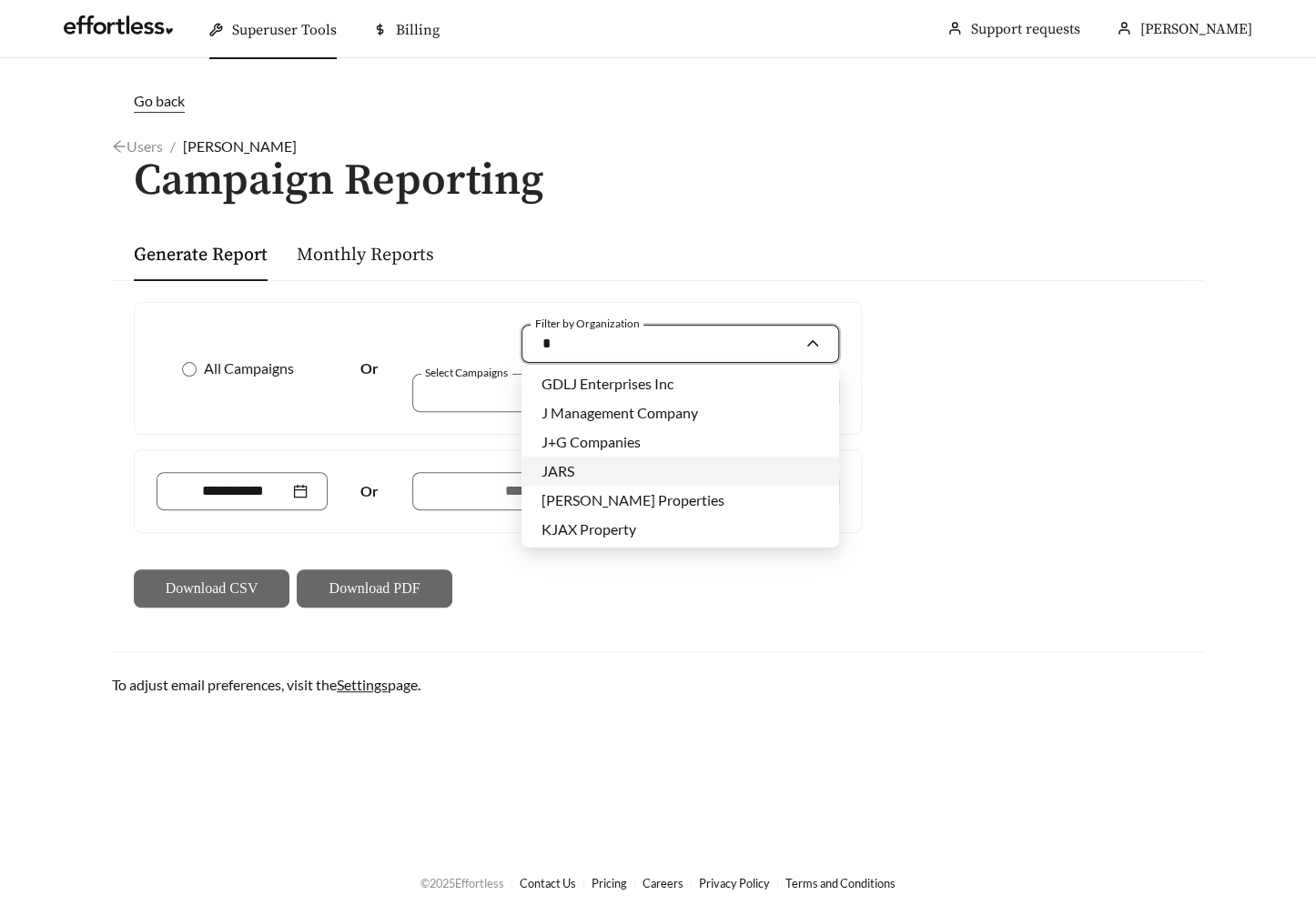
click at [628, 472] on div "JARS" at bounding box center [680, 471] width 277 height 20
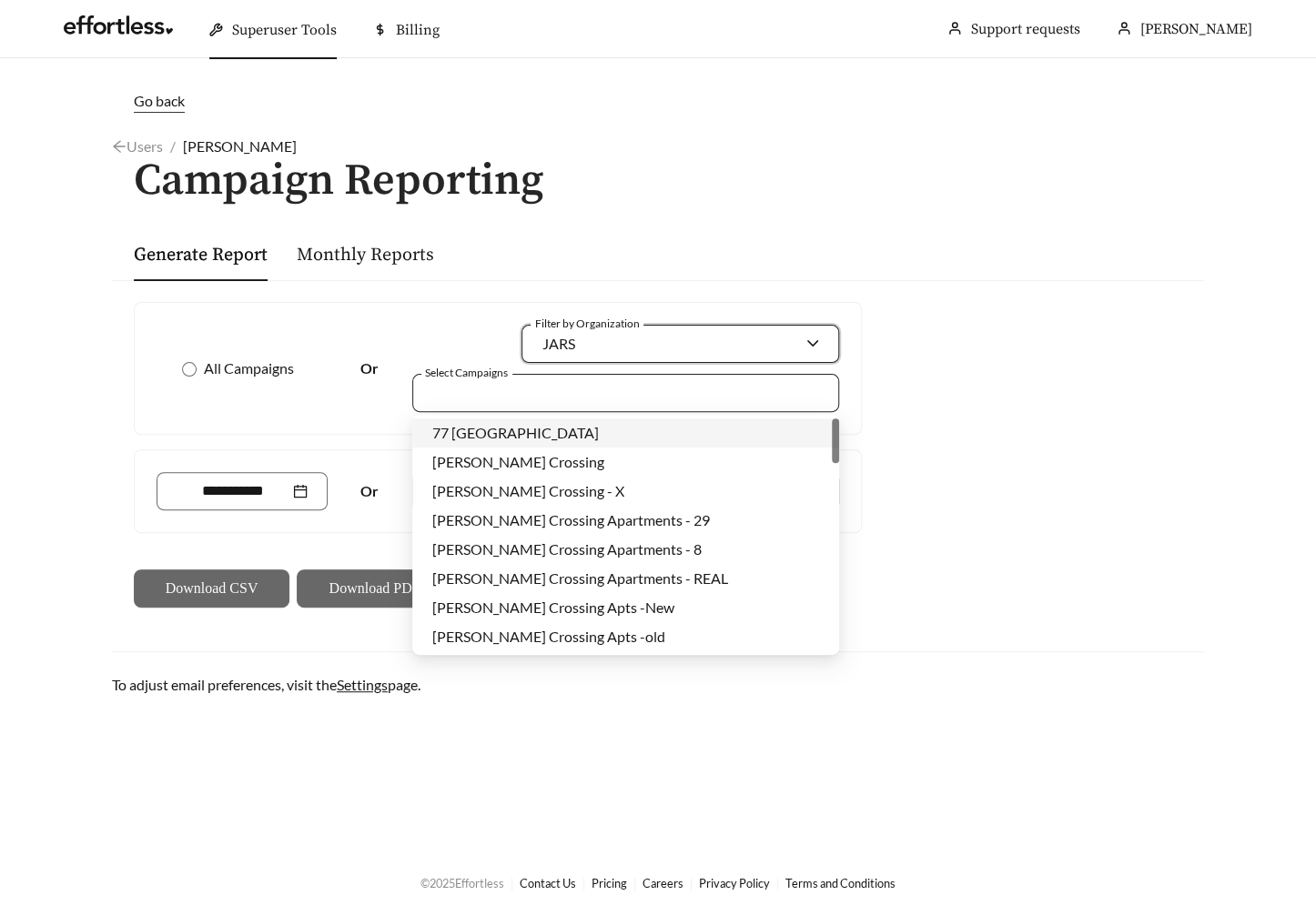
click at [571, 390] on div at bounding box center [613, 393] width 385 height 25
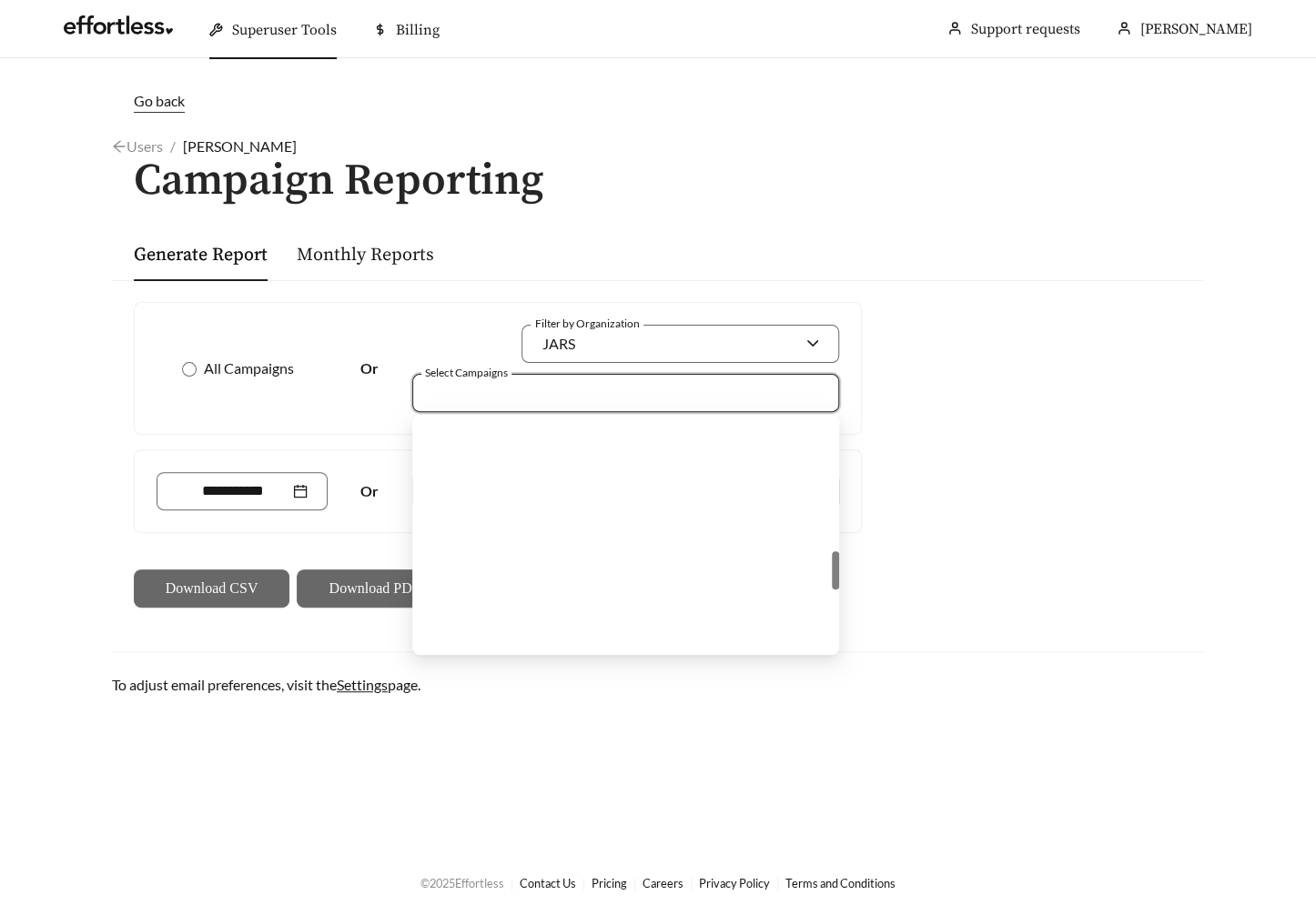
scroll to position [1252, 0]
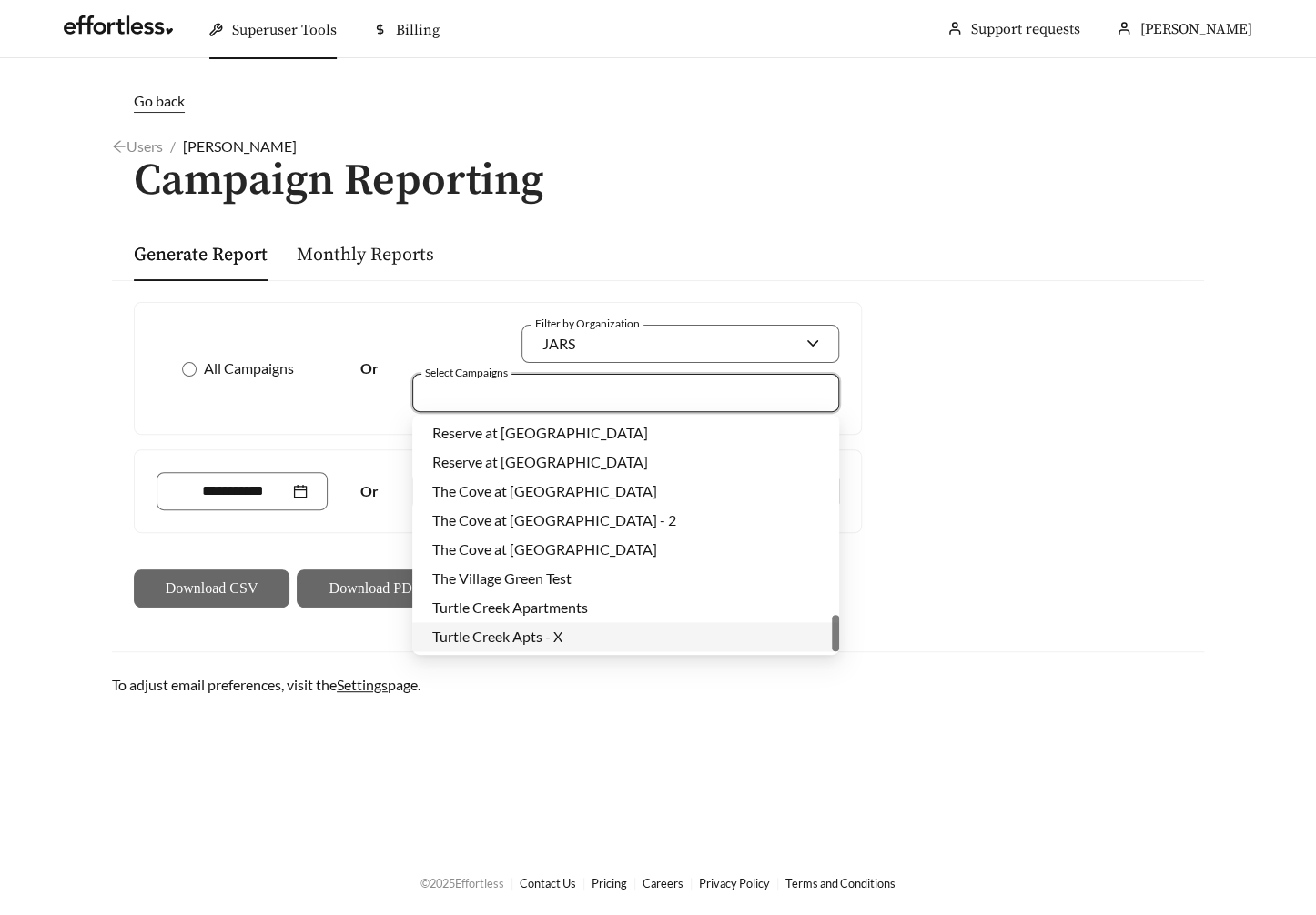
click at [582, 637] on div "Turtle Creek Apts - X" at bounding box center [625, 637] width 386 height 20
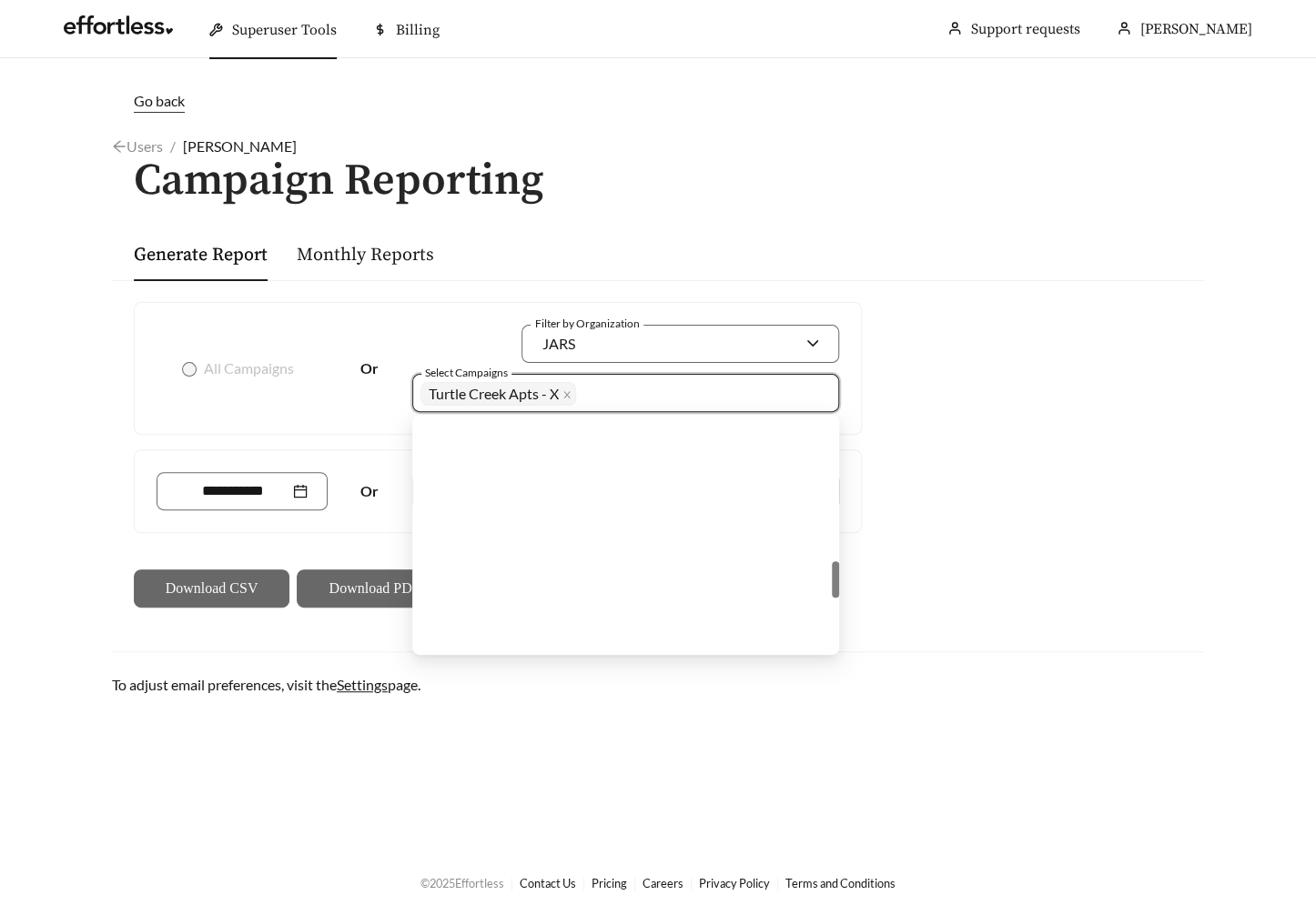
scroll to position [0, 0]
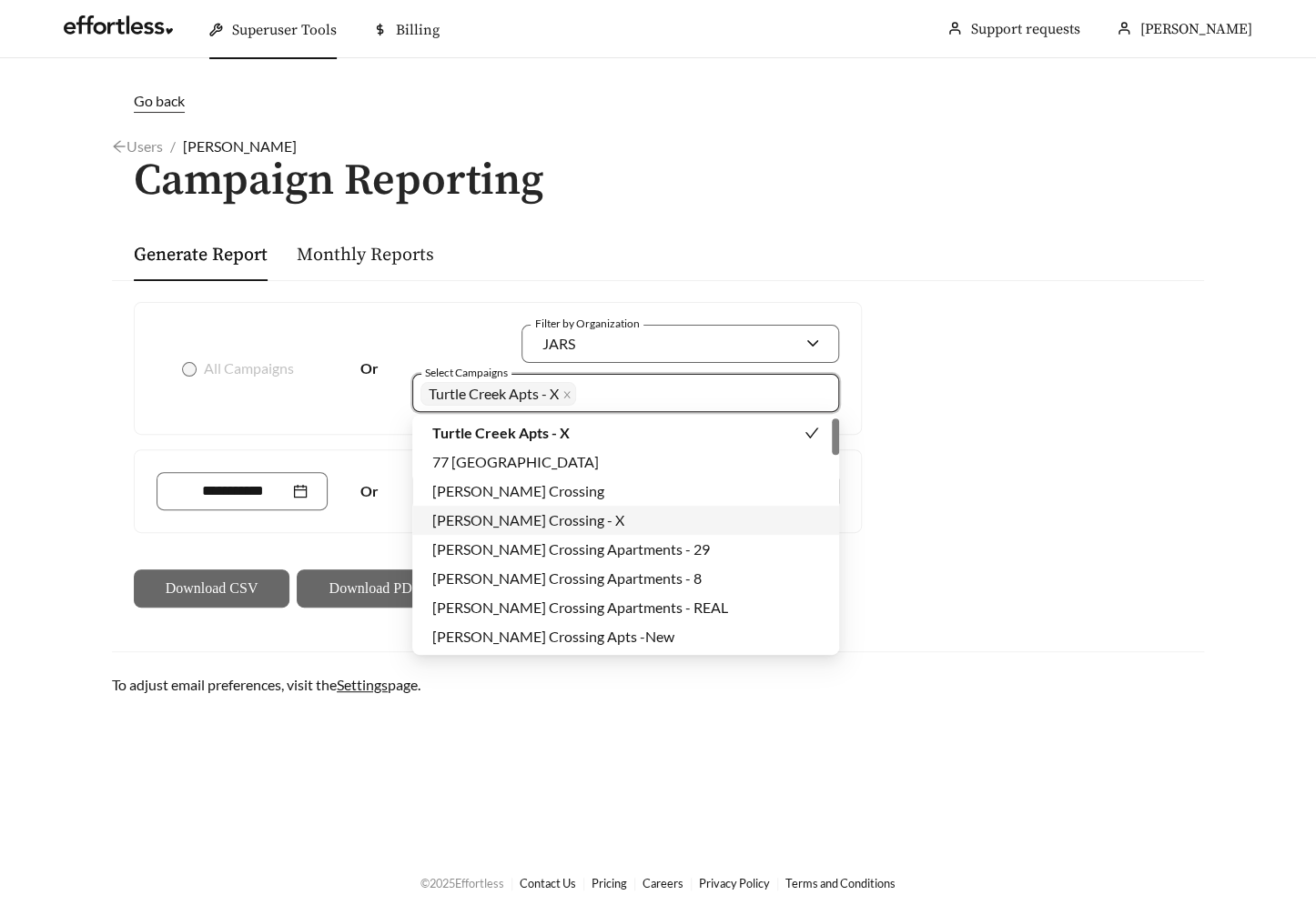
click at [596, 522] on div "[PERSON_NAME] Crossing - X" at bounding box center [625, 520] width 386 height 20
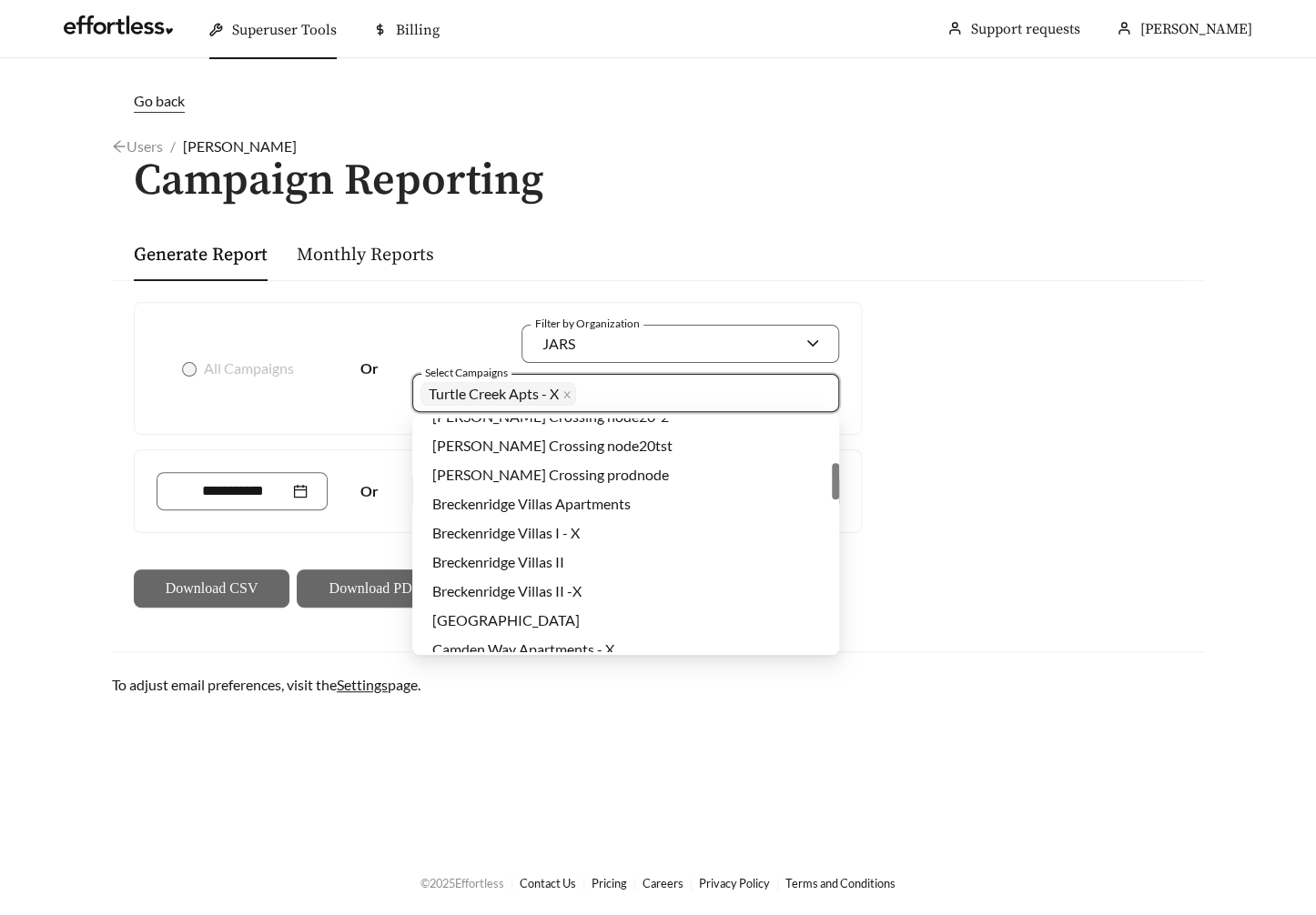
scroll to position [282, 0]
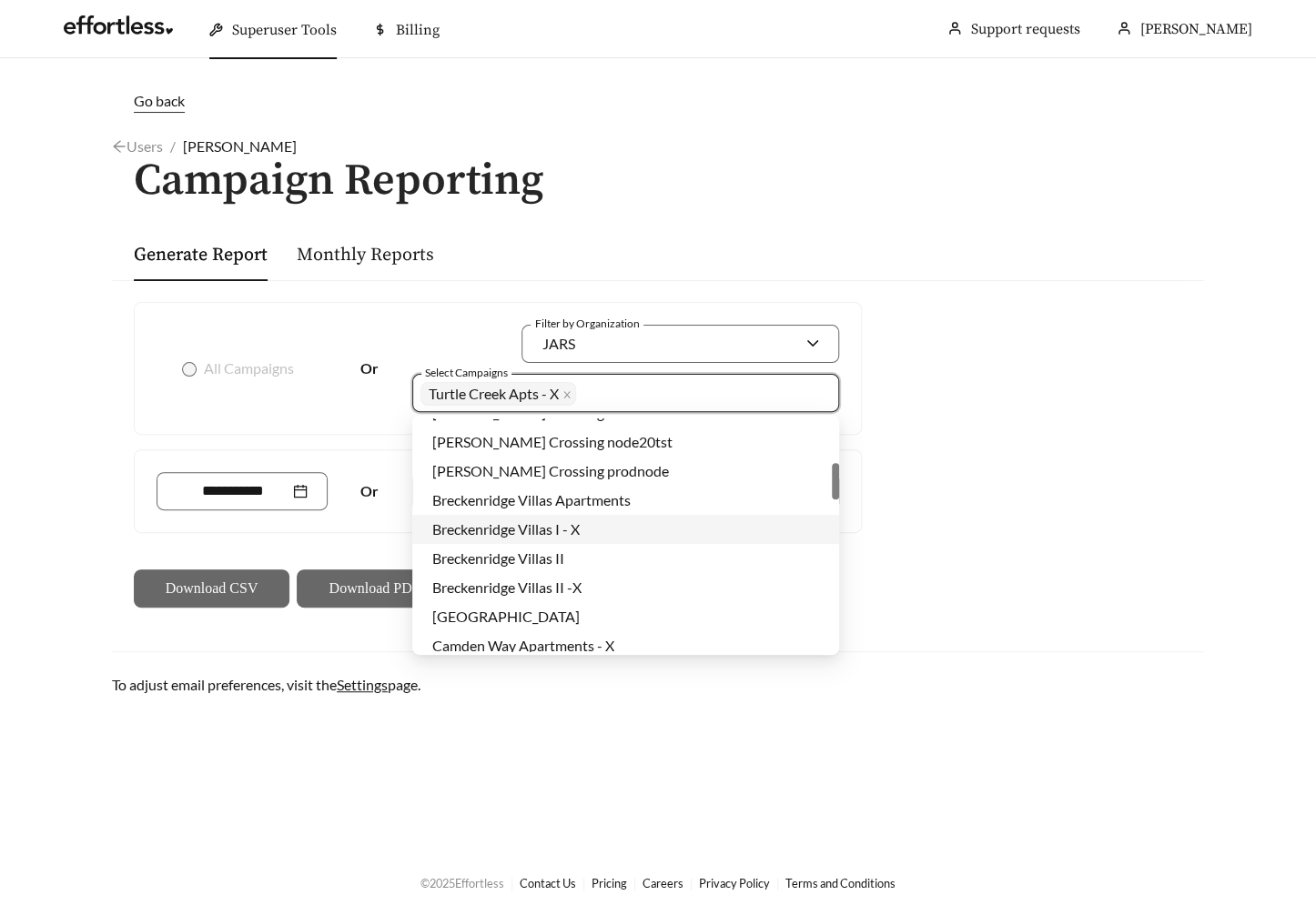
click at [597, 537] on div "Breckenridge Villas I - X" at bounding box center [625, 529] width 386 height 20
click at [602, 585] on div "Breckenridge Villas II -X" at bounding box center [625, 588] width 386 height 20
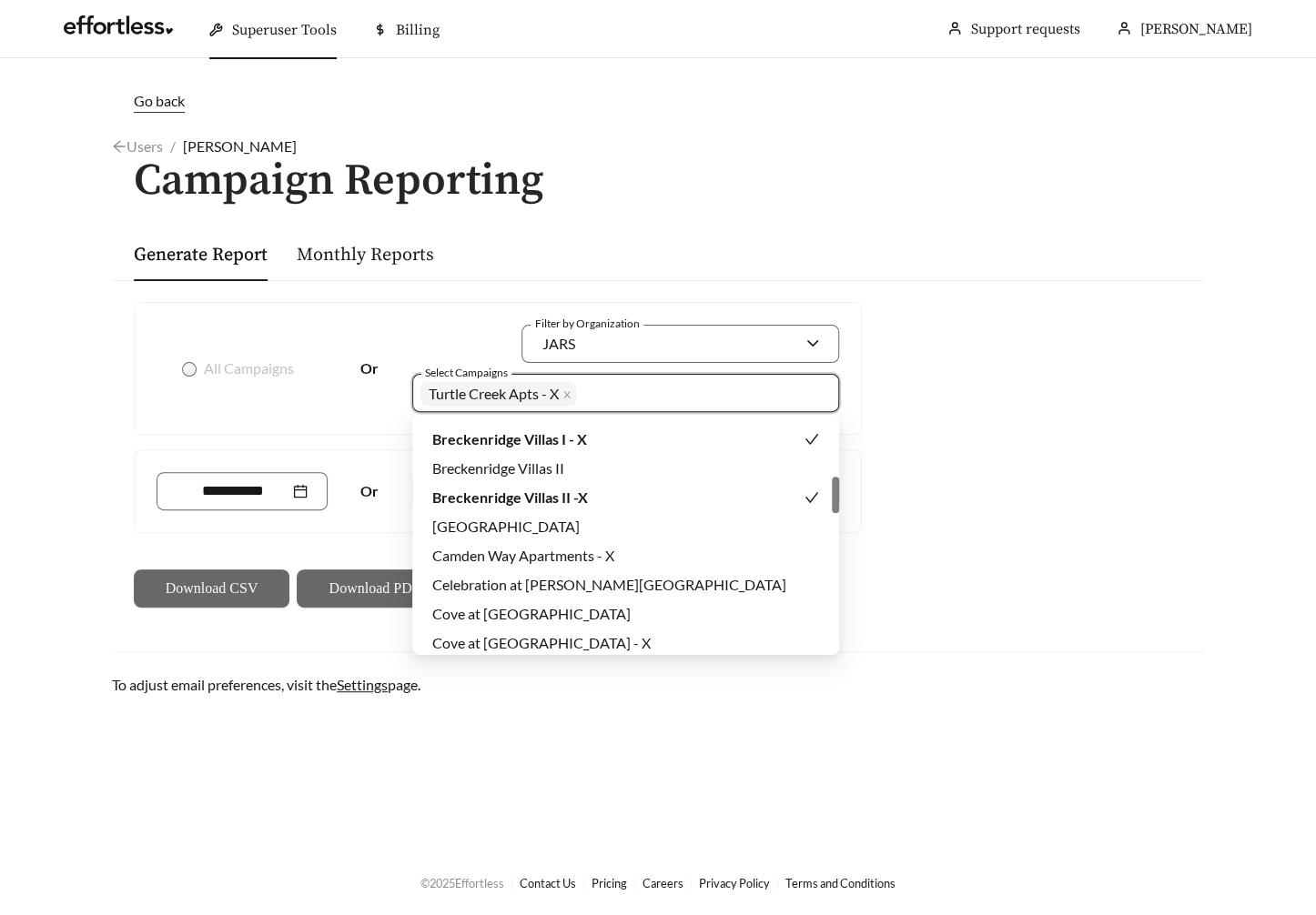
scroll to position [372, 0]
click at [616, 553] on div "Camden Way Apartments - X" at bounding box center [625, 555] width 386 height 20
click at [619, 605] on div "Cove at [GEOGRAPHIC_DATA]" at bounding box center [625, 614] width 386 height 20
click at [599, 638] on div "Cove at [GEOGRAPHIC_DATA] - X" at bounding box center [625, 643] width 386 height 20
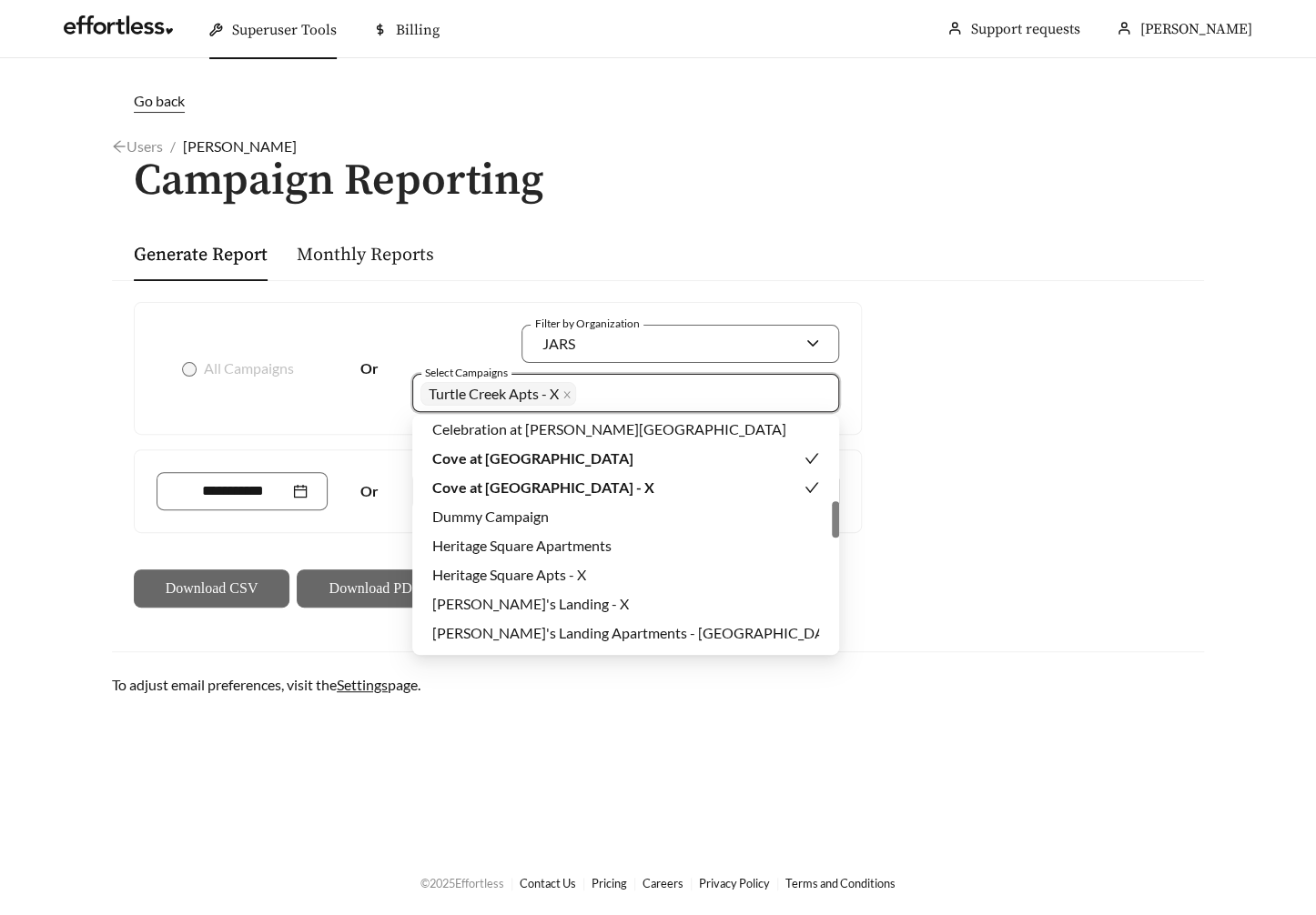
scroll to position [529, 0]
click at [600, 577] on div "Heritage Square Apts - X" at bounding box center [625, 573] width 386 height 20
click at [575, 596] on div "[PERSON_NAME]'s Landing - X" at bounding box center [625, 603] width 386 height 20
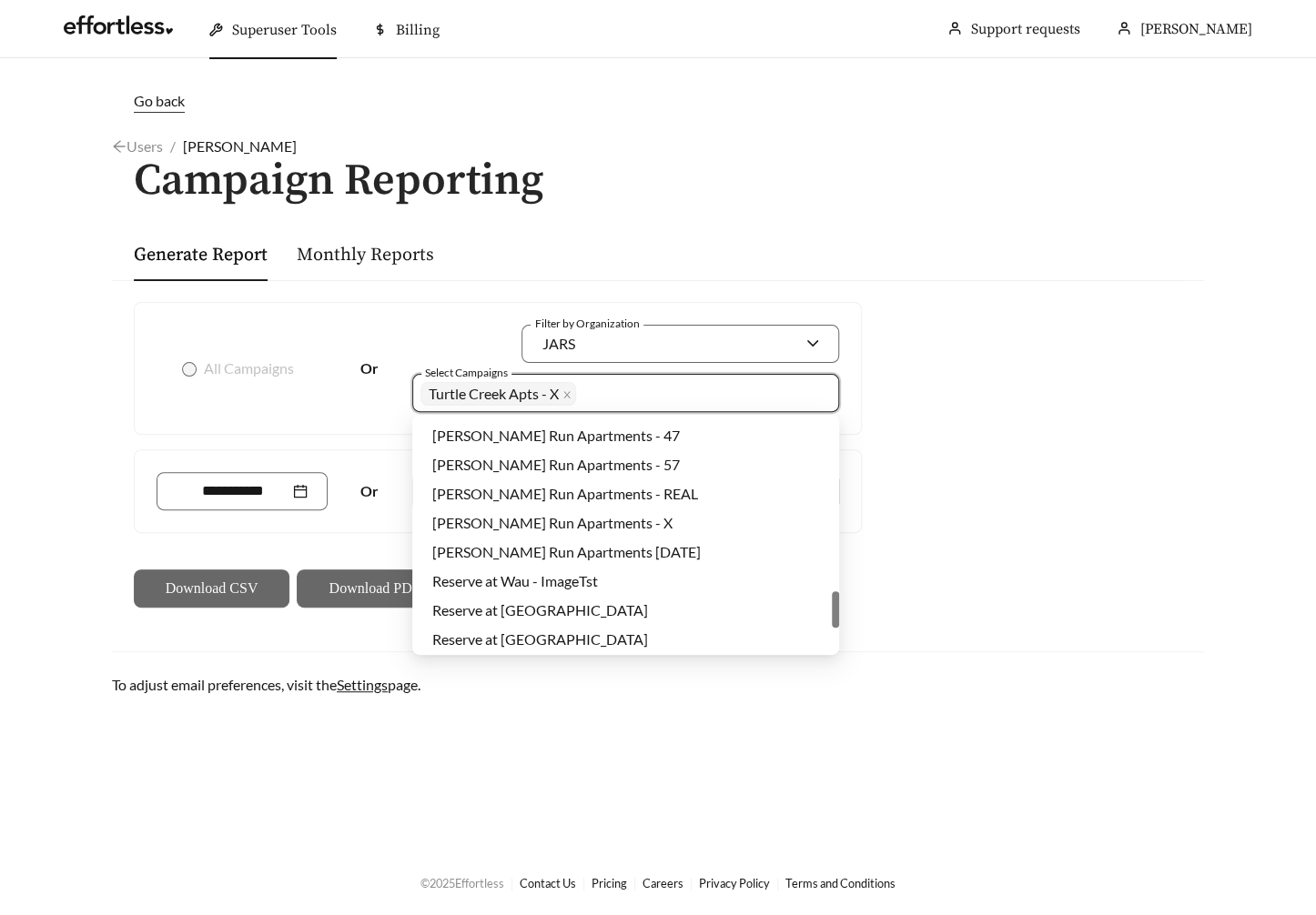
scroll to position [1104, 0]
click at [615, 510] on div "[PERSON_NAME] Run Apartments - X" at bounding box center [626, 523] width 427 height 29
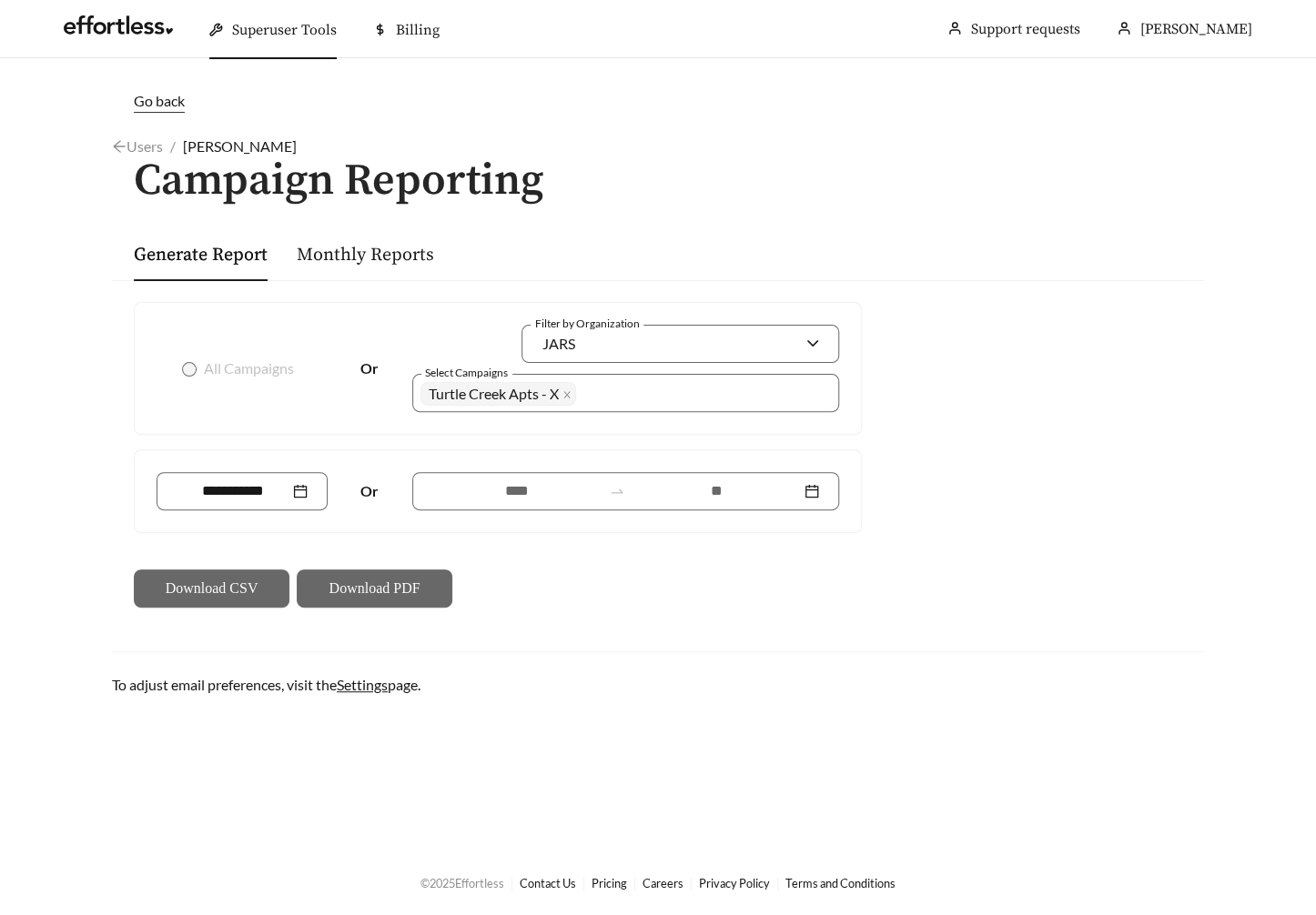
click at [581, 827] on main "Go back Users / Lauren Emerson / Campaign Reporting Generate Report Monthly Rep…" at bounding box center [658, 454] width 1316 height 792
click at [517, 482] on input at bounding box center [516, 491] width 168 height 22
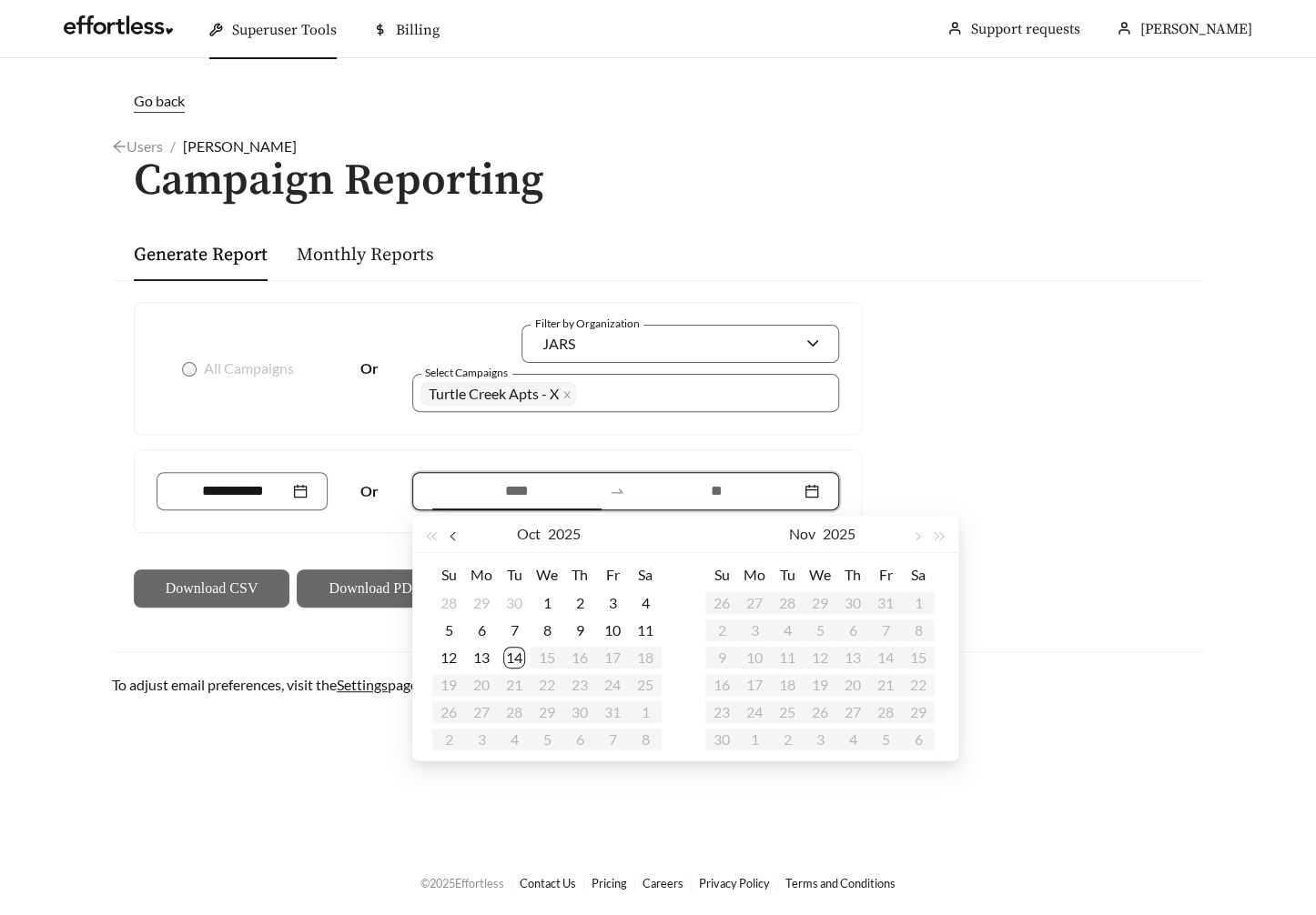
click at [457, 537] on span "button" at bounding box center [455, 537] width 9 height 9
type input "**********"
click at [485, 665] on div "15" at bounding box center [481, 658] width 22 height 22
type input "**********"
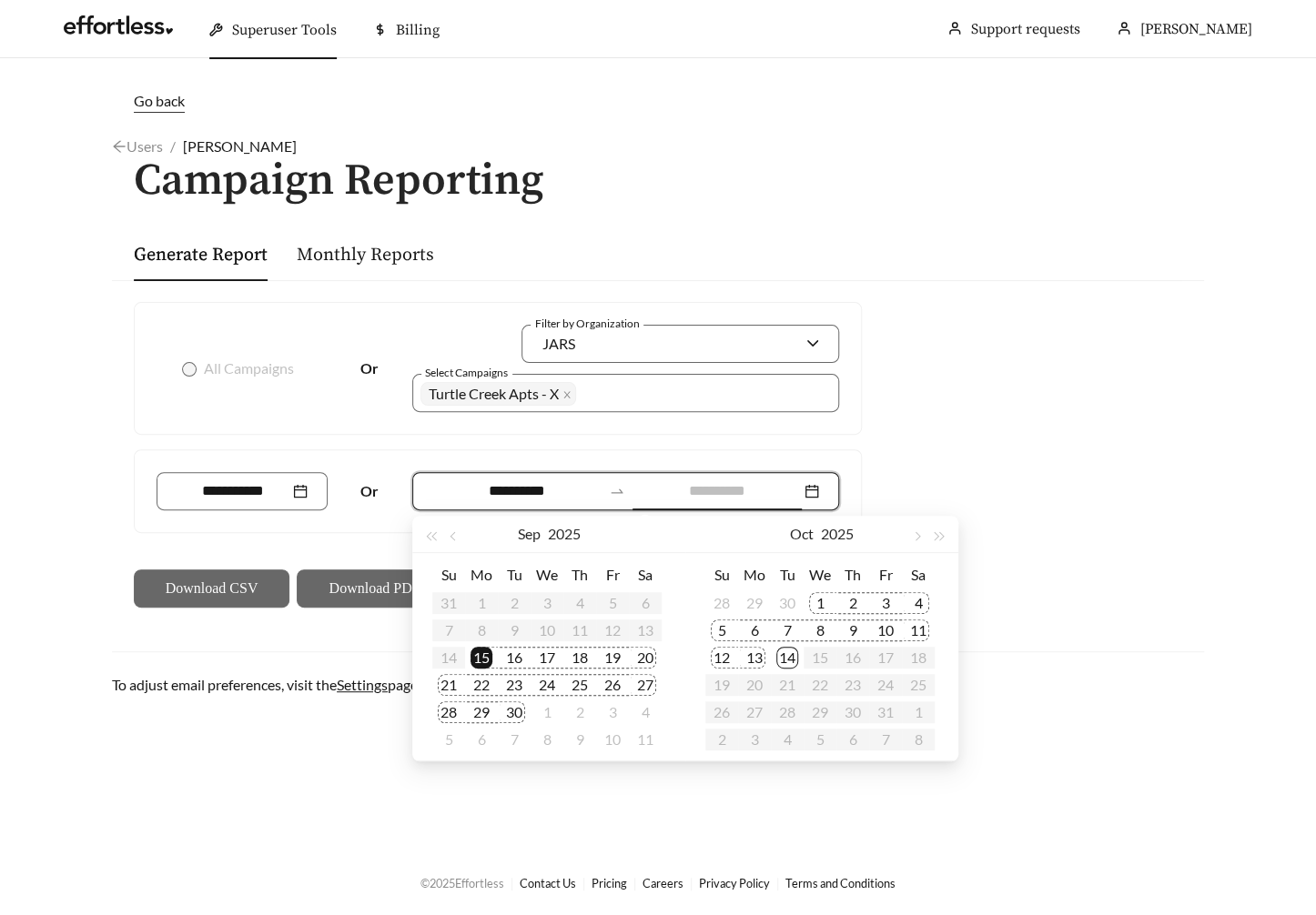
click at [756, 659] on div "13" at bounding box center [754, 658] width 22 height 22
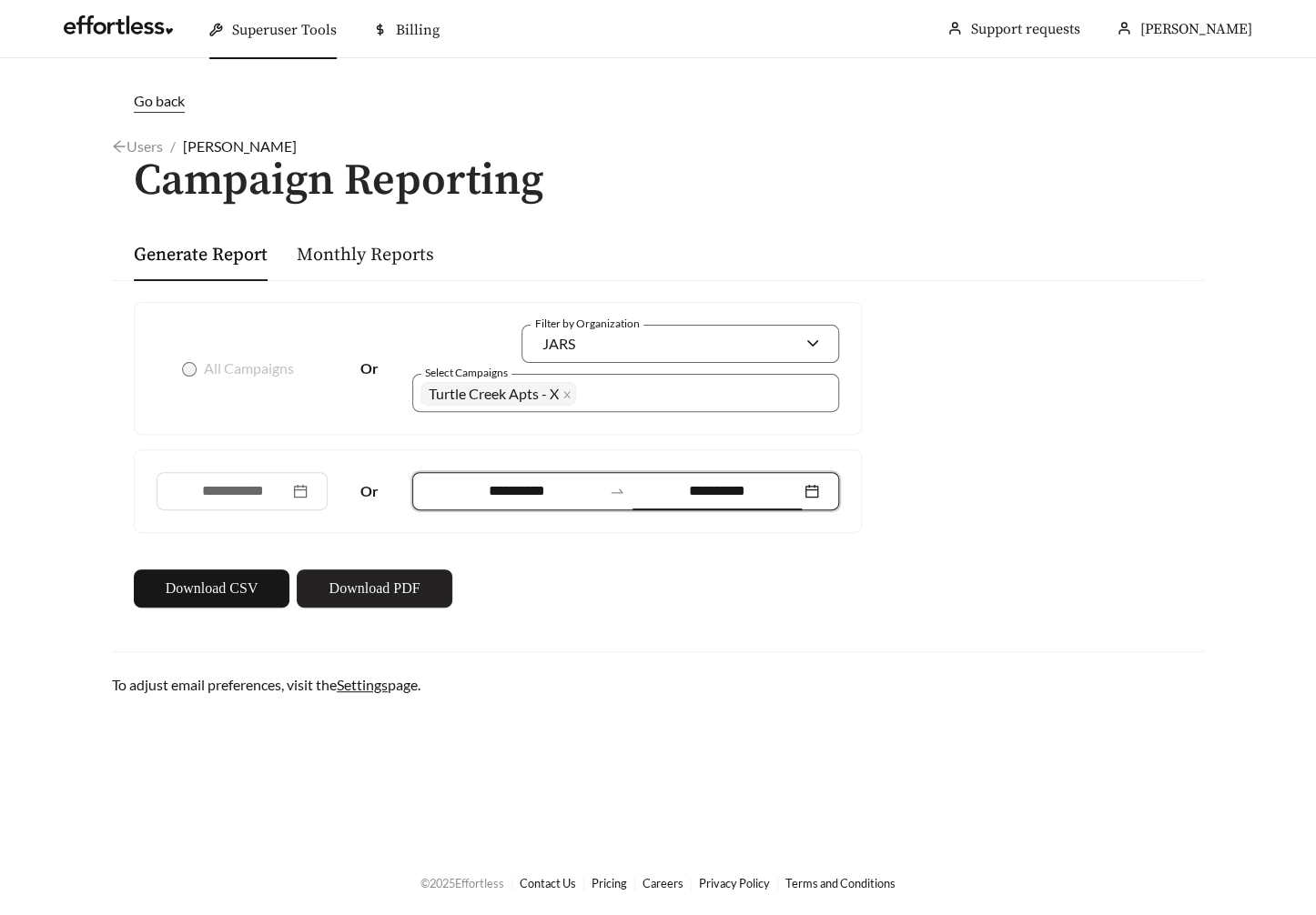
click at [385, 578] on span "Download PDF" at bounding box center [374, 588] width 91 height 22
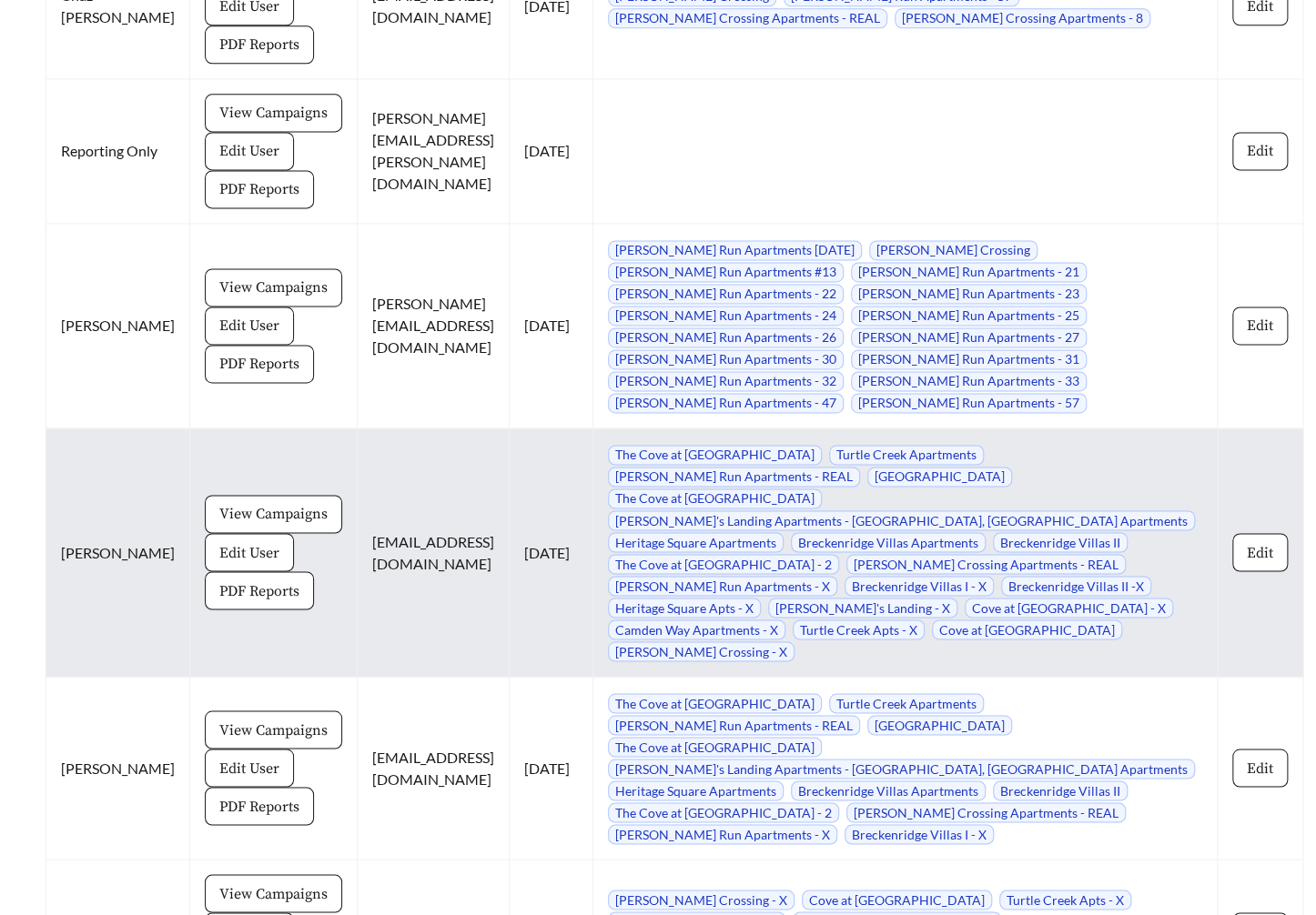
scroll to position [4415, 0]
